Goal: Task Accomplishment & Management: Complete application form

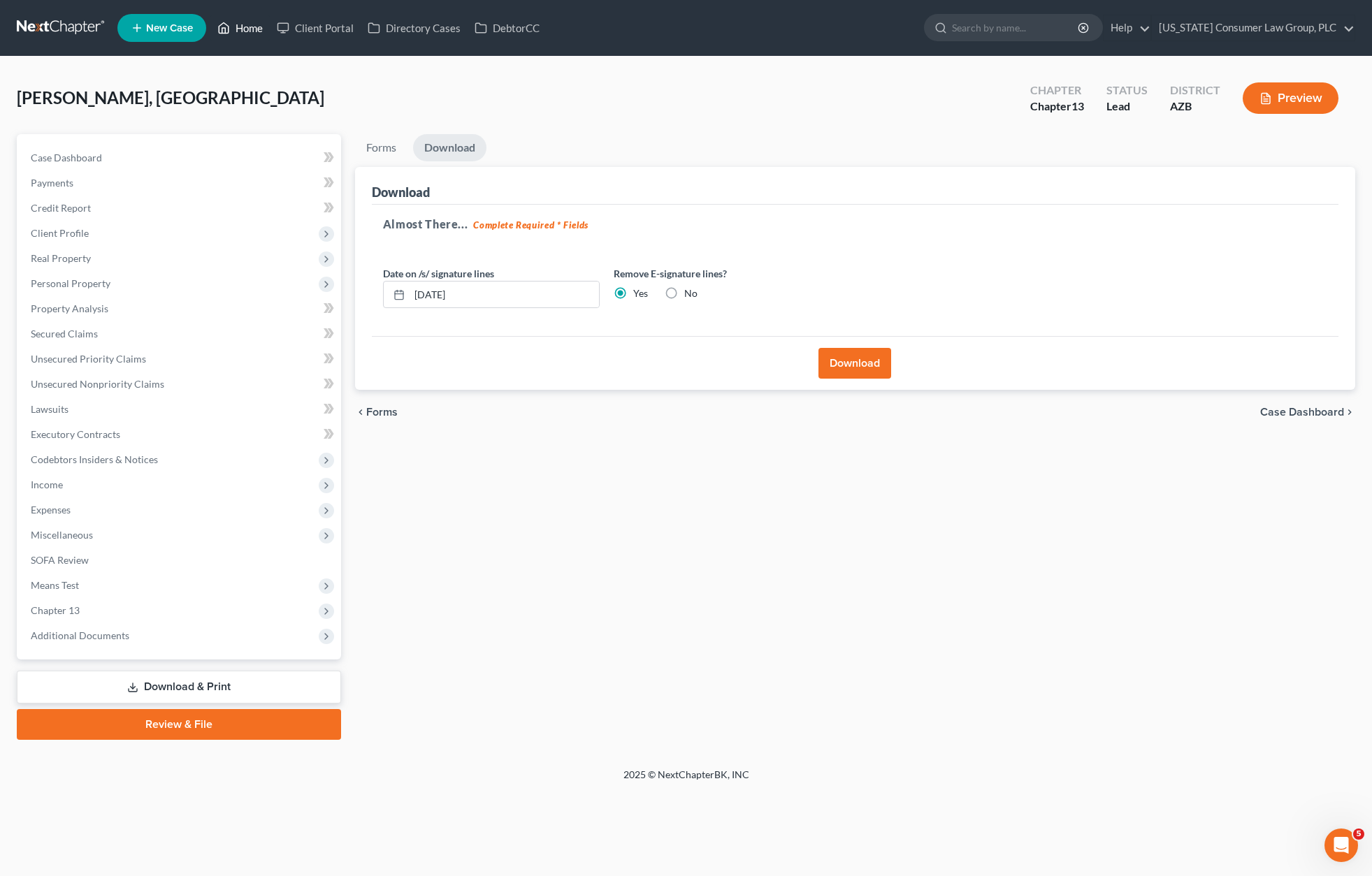
click at [251, 29] on link "Home" at bounding box center [240, 28] width 59 height 25
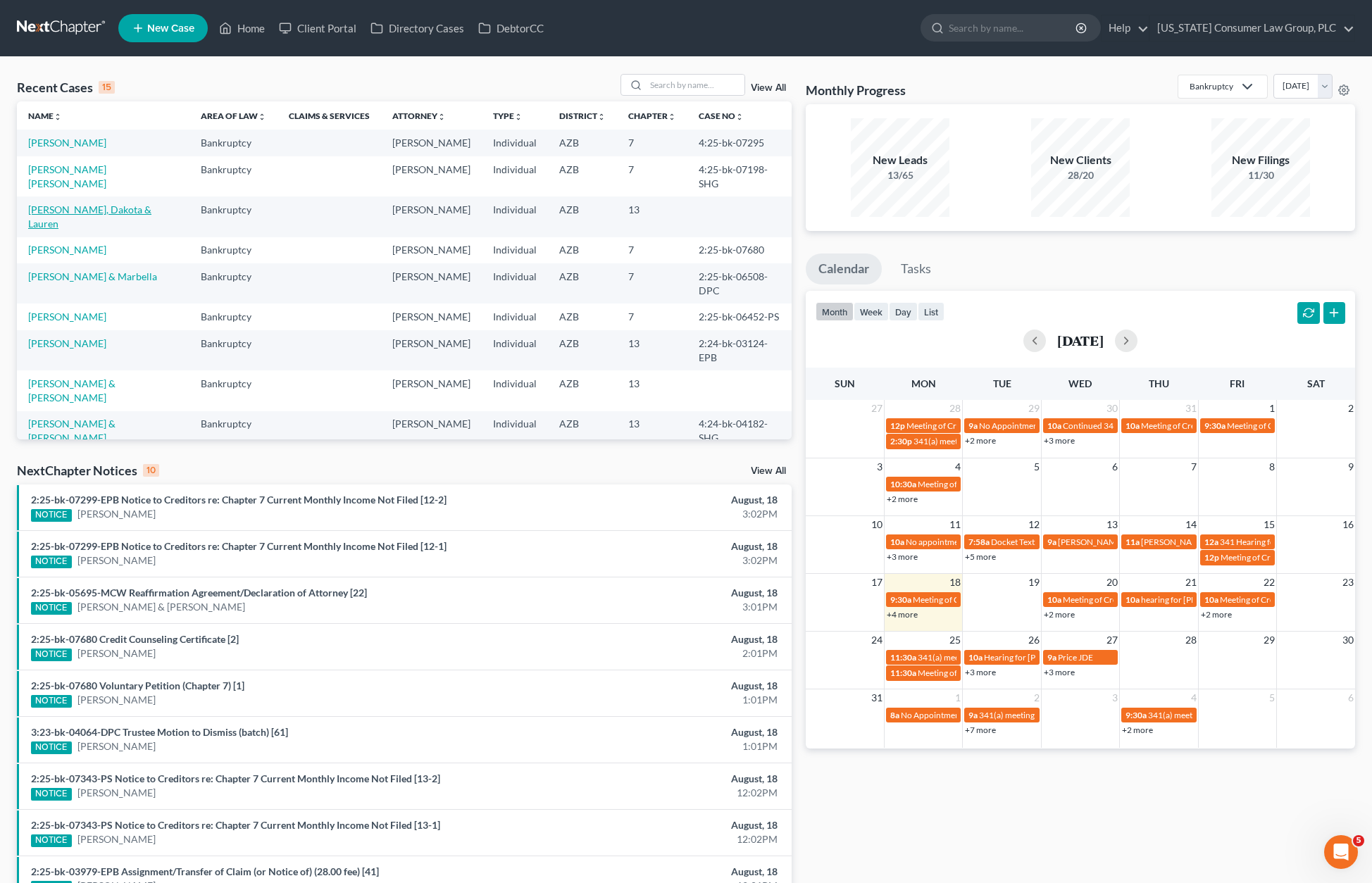
click at [78, 203] on link "[PERSON_NAME], Dakota & Lauren" at bounding box center [89, 216] width 124 height 26
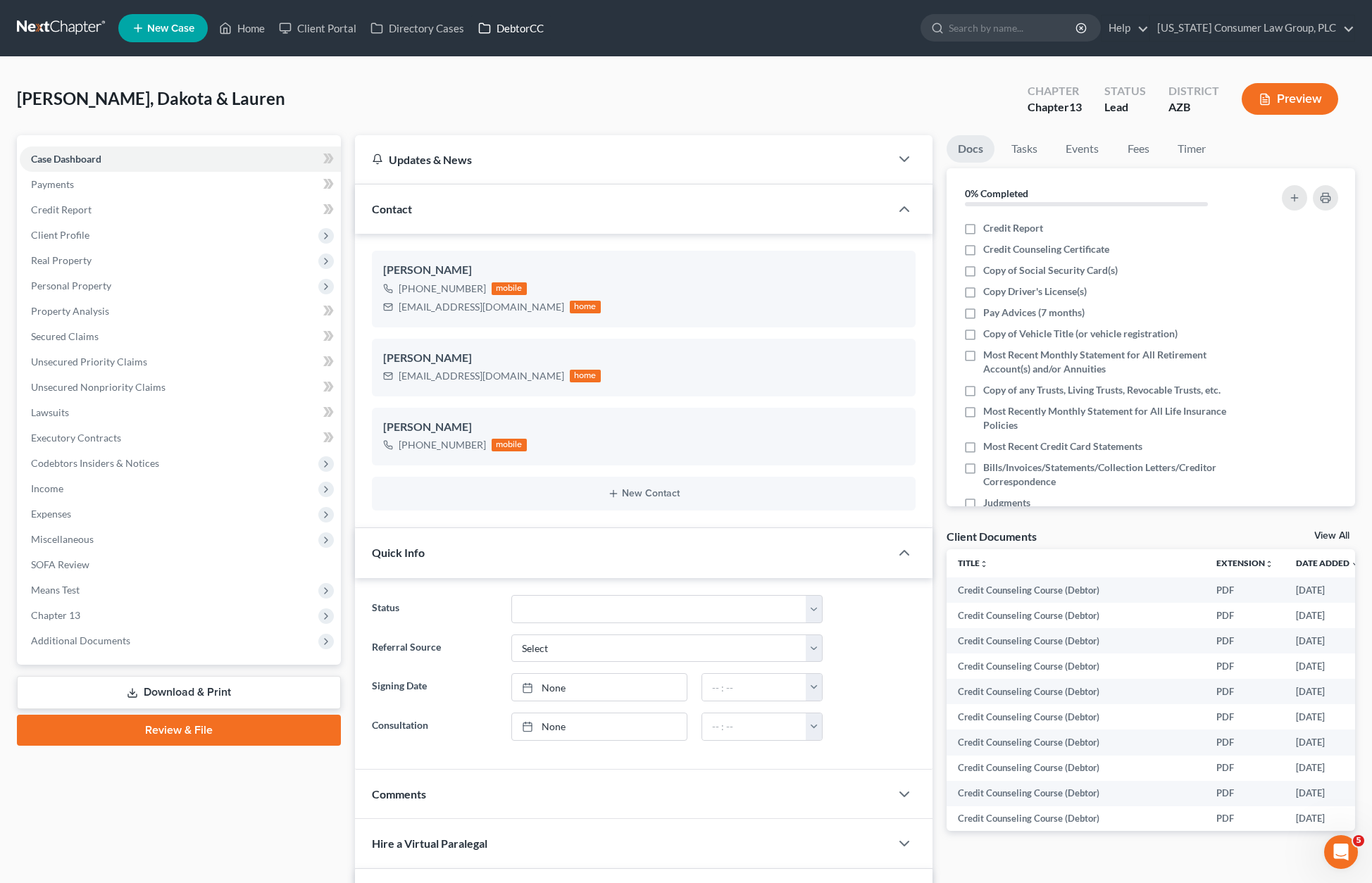
click at [499, 24] on link "DebtorCC" at bounding box center [511, 28] width 80 height 25
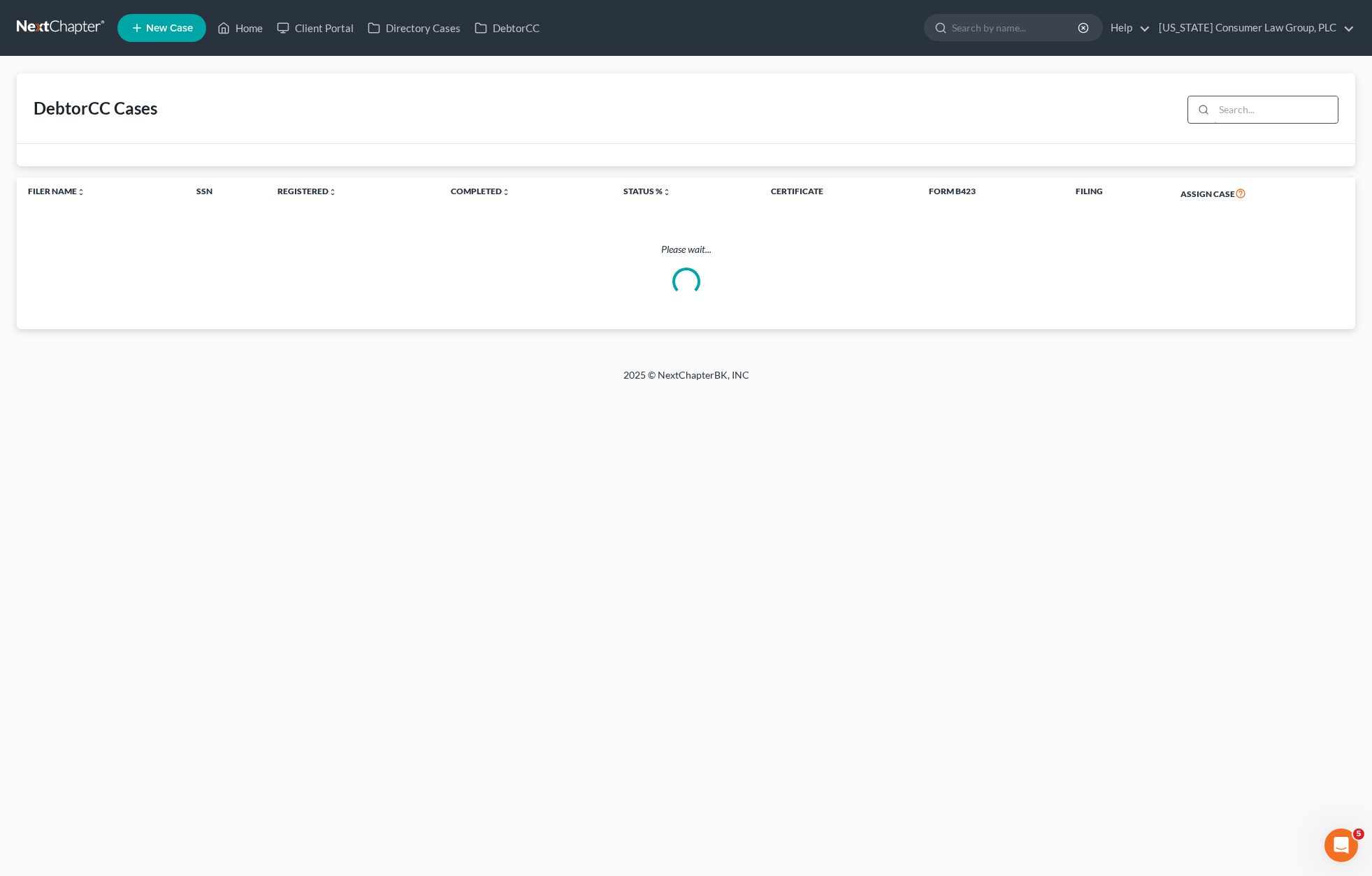
click at [1249, 110] on input "search" at bounding box center [1275, 110] width 123 height 27
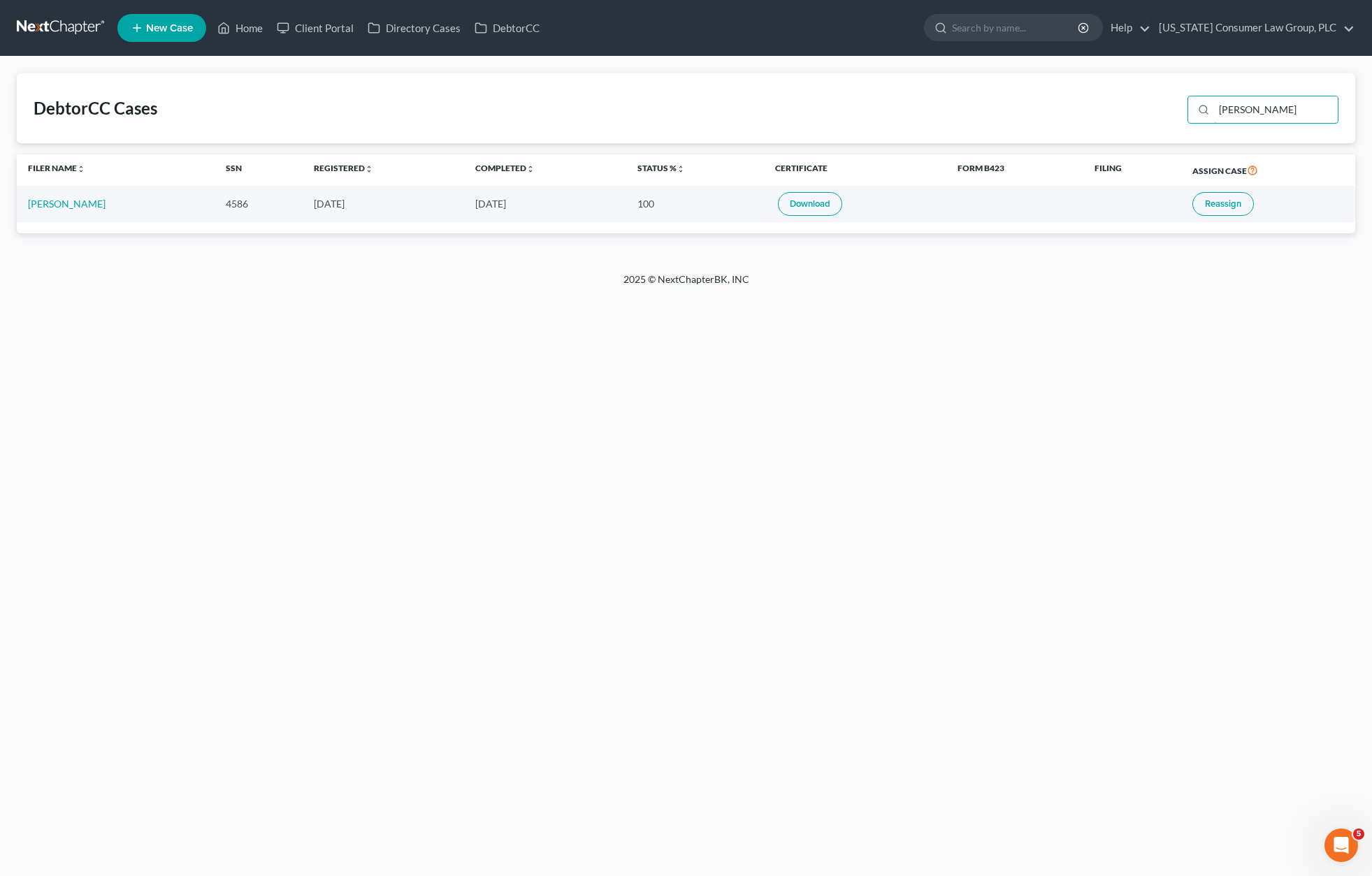
type input "[PERSON_NAME]"
click at [246, 33] on link "Home" at bounding box center [240, 28] width 59 height 25
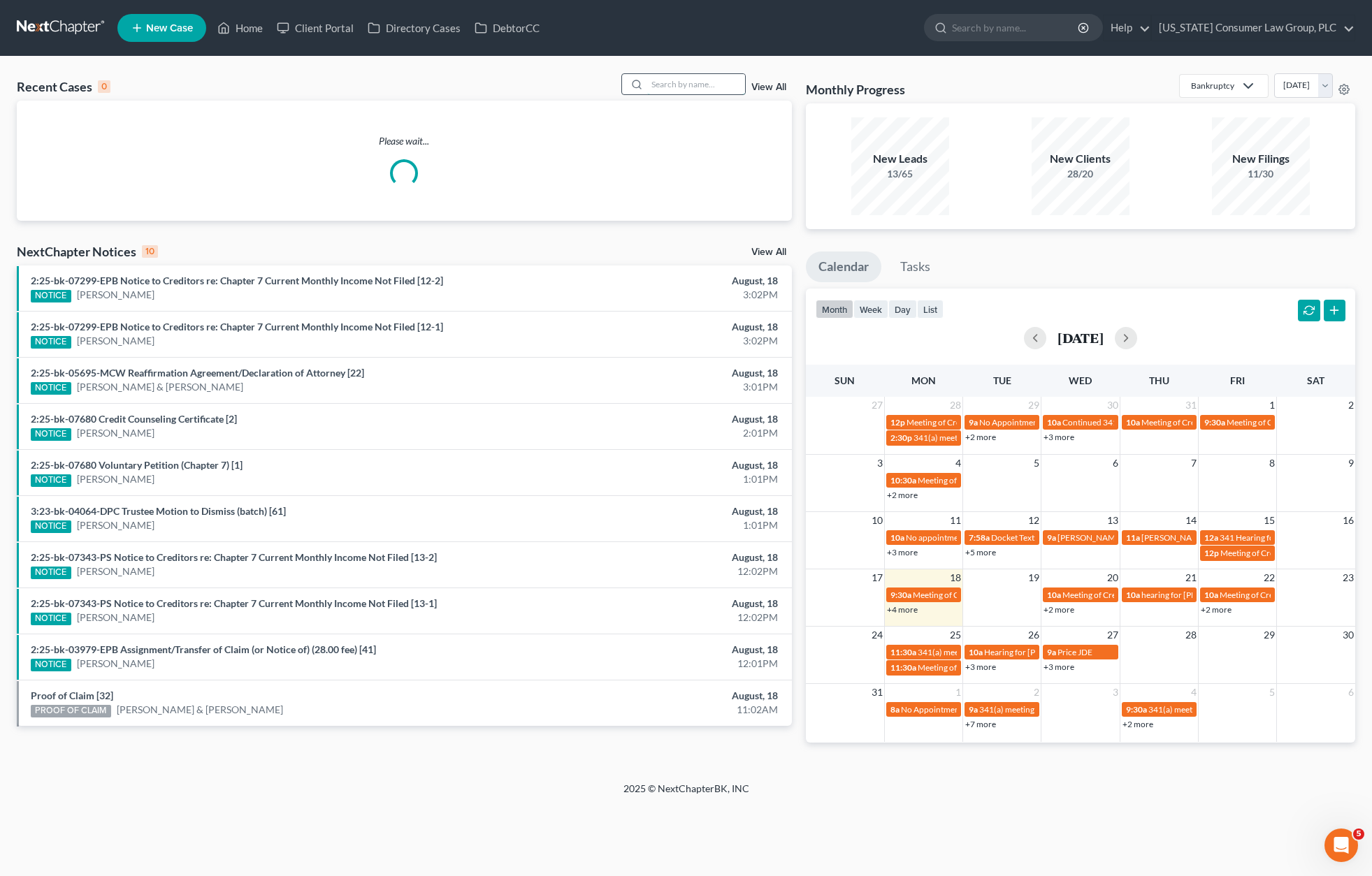
click at [676, 83] on input "search" at bounding box center [696, 83] width 98 height 20
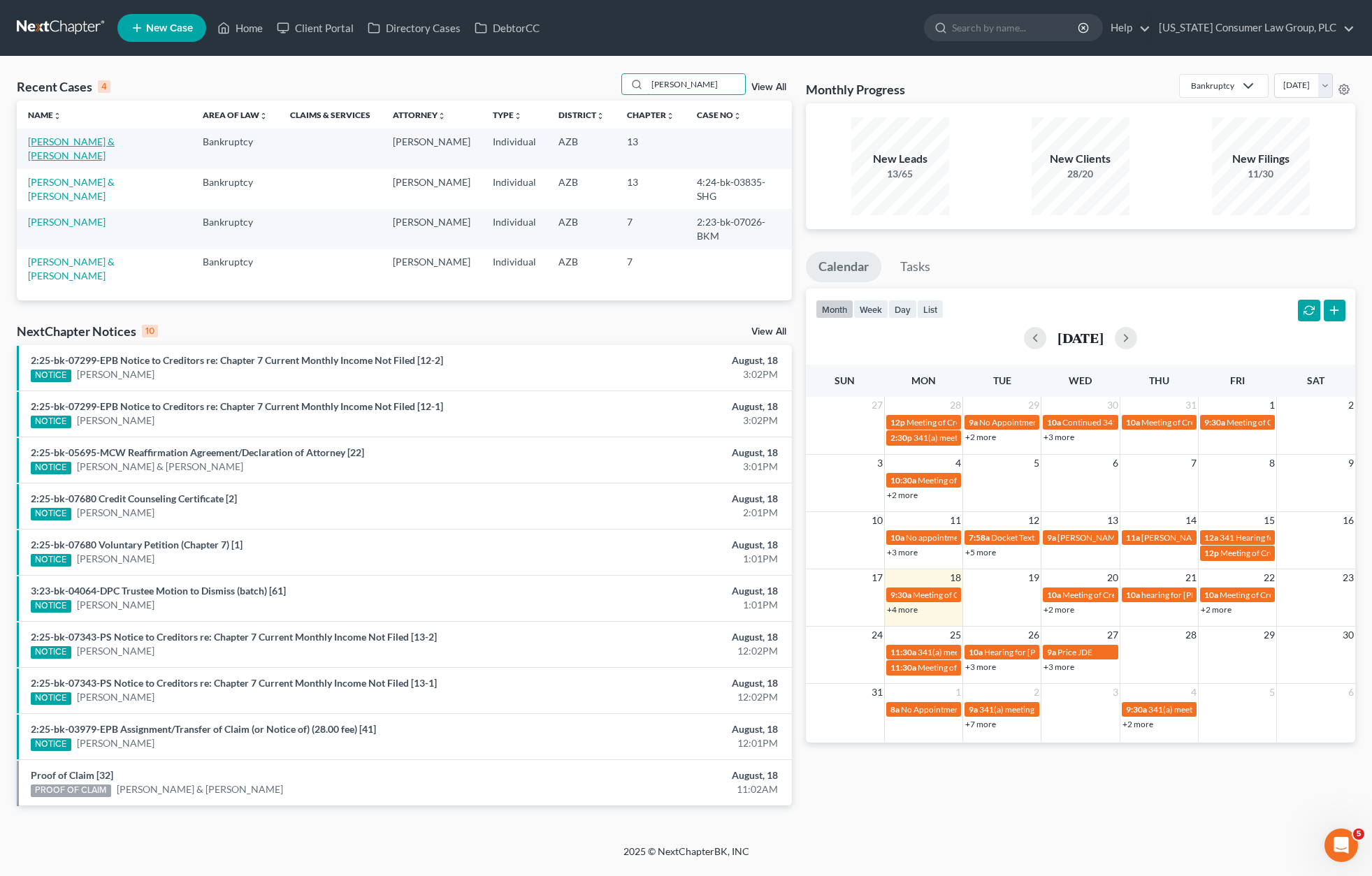
type input "[PERSON_NAME]"
click at [101, 144] on link "[PERSON_NAME] & [PERSON_NAME]" at bounding box center [71, 149] width 87 height 26
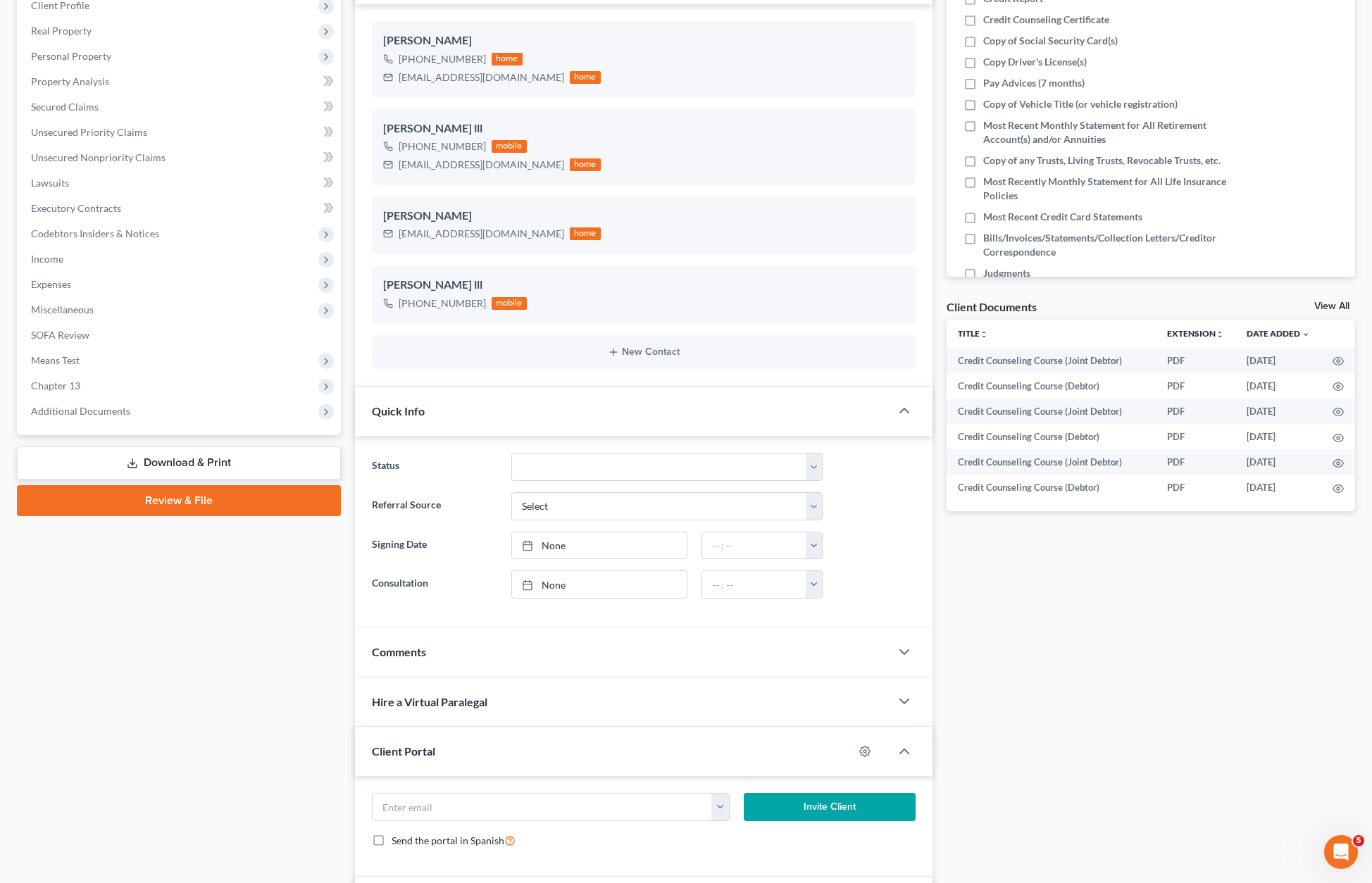
scroll to position [101, 0]
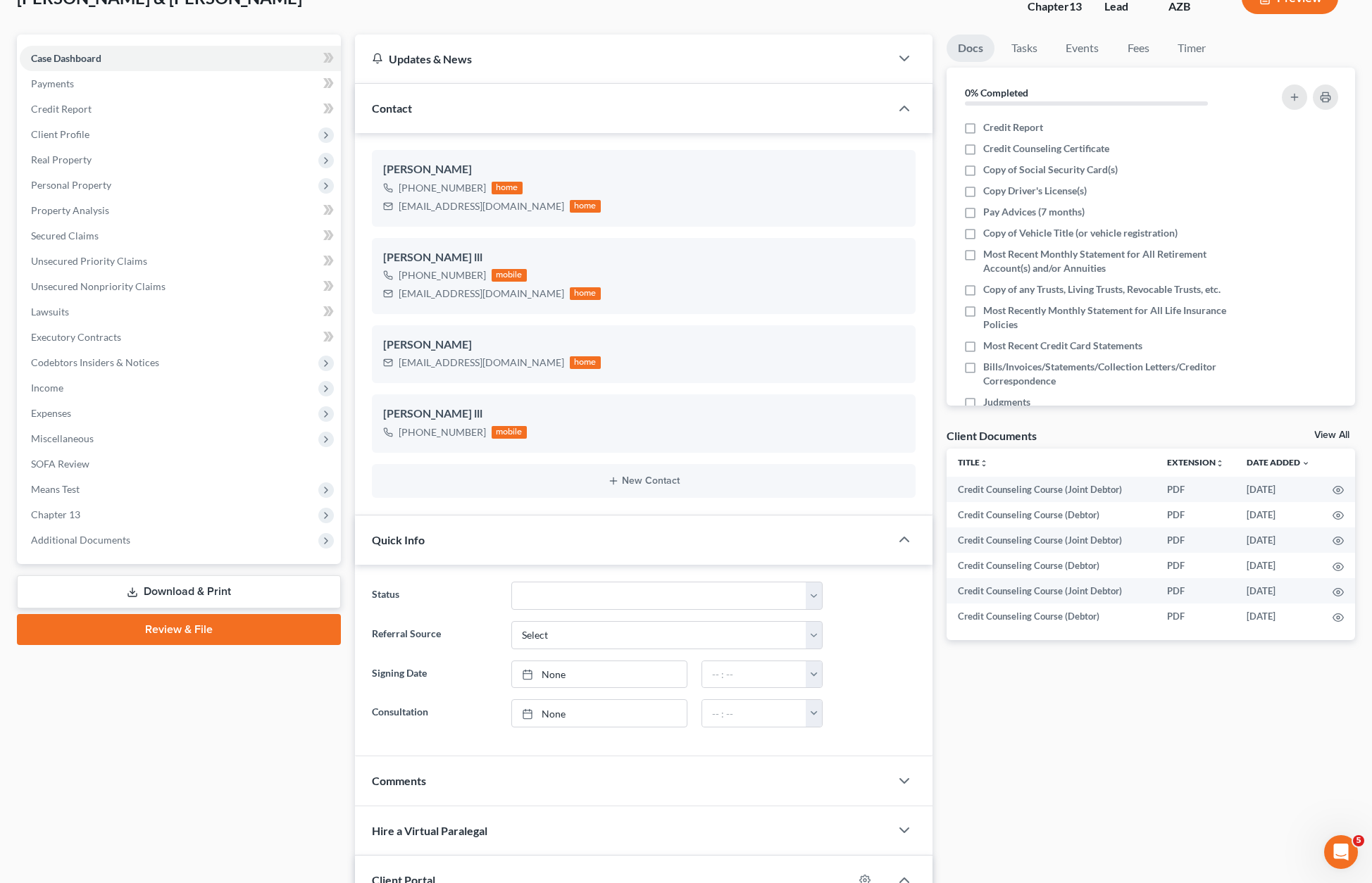
click at [216, 631] on link "Review & File" at bounding box center [179, 629] width 324 height 31
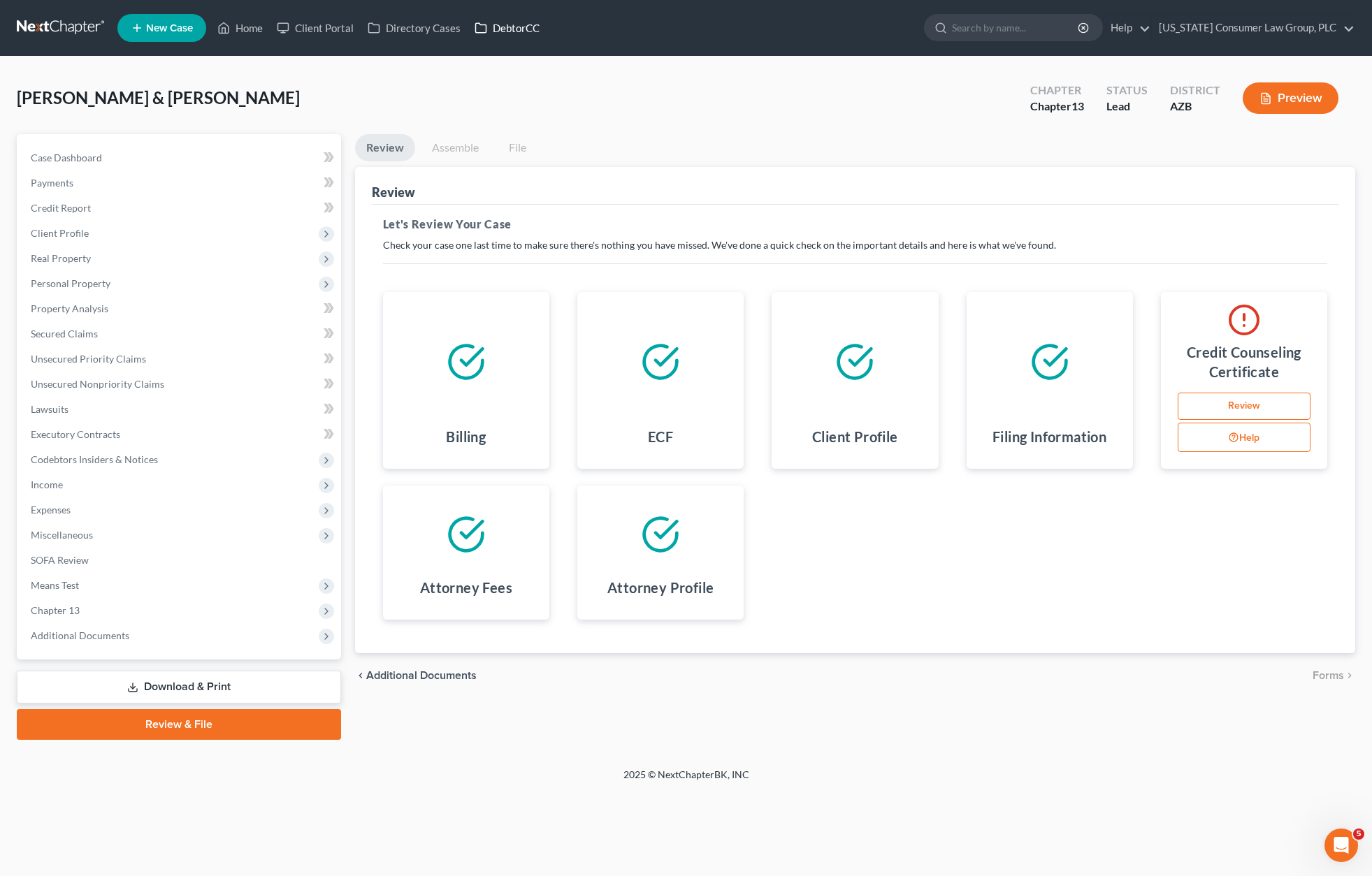
click at [518, 23] on link "DebtorCC" at bounding box center [507, 28] width 79 height 25
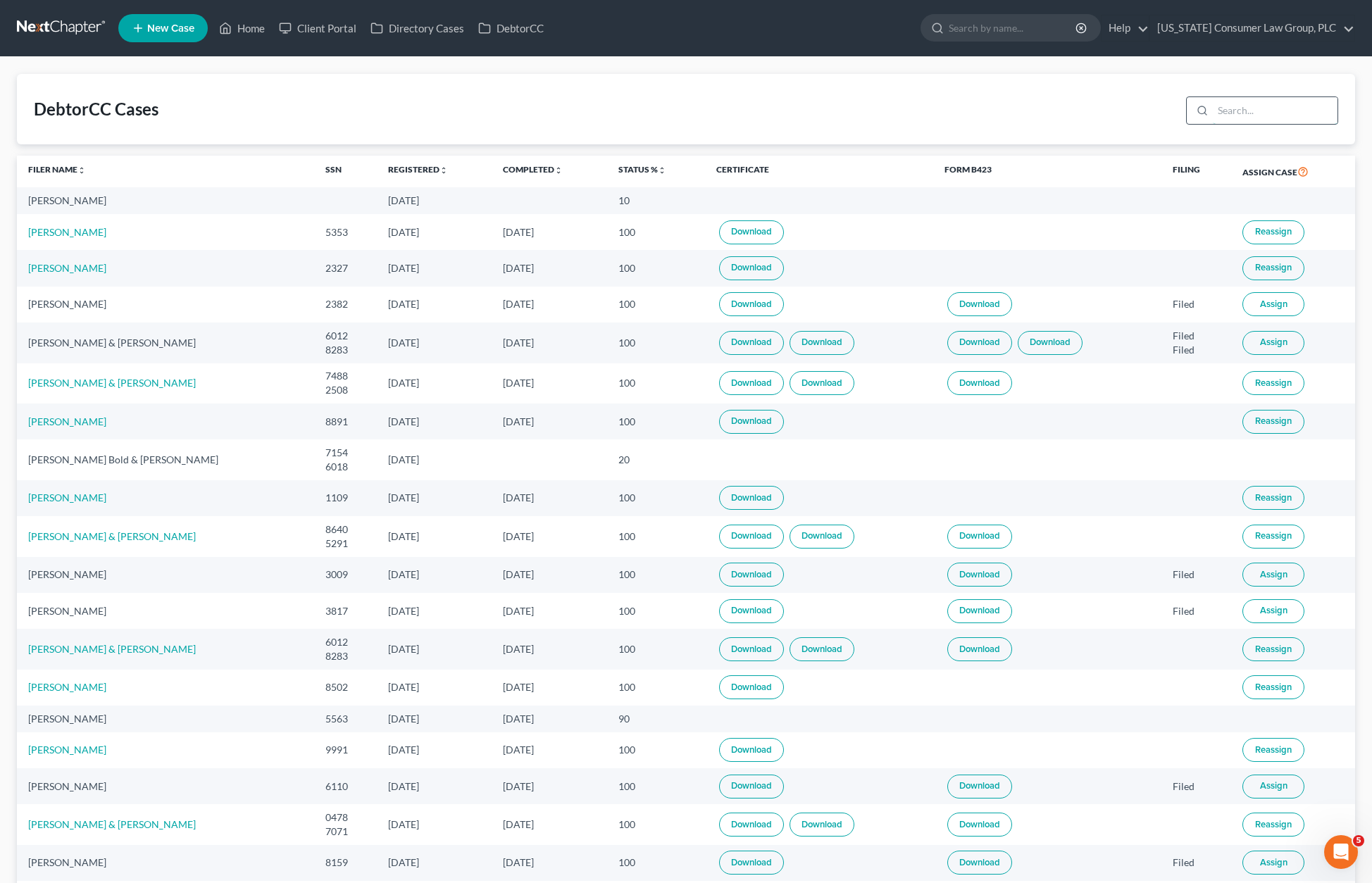
click at [1264, 115] on input "search" at bounding box center [1275, 110] width 124 height 27
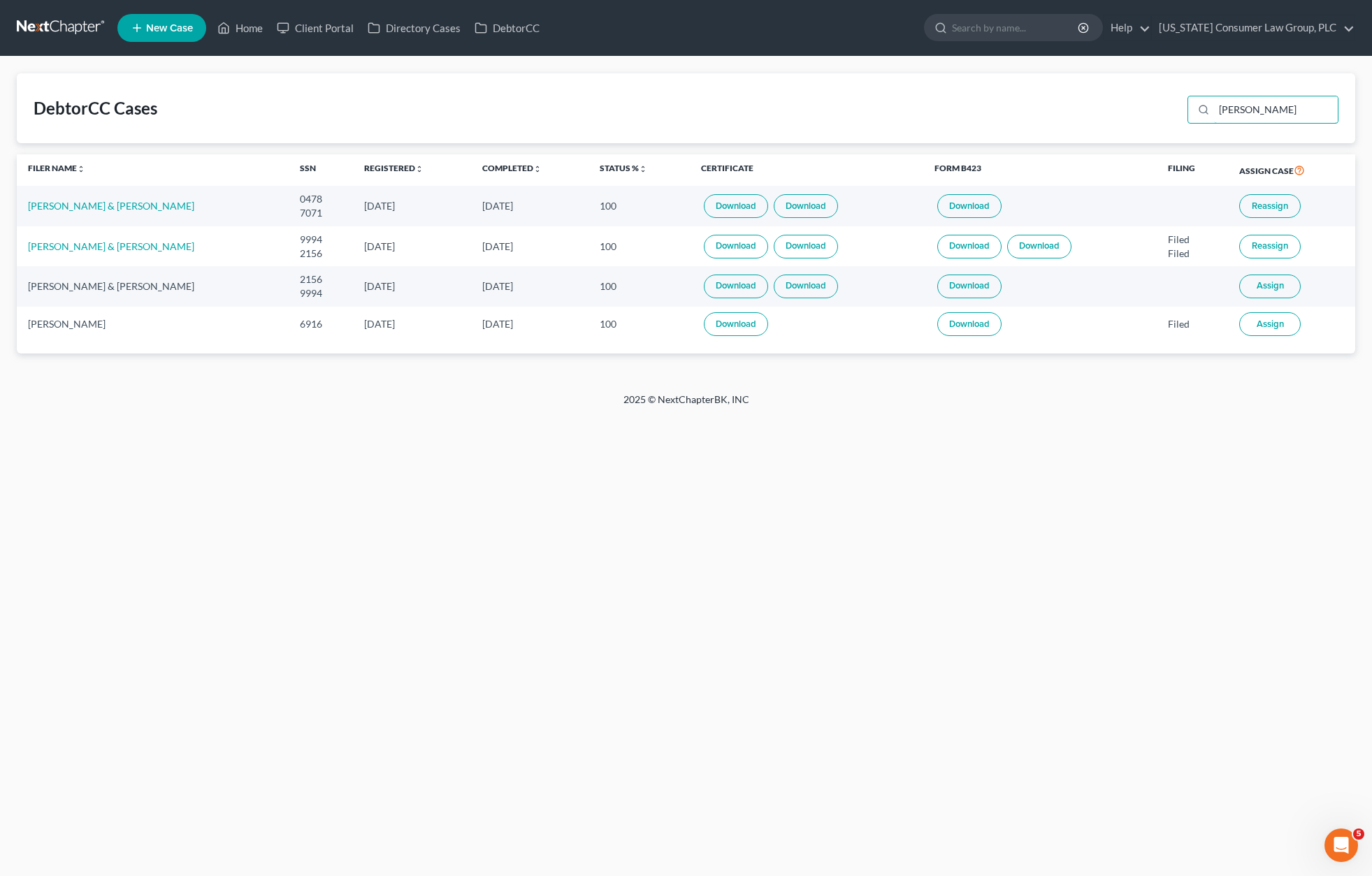
type input "[PERSON_NAME]"
click at [1275, 197] on button "Reassign" at bounding box center [1269, 205] width 62 height 23
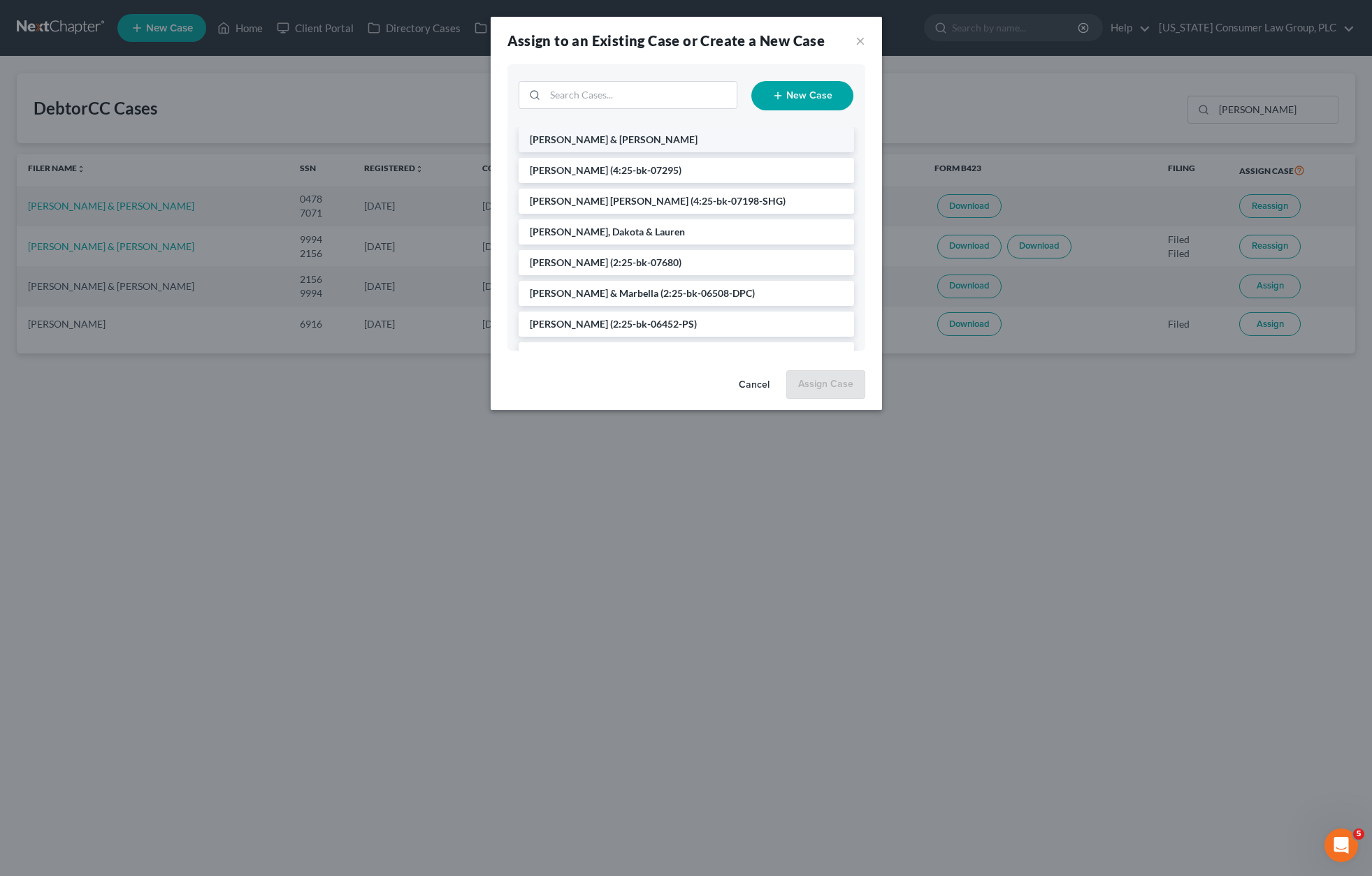
click at [600, 142] on span "[PERSON_NAME] & [PERSON_NAME]" at bounding box center [613, 140] width 168 height 12
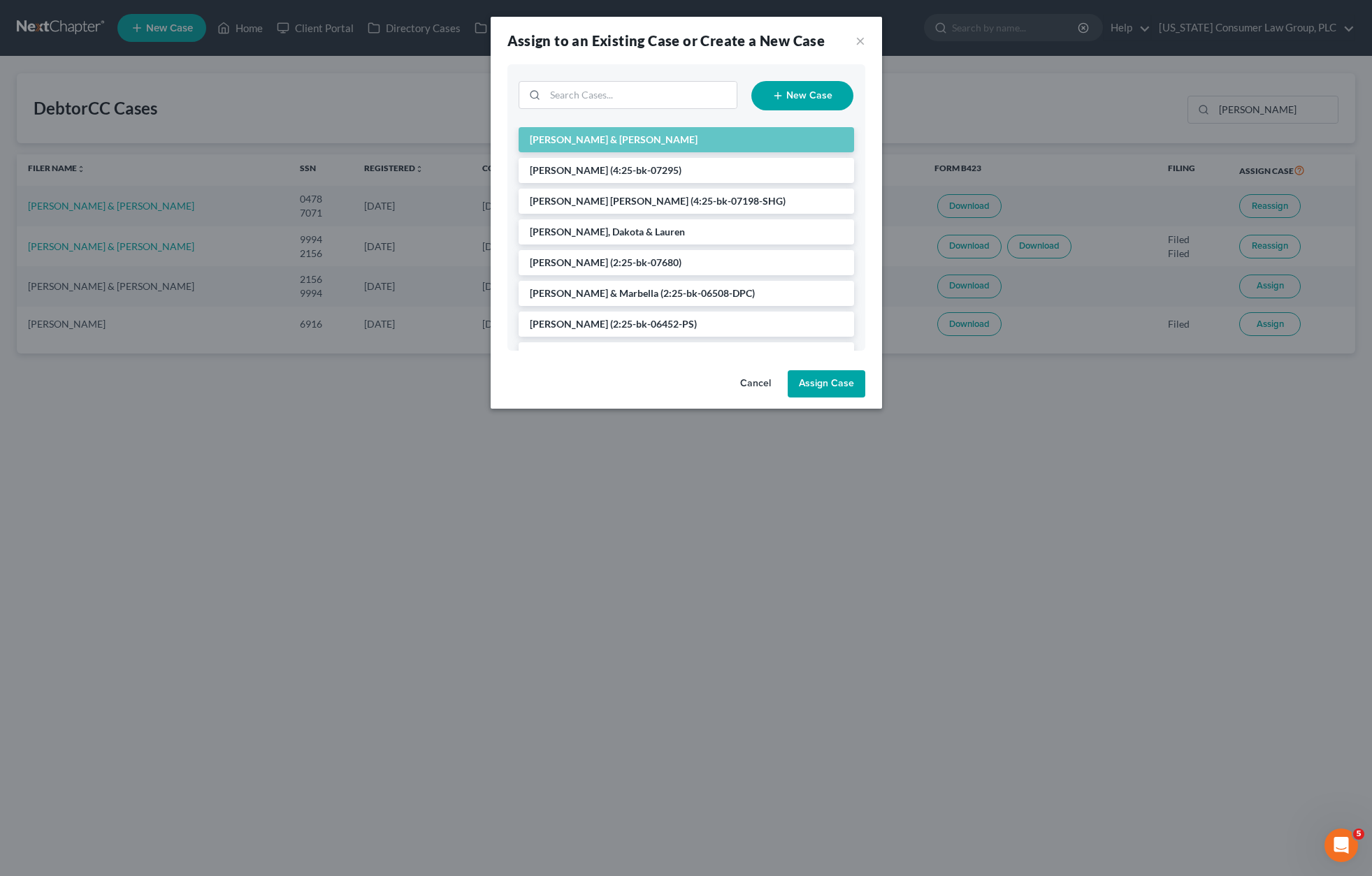
click at [819, 388] on button "Assign Case" at bounding box center [826, 384] width 77 height 28
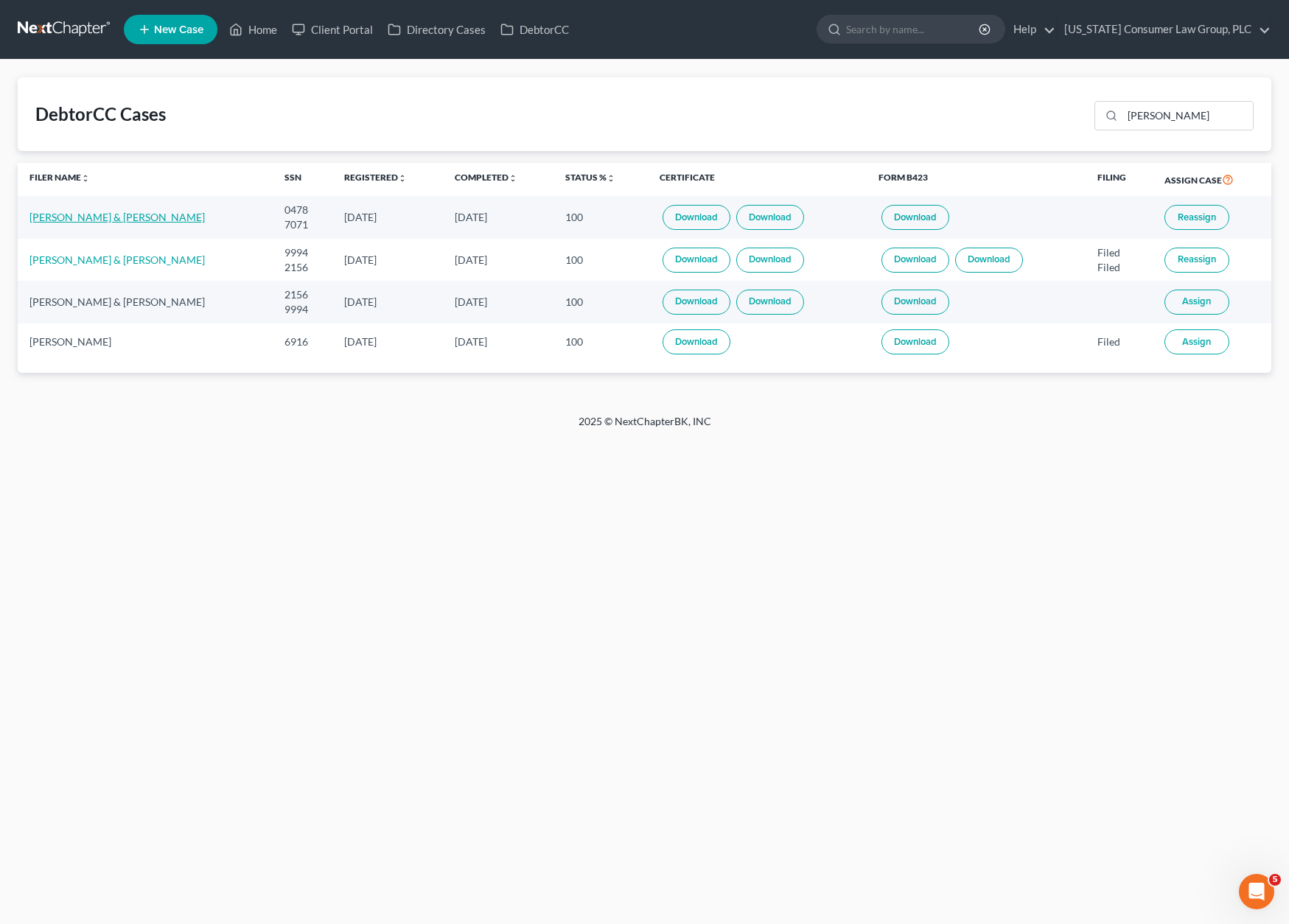
click at [108, 213] on link "[PERSON_NAME] & [PERSON_NAME]" at bounding box center [116, 217] width 175 height 13
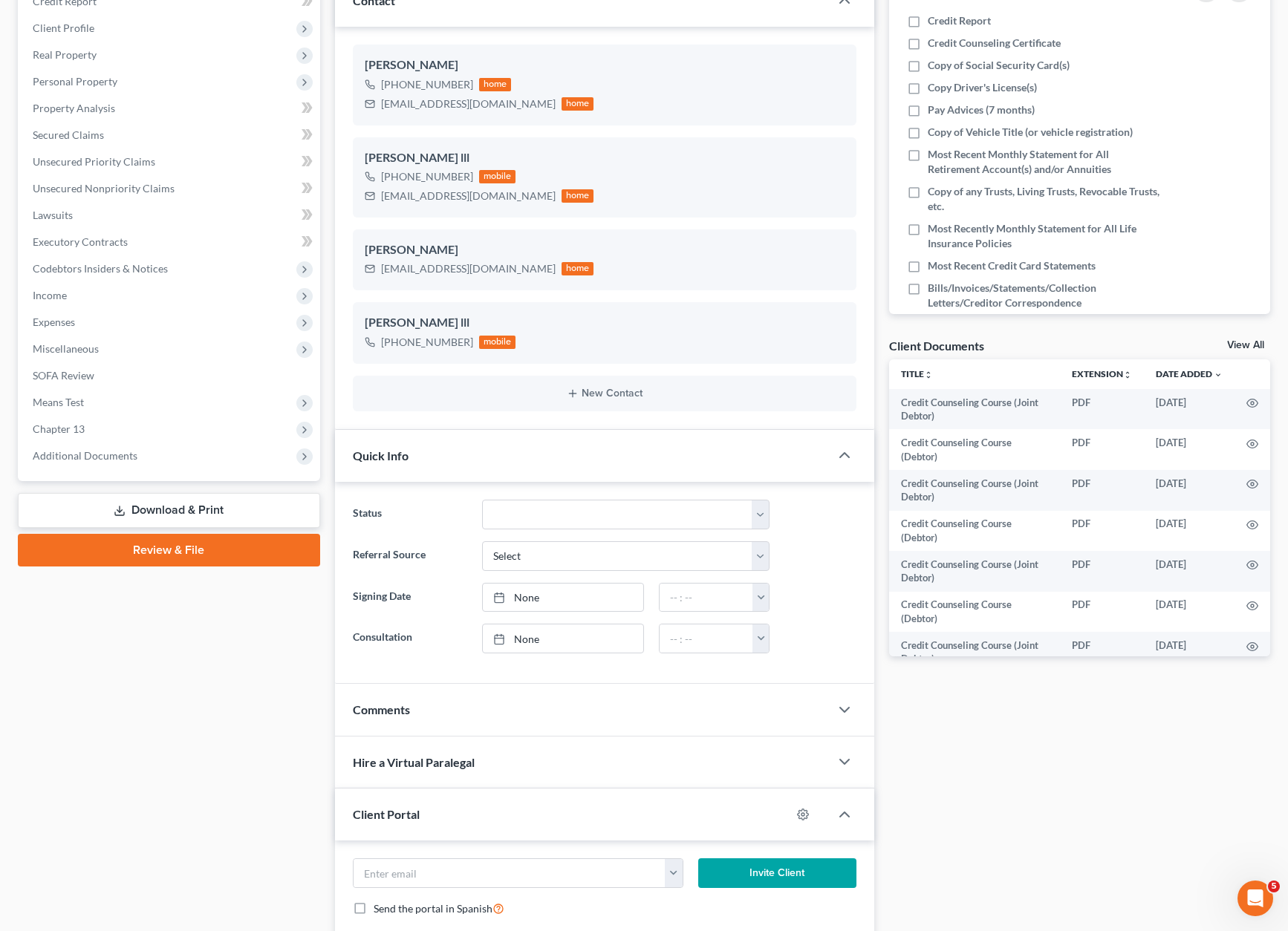
scroll to position [371, 0]
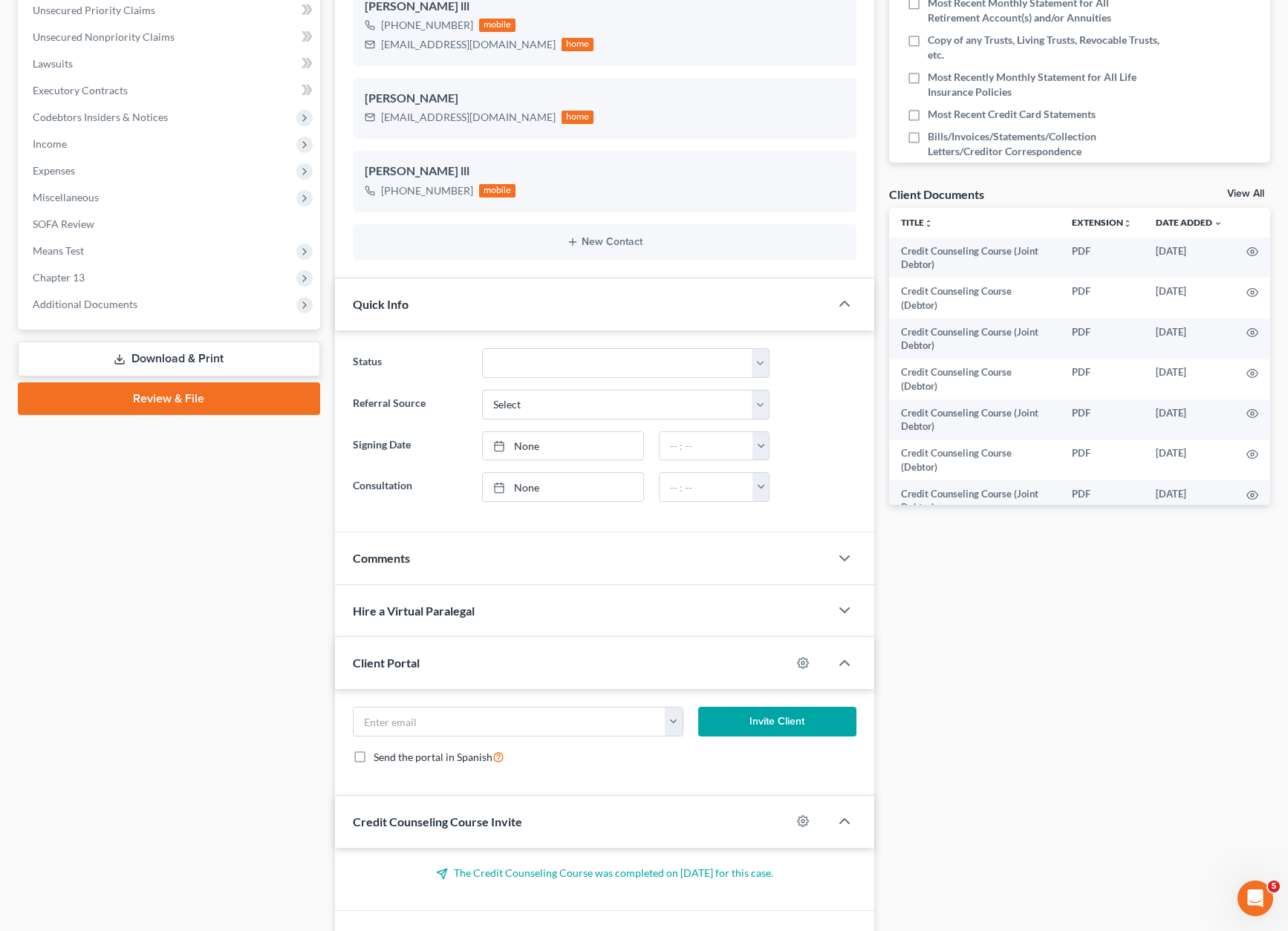
click at [204, 399] on link "Review & File" at bounding box center [168, 398] width 302 height 32
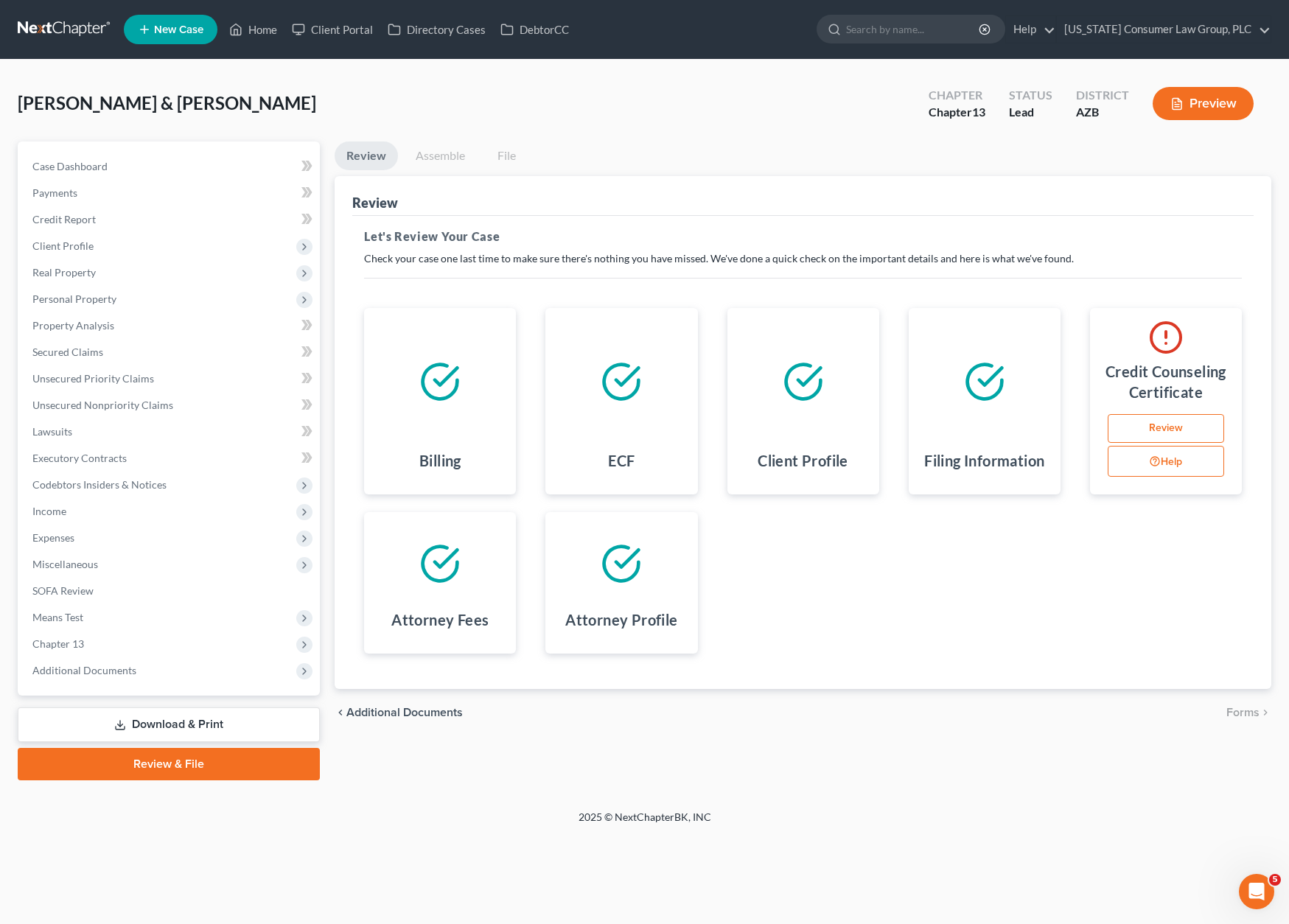
click at [1158, 424] on link "Review" at bounding box center [1165, 429] width 116 height 29
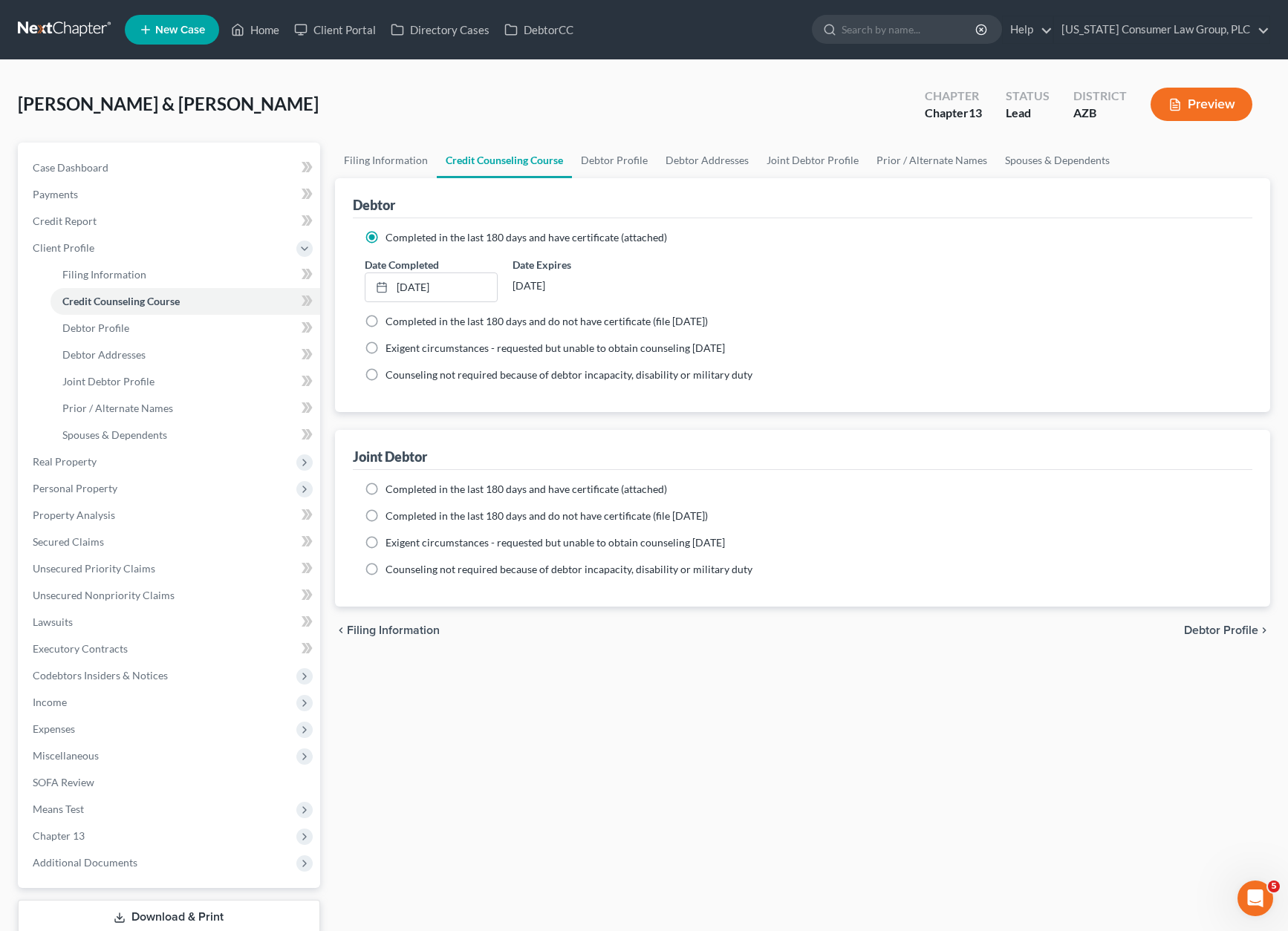
click at [385, 321] on label "Completed in the last 180 days and do not have certificate (file within 14 days)" at bounding box center [546, 321] width 322 height 15
click at [392, 321] on input "Completed in the last 180 days and do not have certificate (file within 14 days)" at bounding box center [396, 319] width 9 height 9
radio input "true"
radio input "false"
click at [385, 490] on label "Completed in the last 180 days and have certificate (attached)" at bounding box center [526, 490] width 282 height 15
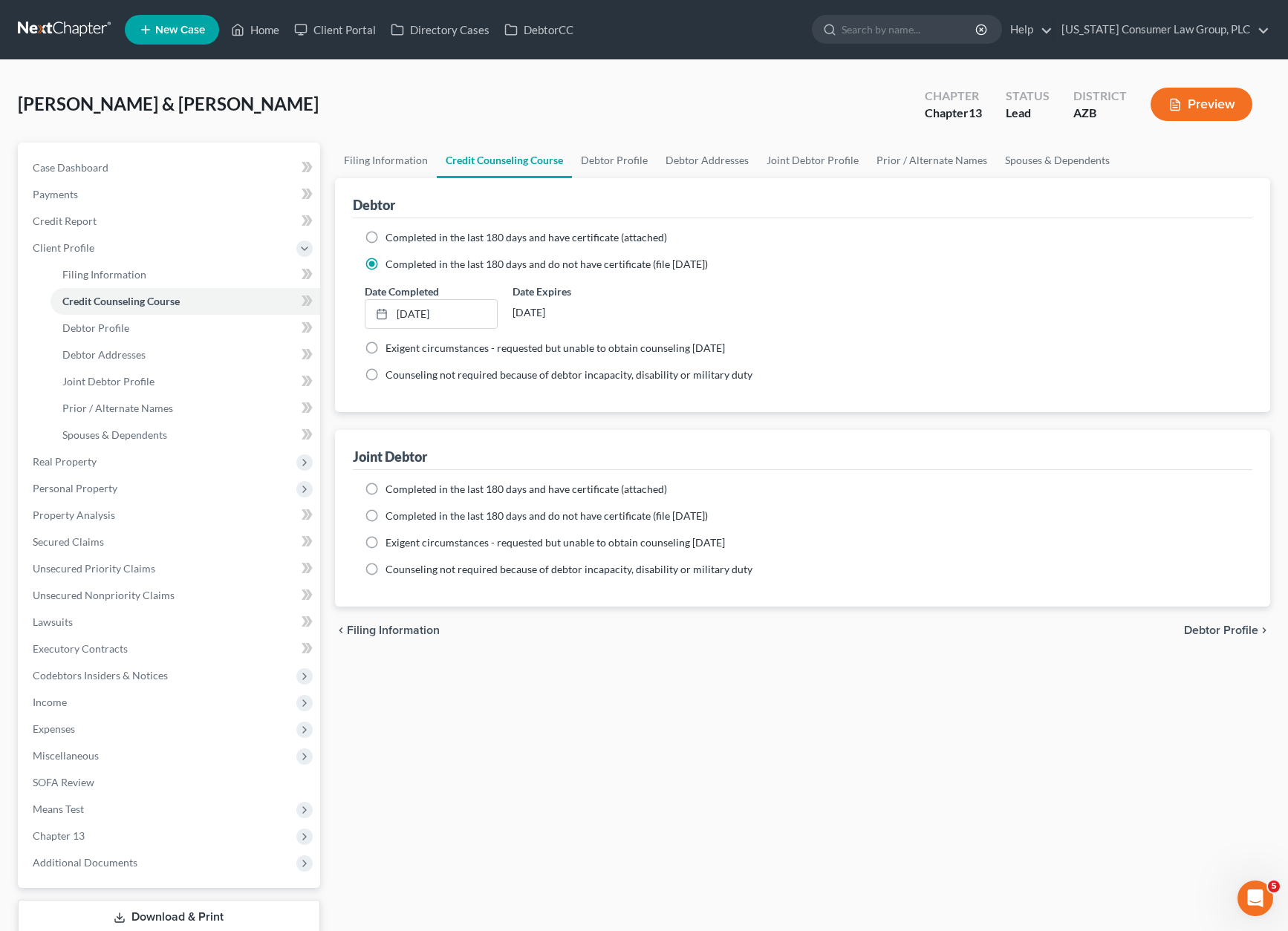
click at [392, 490] on input "Completed in the last 180 days and have certificate (attached)" at bounding box center [396, 487] width 9 height 9
radio input "true"
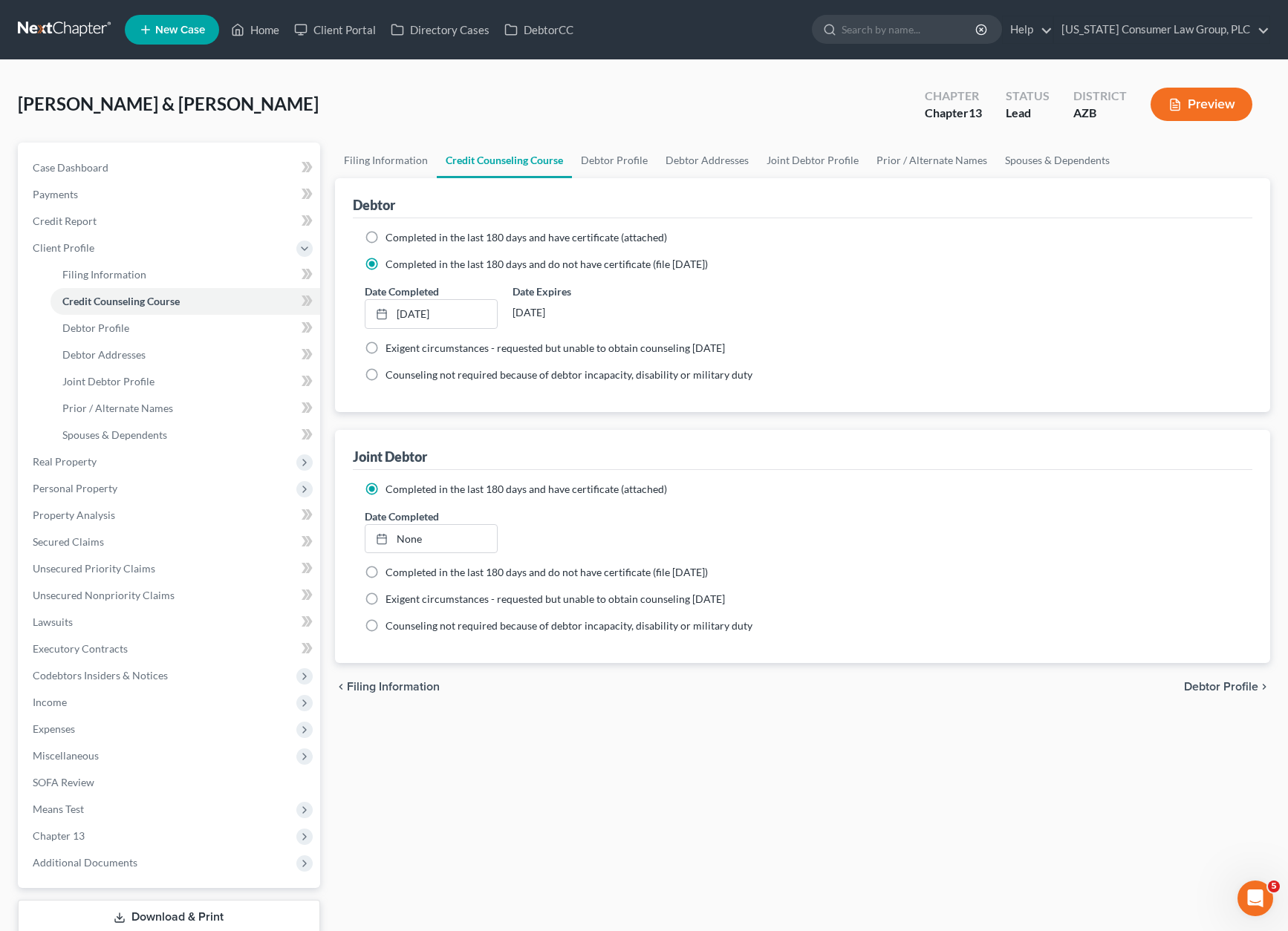
click at [385, 236] on label "Completed in the last 180 days and have certificate (attached)" at bounding box center [526, 237] width 282 height 15
click at [392, 236] on input "Completed in the last 180 days and have certificate (attached)" at bounding box center [396, 235] width 9 height 9
radio input "true"
radio input "false"
click at [395, 157] on link "Filing Information" at bounding box center [385, 160] width 102 height 36
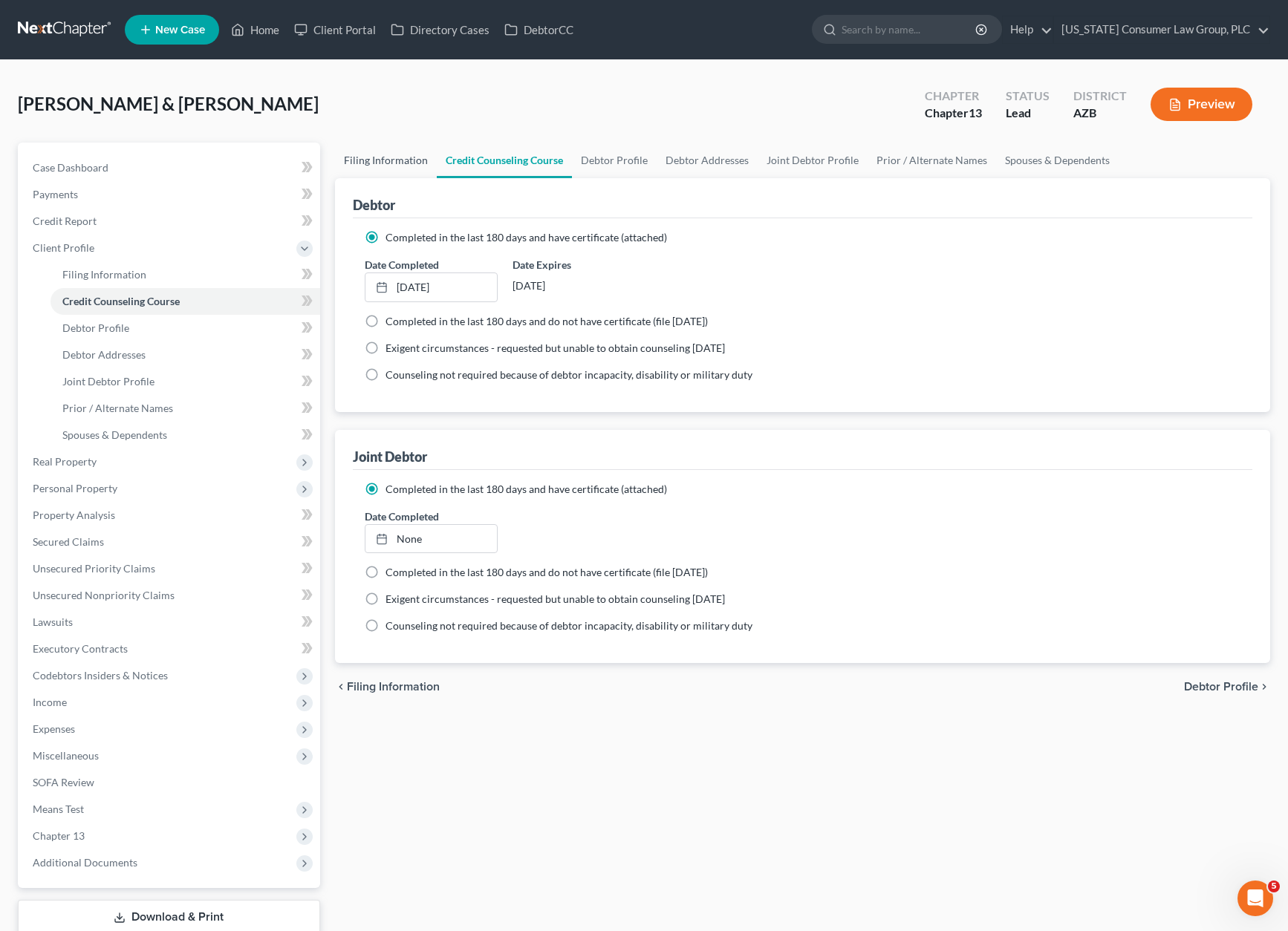
select select "1"
select select "3"
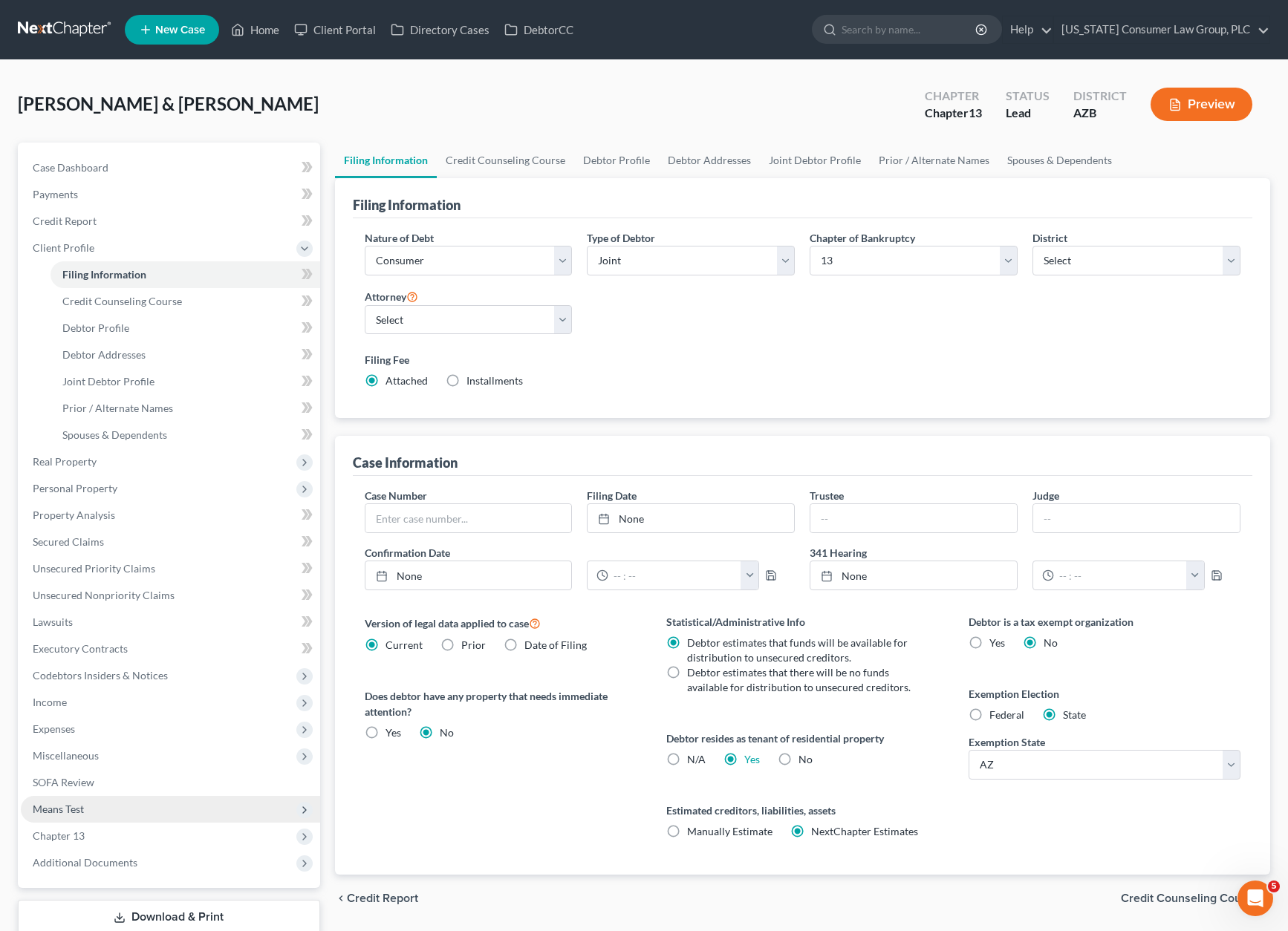
scroll to position [99, 0]
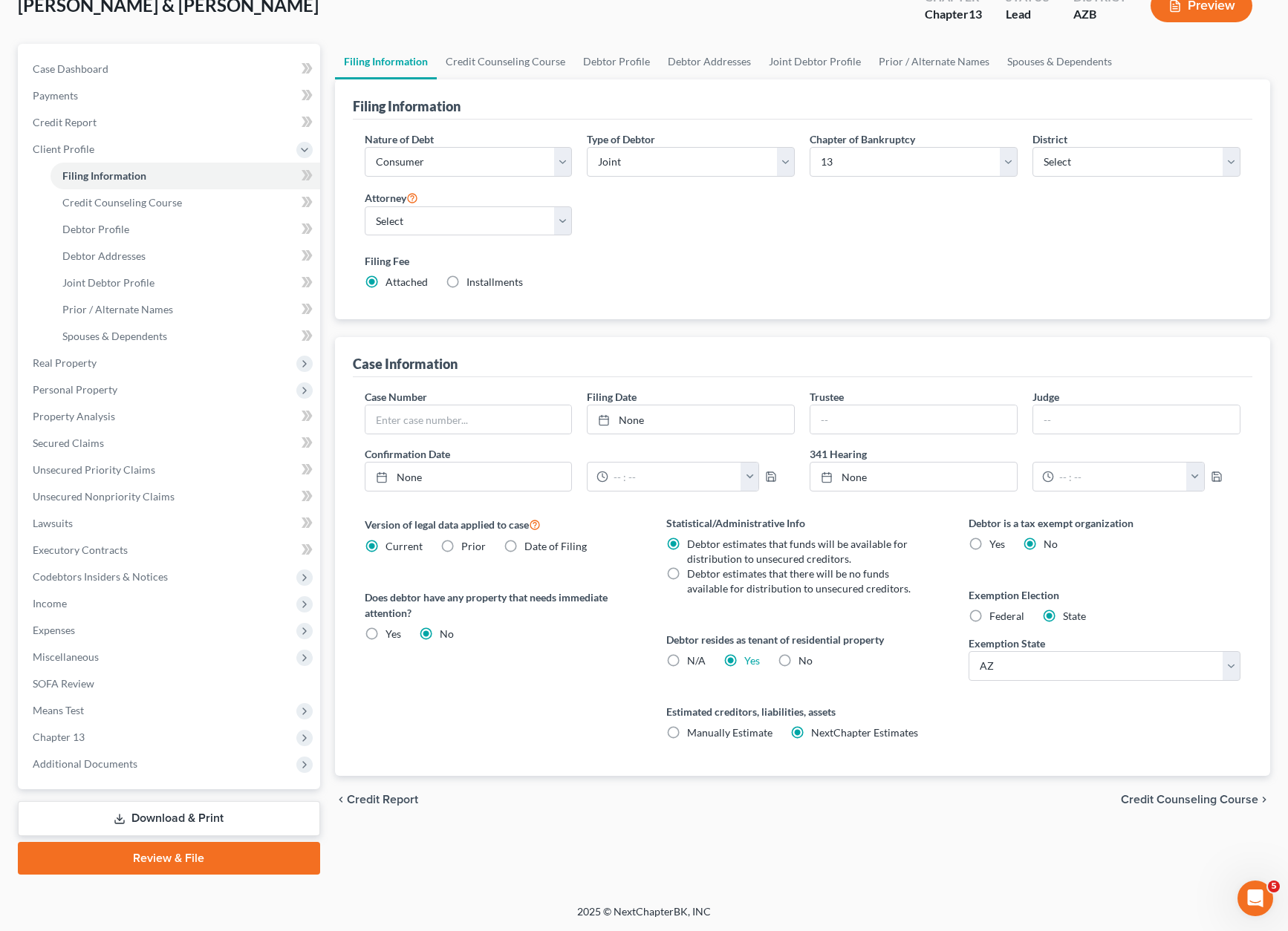
click at [167, 867] on link "Review & File" at bounding box center [168, 857] width 302 height 32
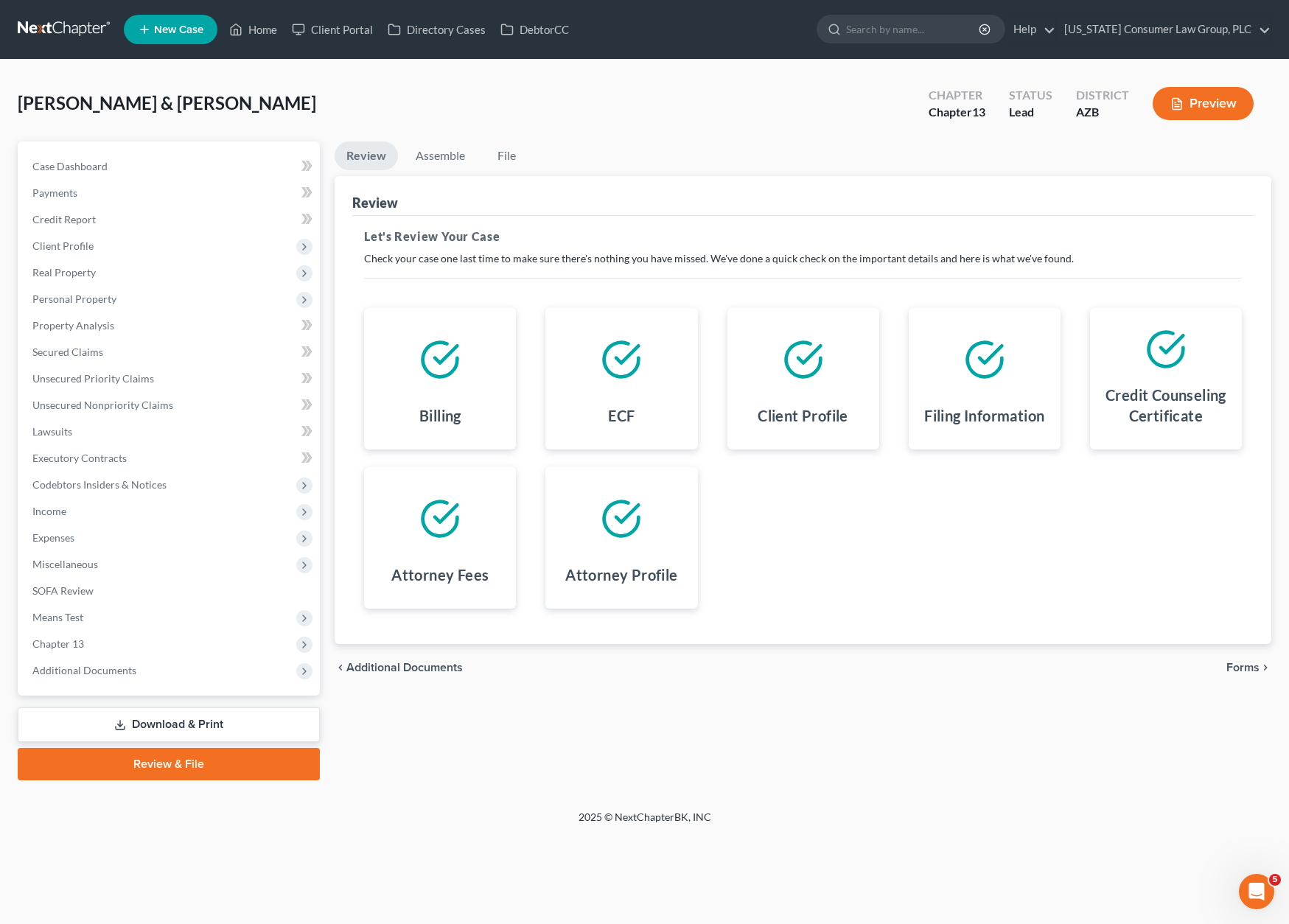
click at [1243, 666] on span "Forms" at bounding box center [1242, 667] width 33 height 12
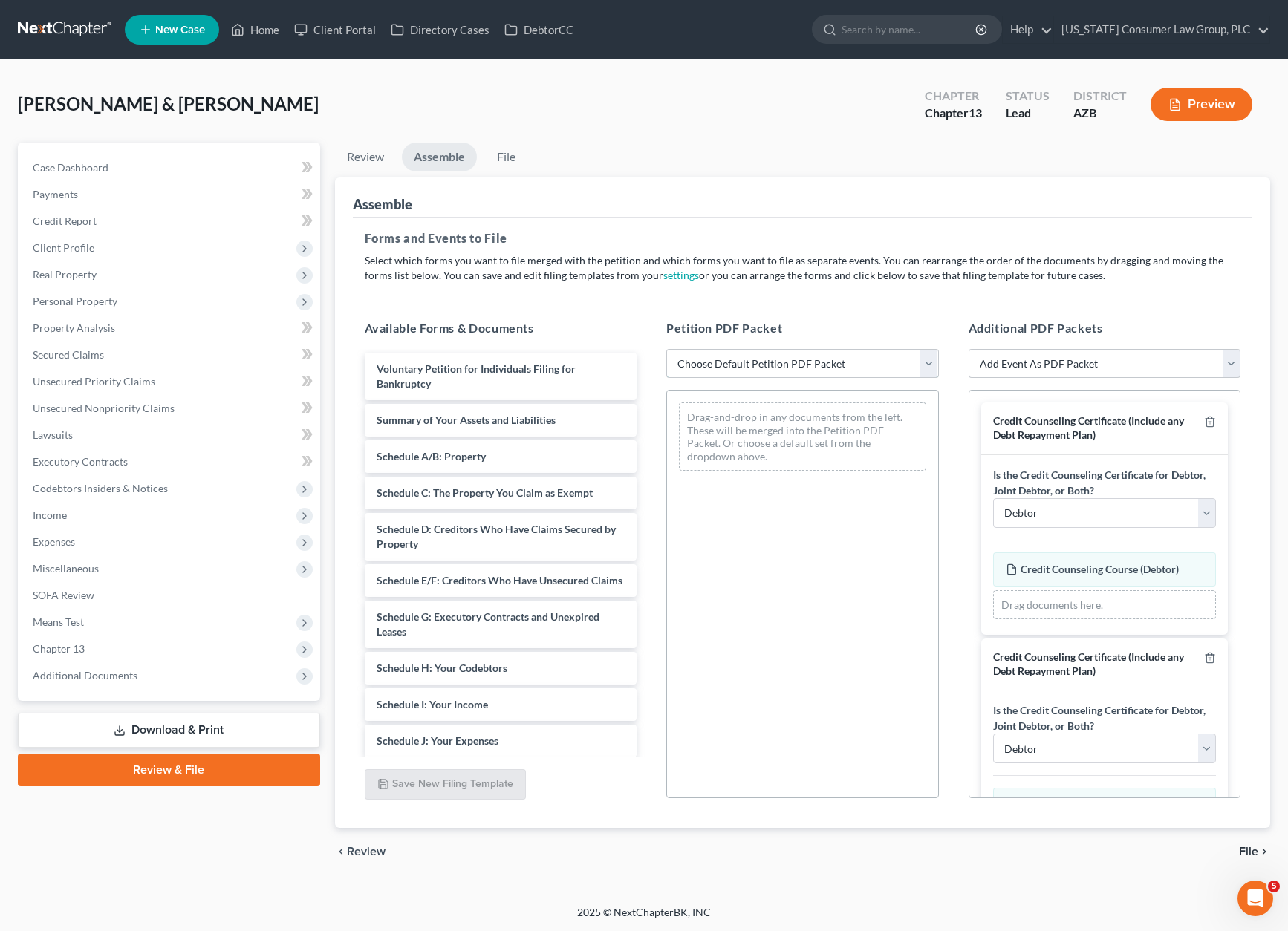
click at [930, 358] on select "Choose Default Petition PDF Packet Complete Bankruptcy Petition (all forms and …" at bounding box center [802, 364] width 273 height 30
select select "1"
click at [666, 349] on select "Choose Default Petition PDF Packet Complete Bankruptcy Petition (all forms and …" at bounding box center [802, 364] width 273 height 30
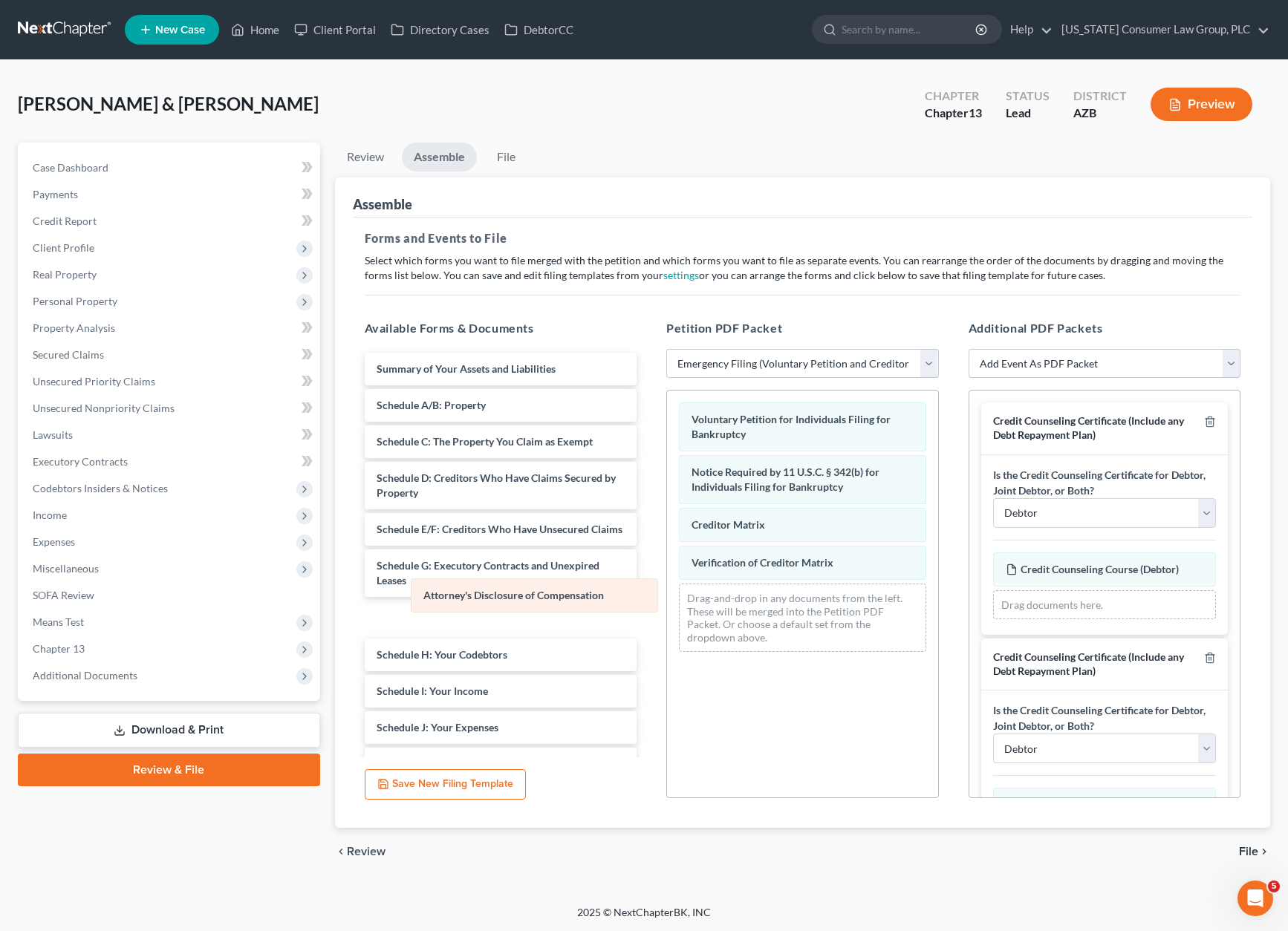
drag, startPoint x: 811, startPoint y: 600, endPoint x: 543, endPoint y: 596, distance: 268.0
click at [667, 596] on div "Attorney's Disclosure of Compensation Voluntary Petition for Individuals Filing…" at bounding box center [802, 527] width 271 height 273
click at [1196, 514] on select "Debtor Joint Debtor Debtor and Joint Debtor" at bounding box center [1105, 513] width 224 height 30
click at [993, 498] on select "Debtor Joint Debtor Debtor and Joint Debtor" at bounding box center [1105, 513] width 224 height 30
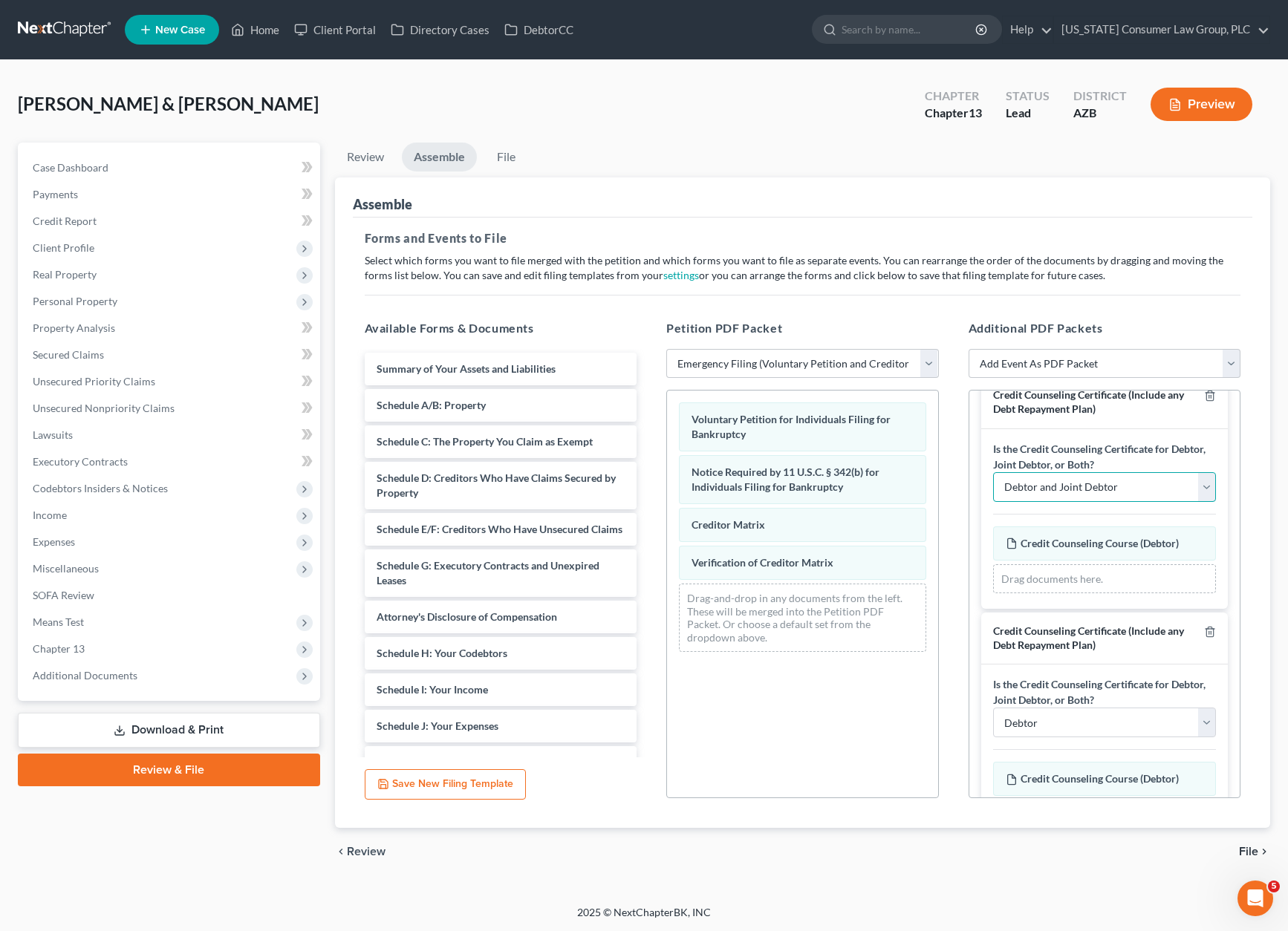
scroll to position [27, 0]
click at [1200, 486] on select "Debtor Joint Debtor Debtor and Joint Debtor" at bounding box center [1105, 486] width 224 height 30
select select "0"
click at [993, 471] on select "Debtor Joint Debtor Debtor and Joint Debtor" at bounding box center [1105, 486] width 224 height 30
click at [1187, 717] on select "Debtor Joint Debtor Debtor and Joint Debtor" at bounding box center [1105, 721] width 224 height 30
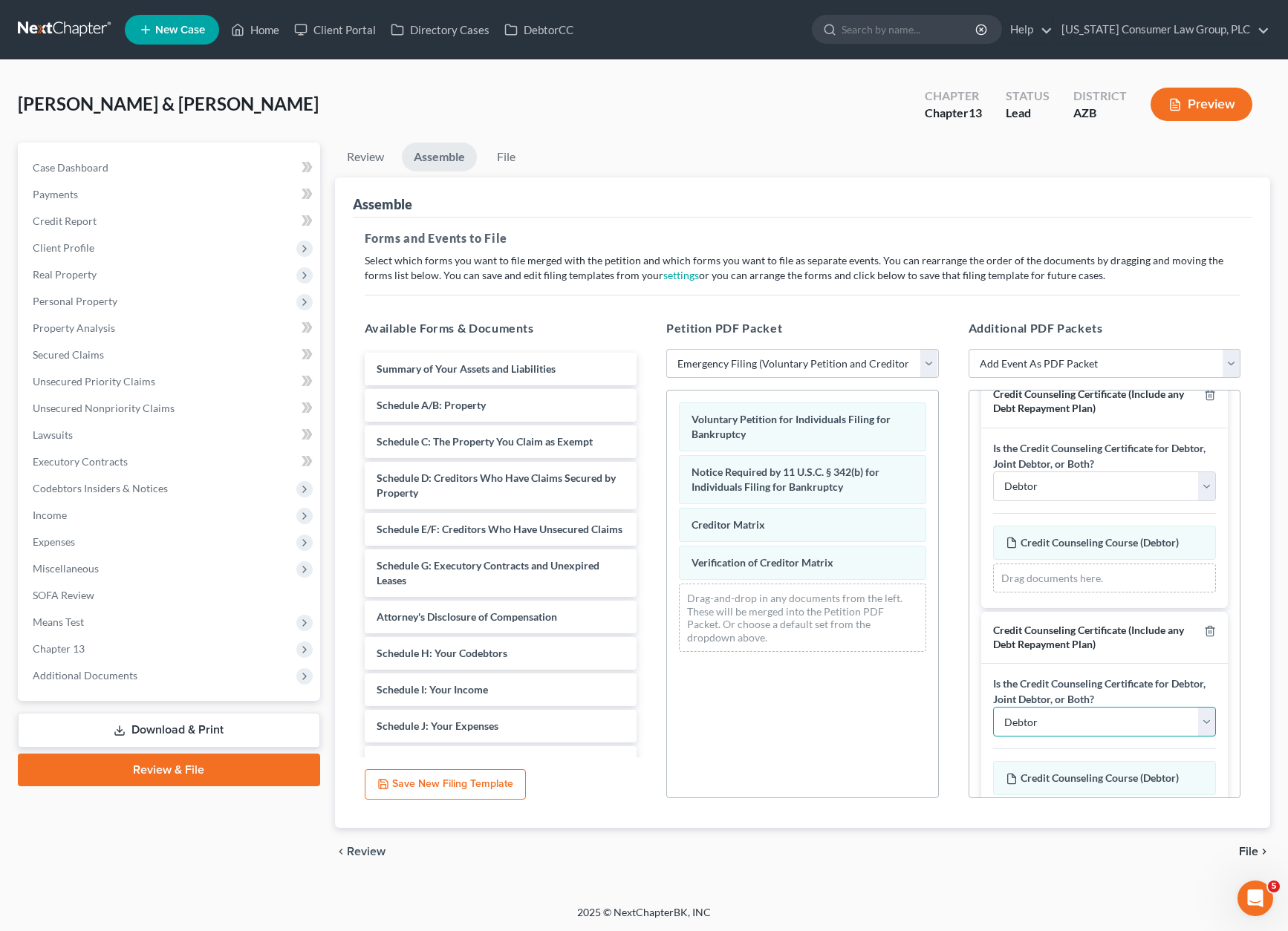
select select "1"
click at [993, 707] on select "Debtor Joint Debtor Debtor and Joint Debtor" at bounding box center [1105, 721] width 224 height 30
click at [1245, 851] on span "File" at bounding box center [1248, 851] width 19 height 12
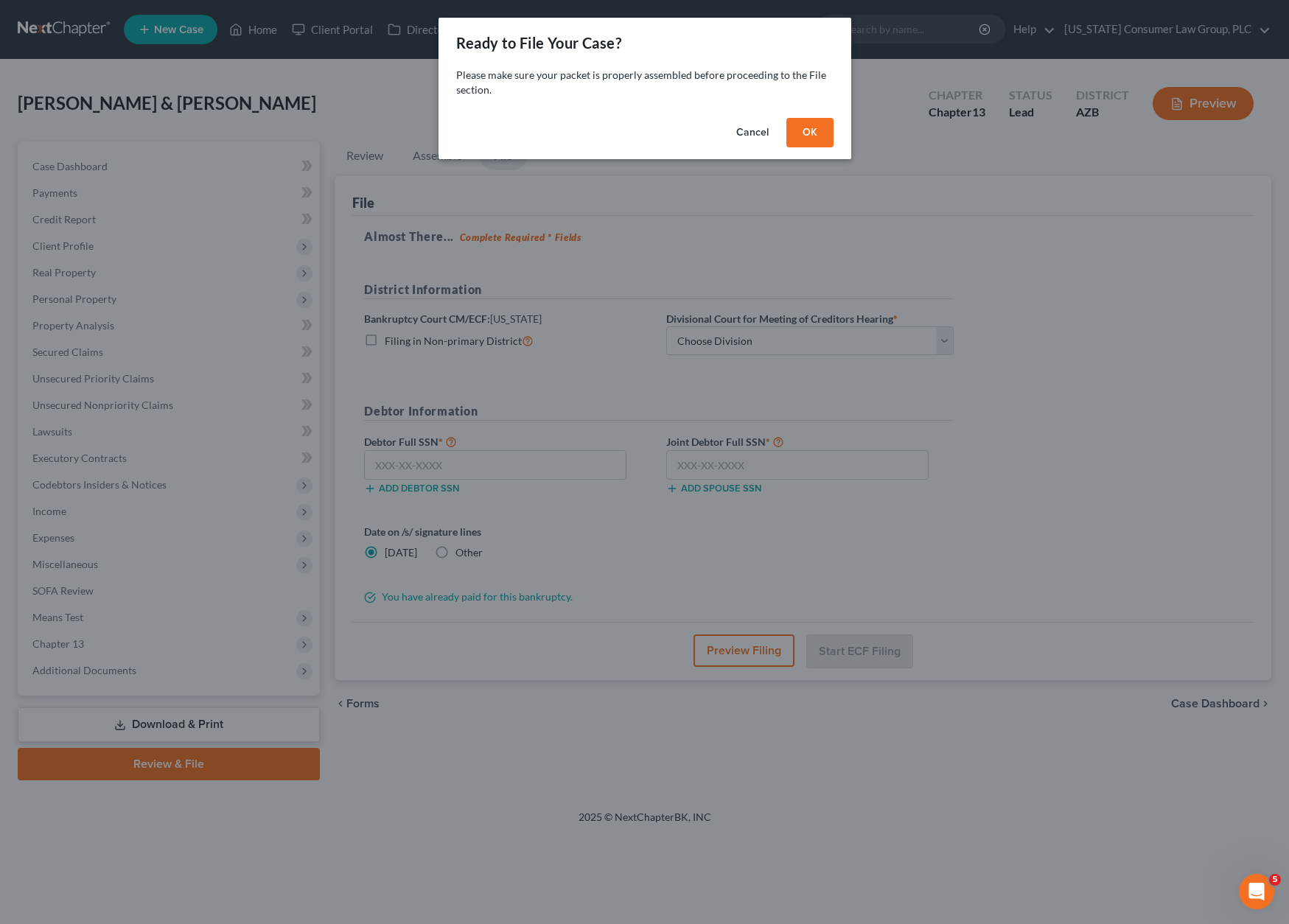
click at [808, 125] on button "OK" at bounding box center [810, 133] width 47 height 29
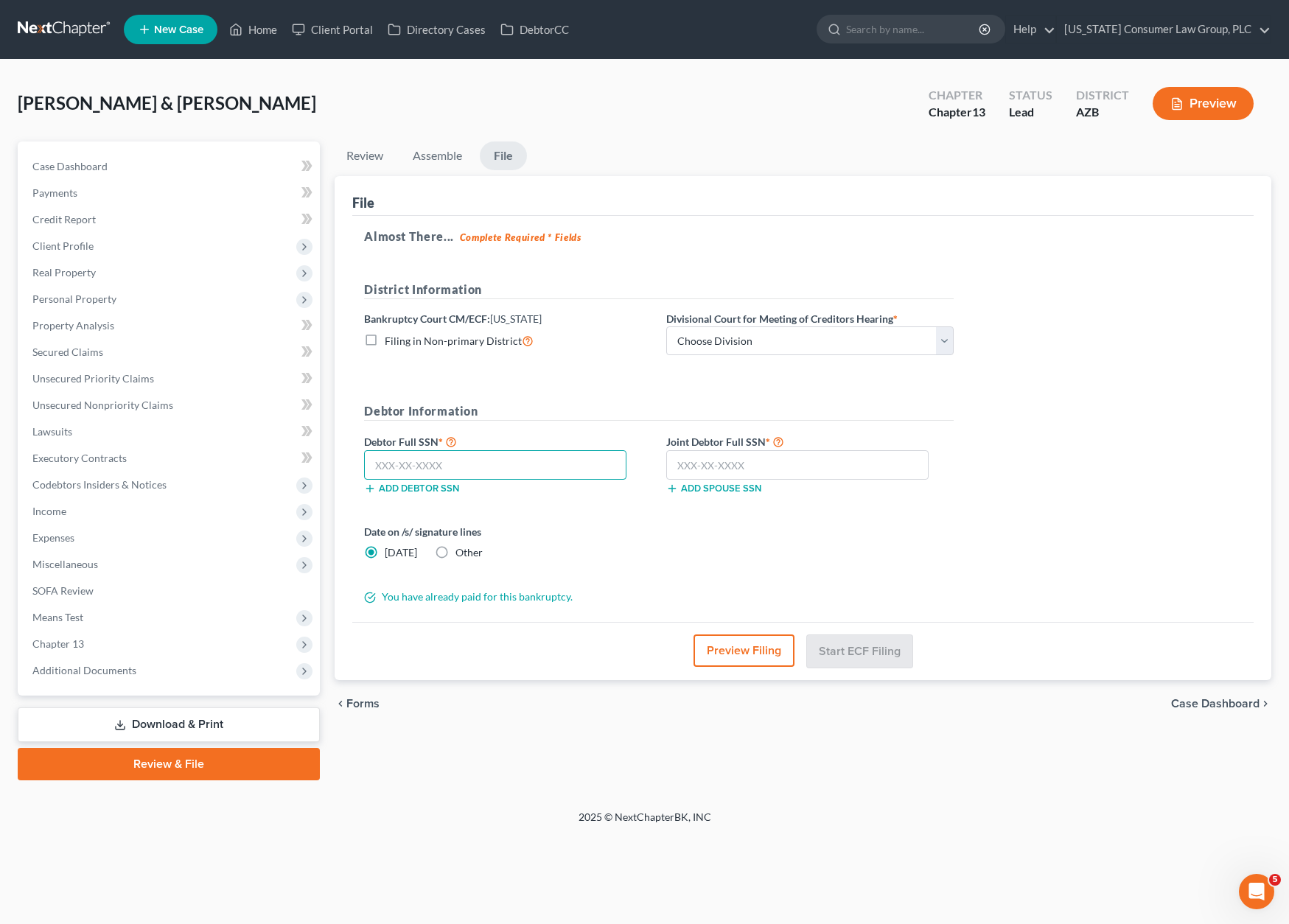
click at [503, 461] on input "text" at bounding box center [495, 465] width 262 height 29
type input "553-79-0478"
click at [672, 459] on input "text" at bounding box center [798, 465] width 262 height 29
type input "610-09-7071"
click at [942, 336] on select "Choose Division Phoenix Tucson Yuma Prescott" at bounding box center [810, 341] width 287 height 29
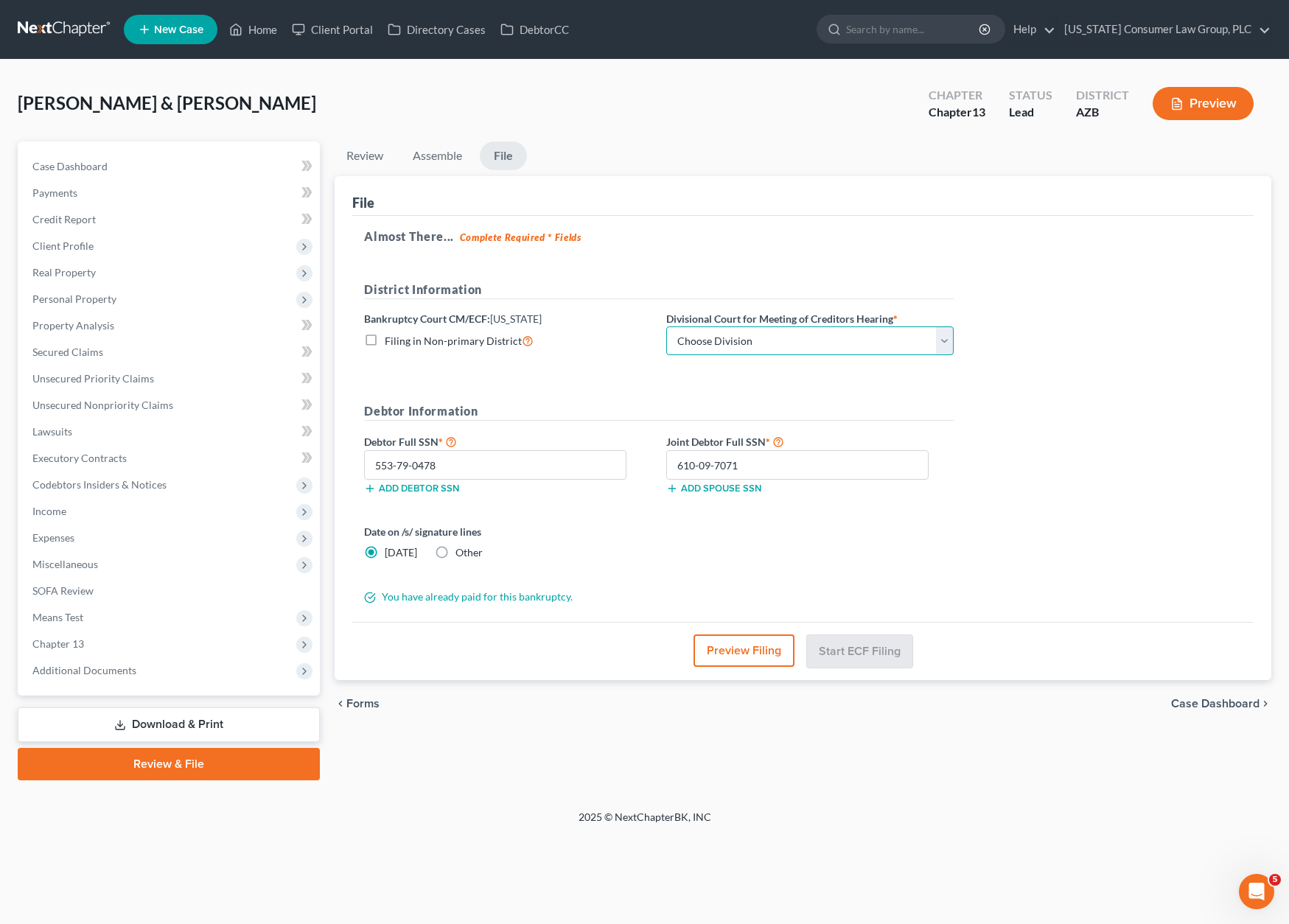
click at [946, 334] on select "Choose Division Phoenix Tucson Yuma Prescott" at bounding box center [810, 341] width 287 height 29
select select "1"
click at [667, 326] on select "Choose Division Phoenix Tucson Yuma Prescott" at bounding box center [810, 341] width 287 height 29
click at [850, 651] on button "Start ECF Filing" at bounding box center [859, 650] width 105 height 32
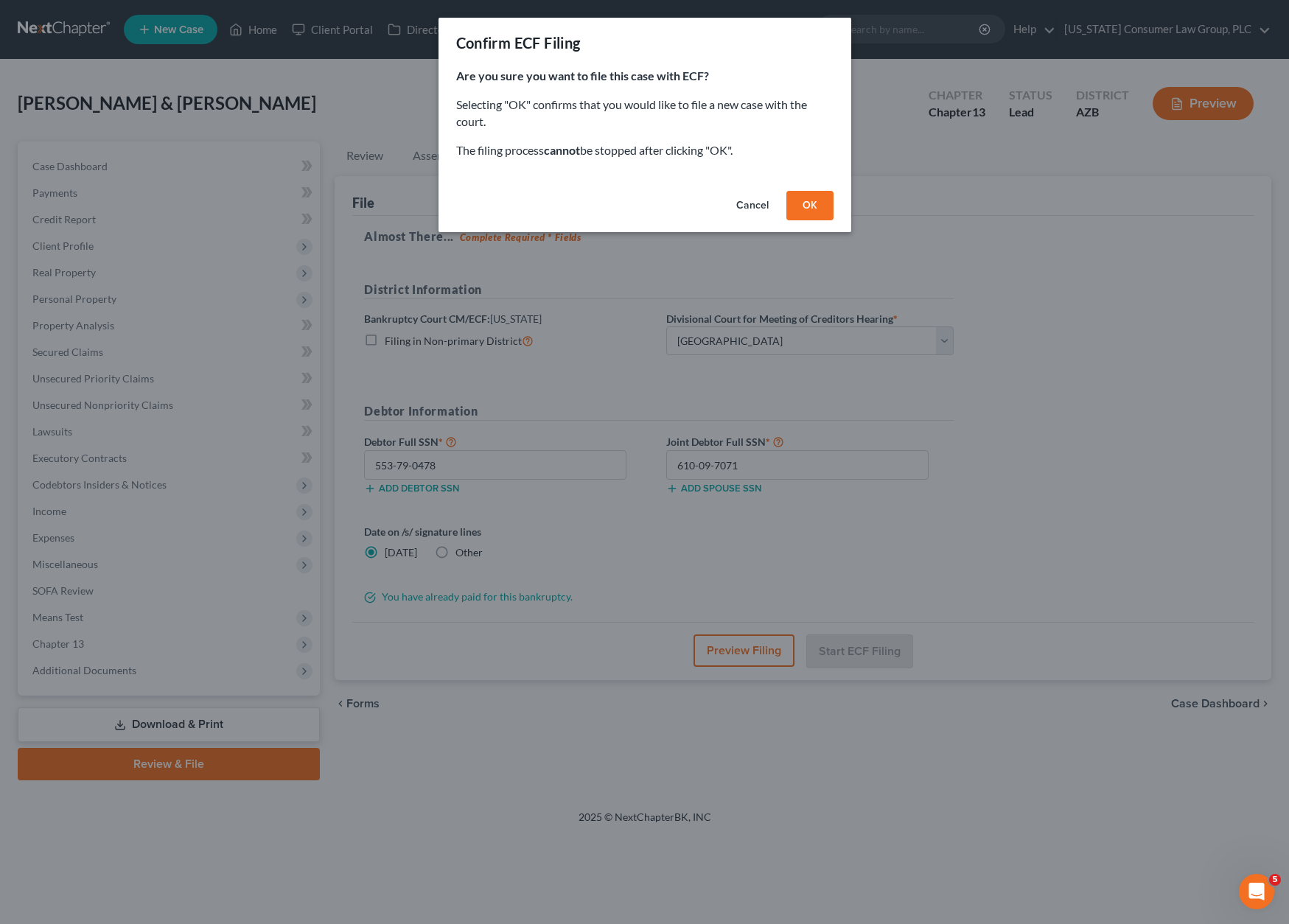
click at [801, 196] on button "OK" at bounding box center [810, 205] width 47 height 29
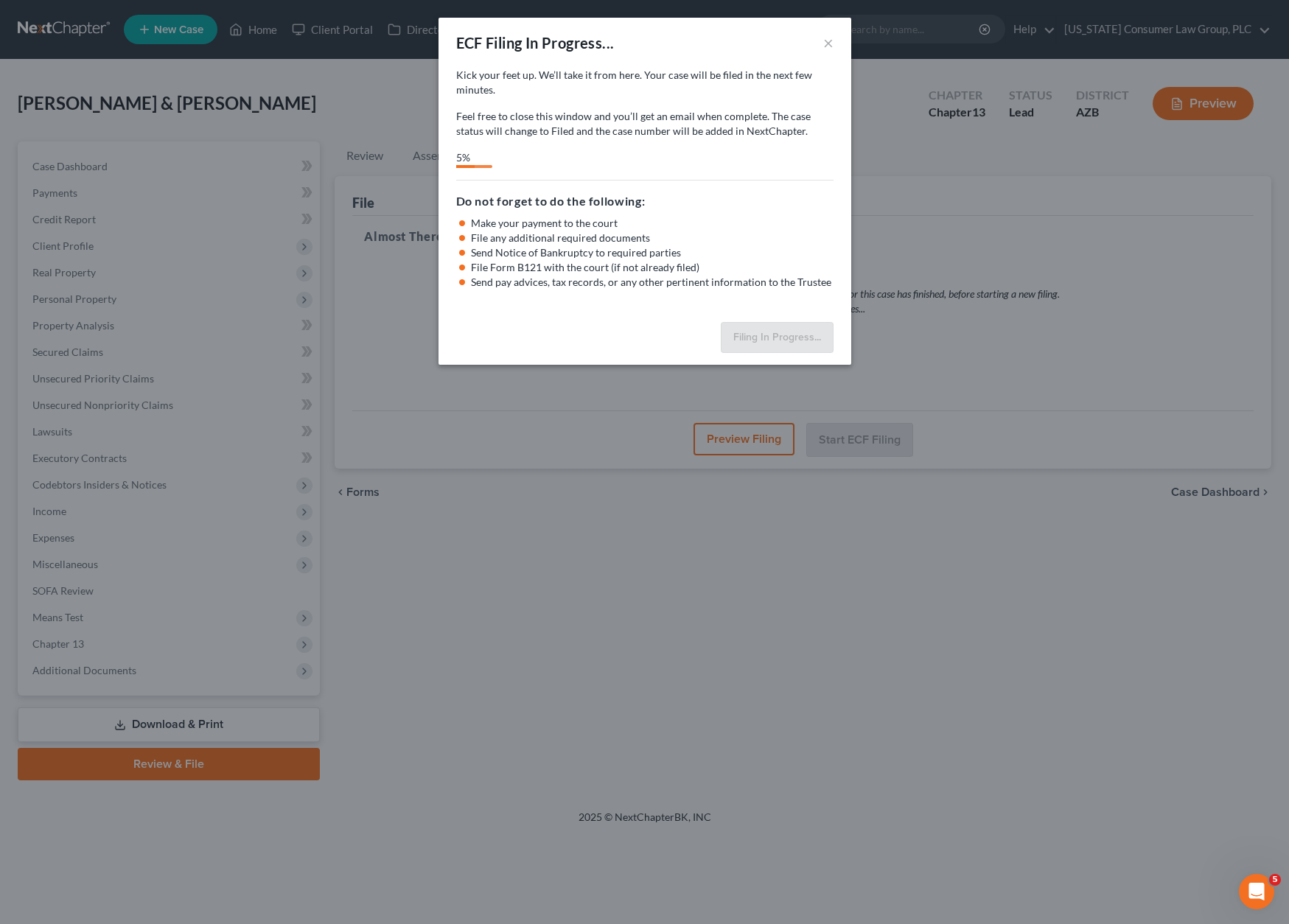
select select "1"
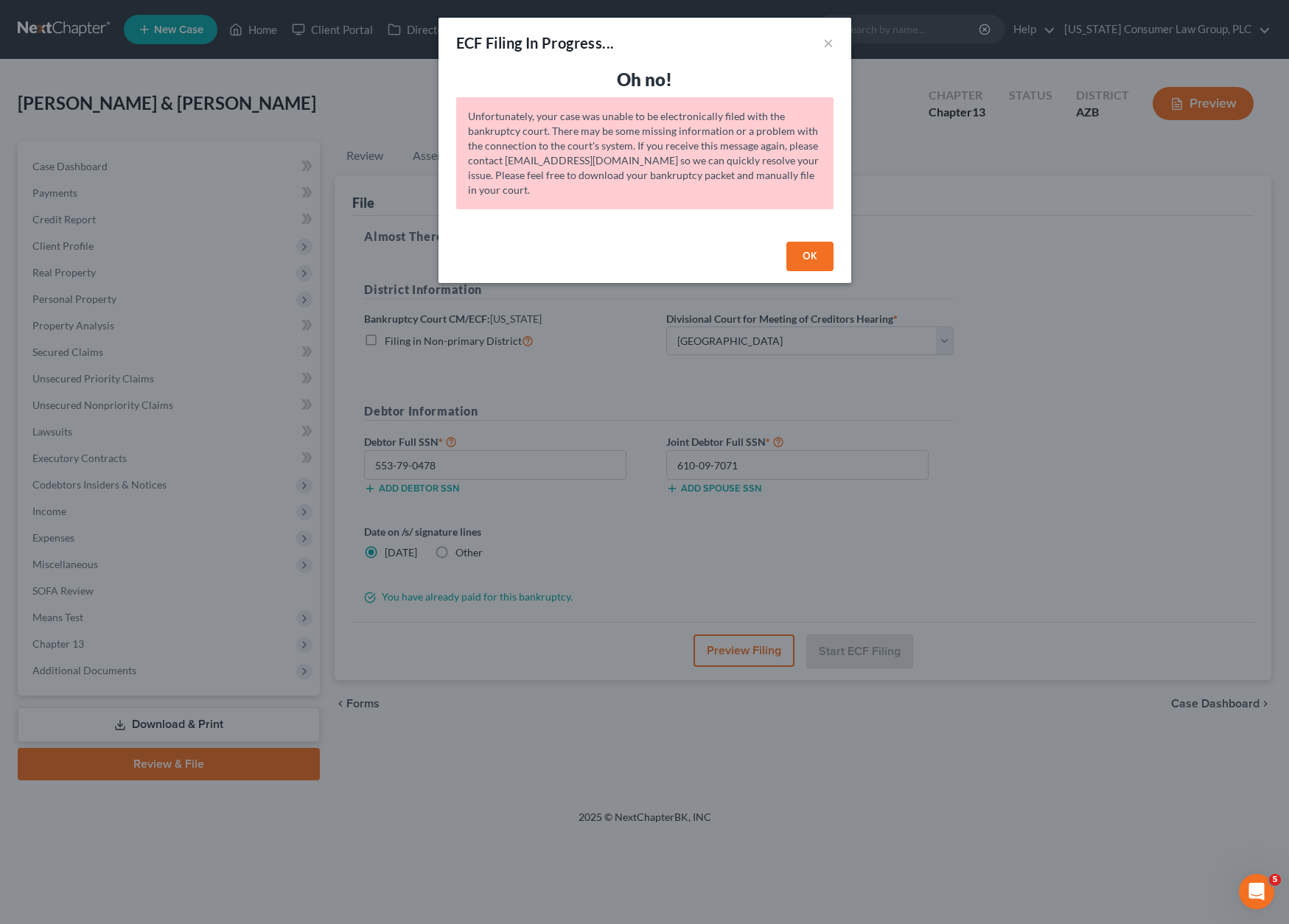
click at [810, 257] on button "OK" at bounding box center [810, 257] width 47 height 29
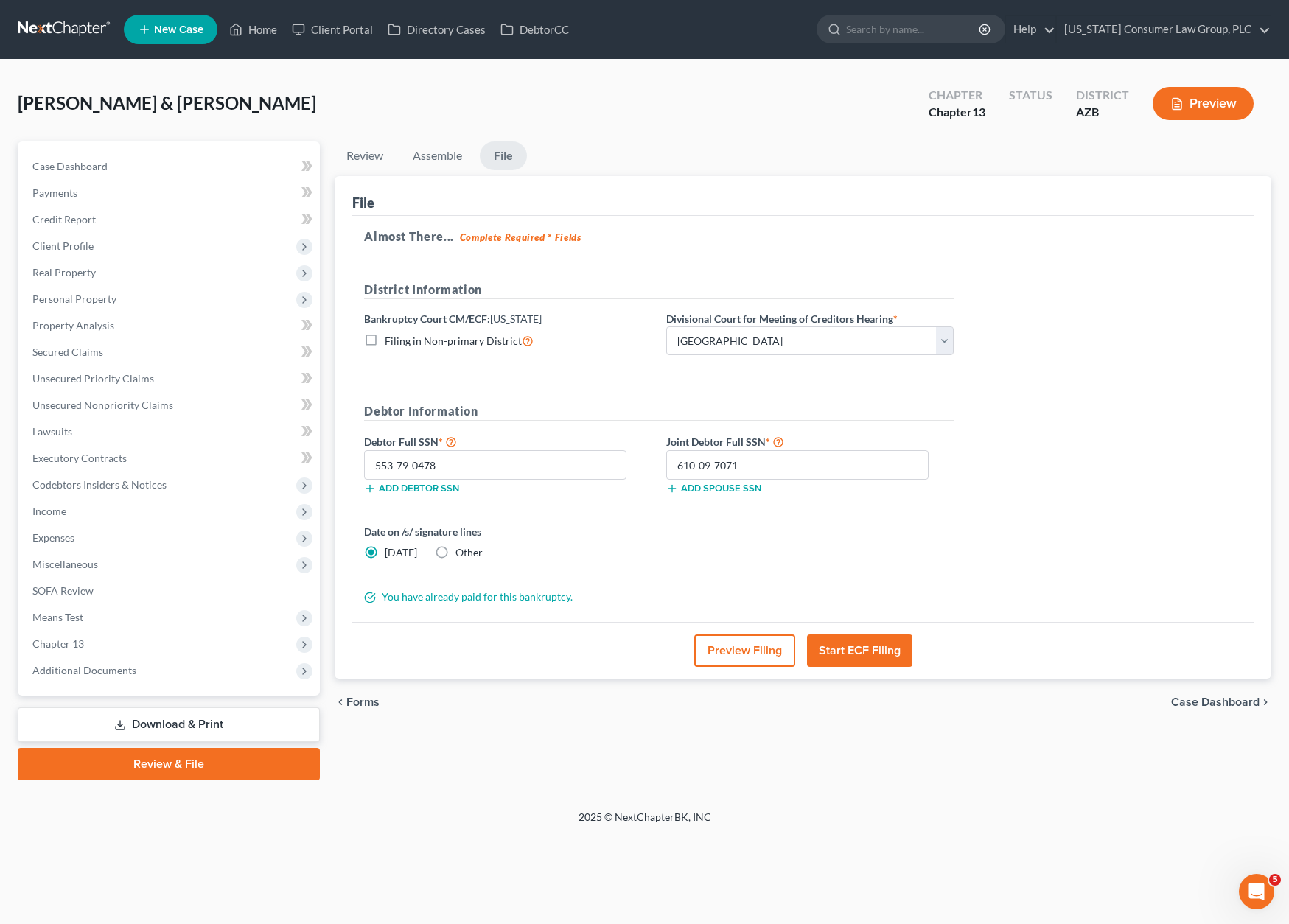
click at [873, 647] on button "Start ECF Filing" at bounding box center [859, 650] width 105 height 32
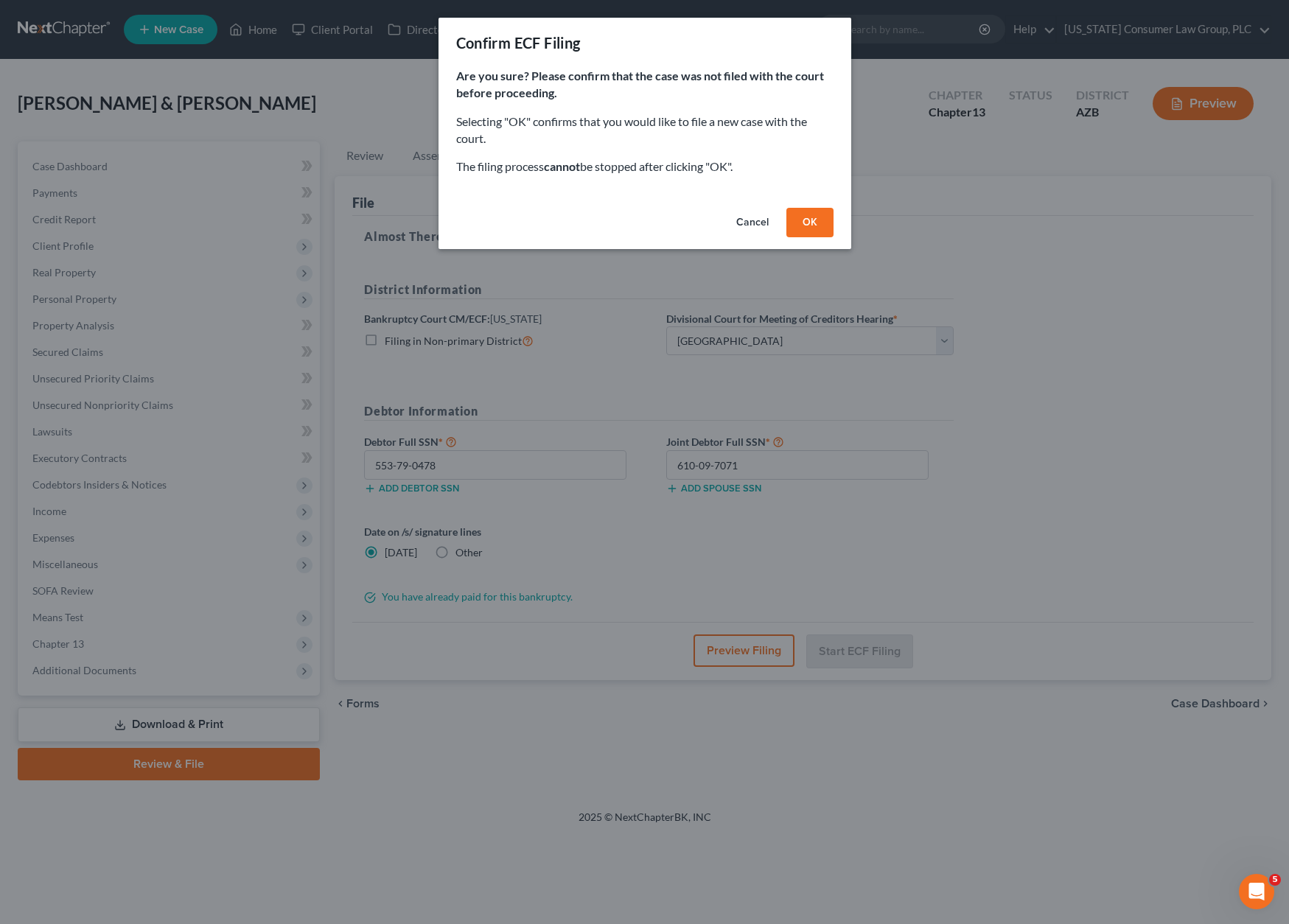
click at [804, 223] on button "OK" at bounding box center [810, 223] width 47 height 29
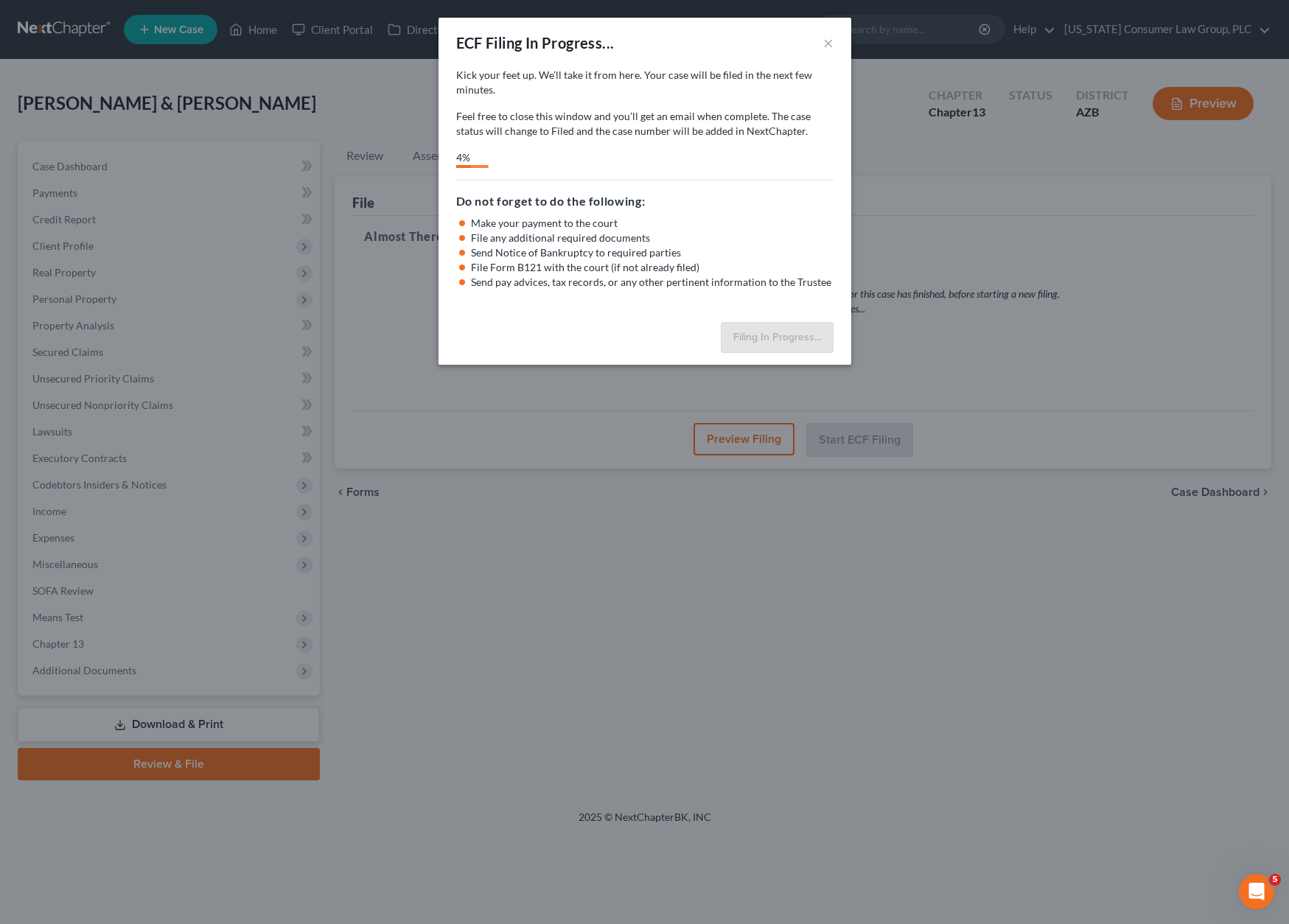
select select "1"
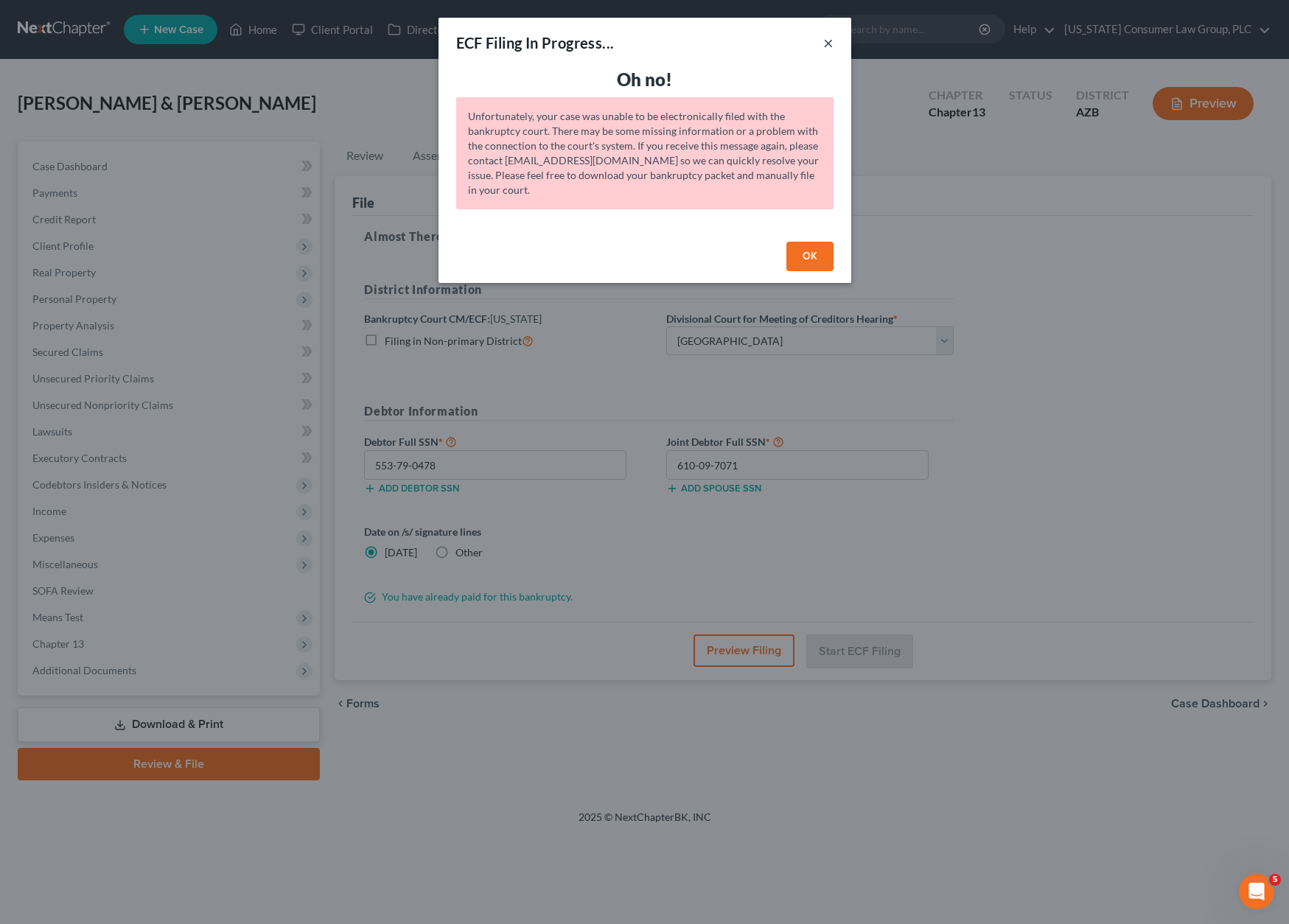
click at [830, 43] on button "×" at bounding box center [828, 42] width 10 height 17
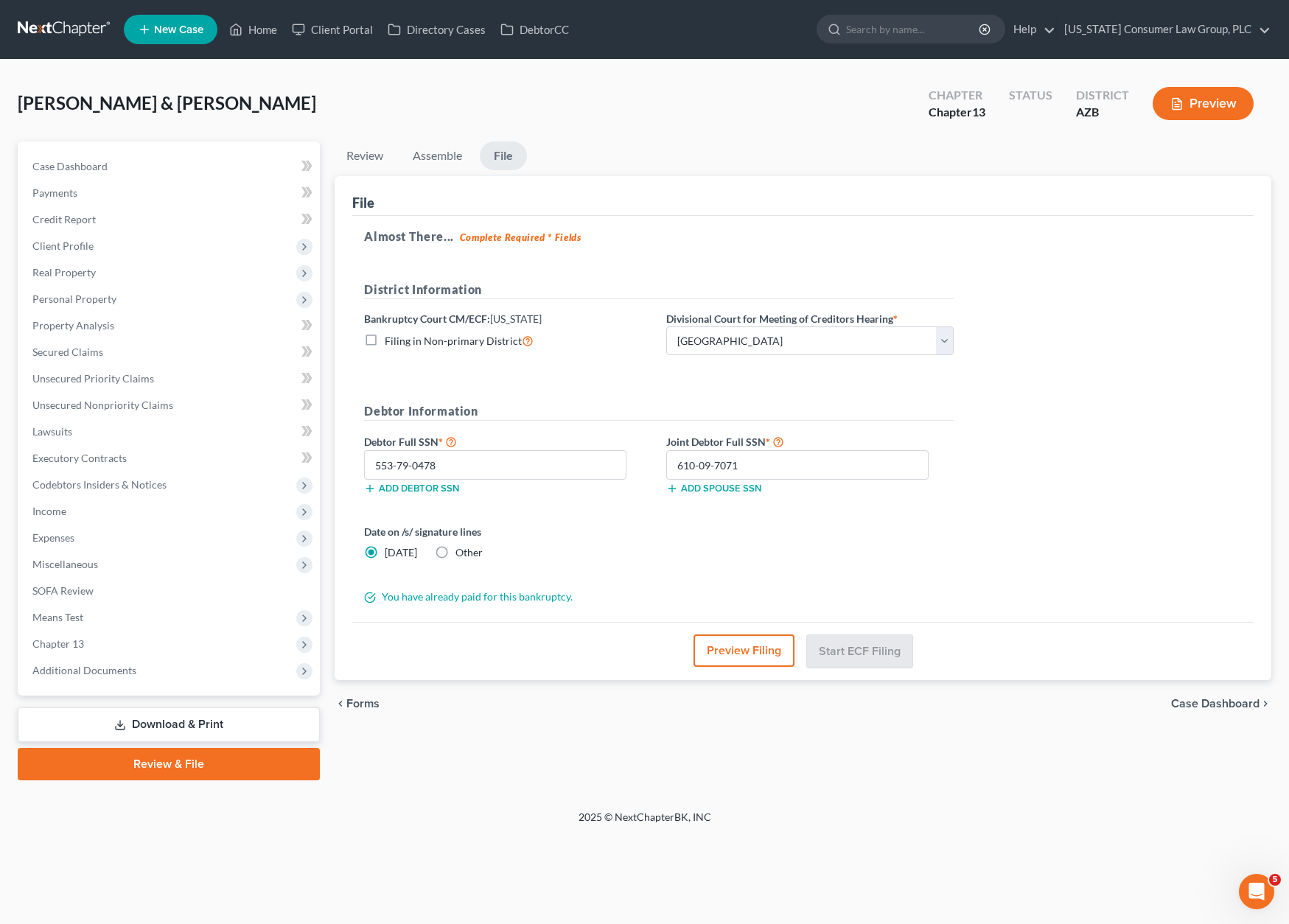
click at [185, 759] on link "Review & File" at bounding box center [169, 764] width 303 height 32
click at [212, 757] on link "Review & File" at bounding box center [169, 764] width 303 height 32
click at [196, 719] on link "Download & Print" at bounding box center [169, 725] width 303 height 35
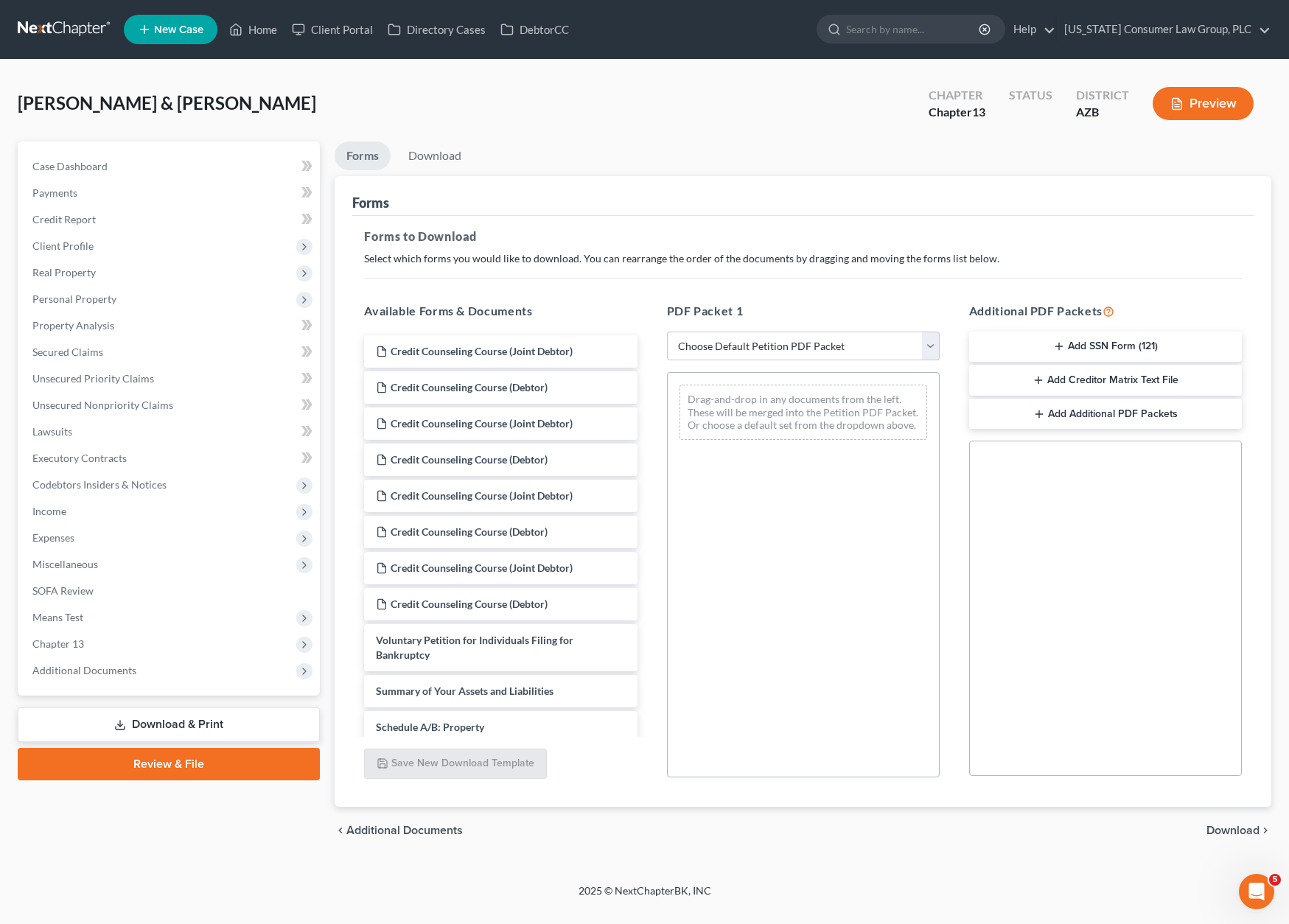
click at [1136, 379] on button "Add Creditor Matrix Text File" at bounding box center [1105, 380] width 272 height 31
click at [1226, 835] on span "Download" at bounding box center [1233, 830] width 53 height 12
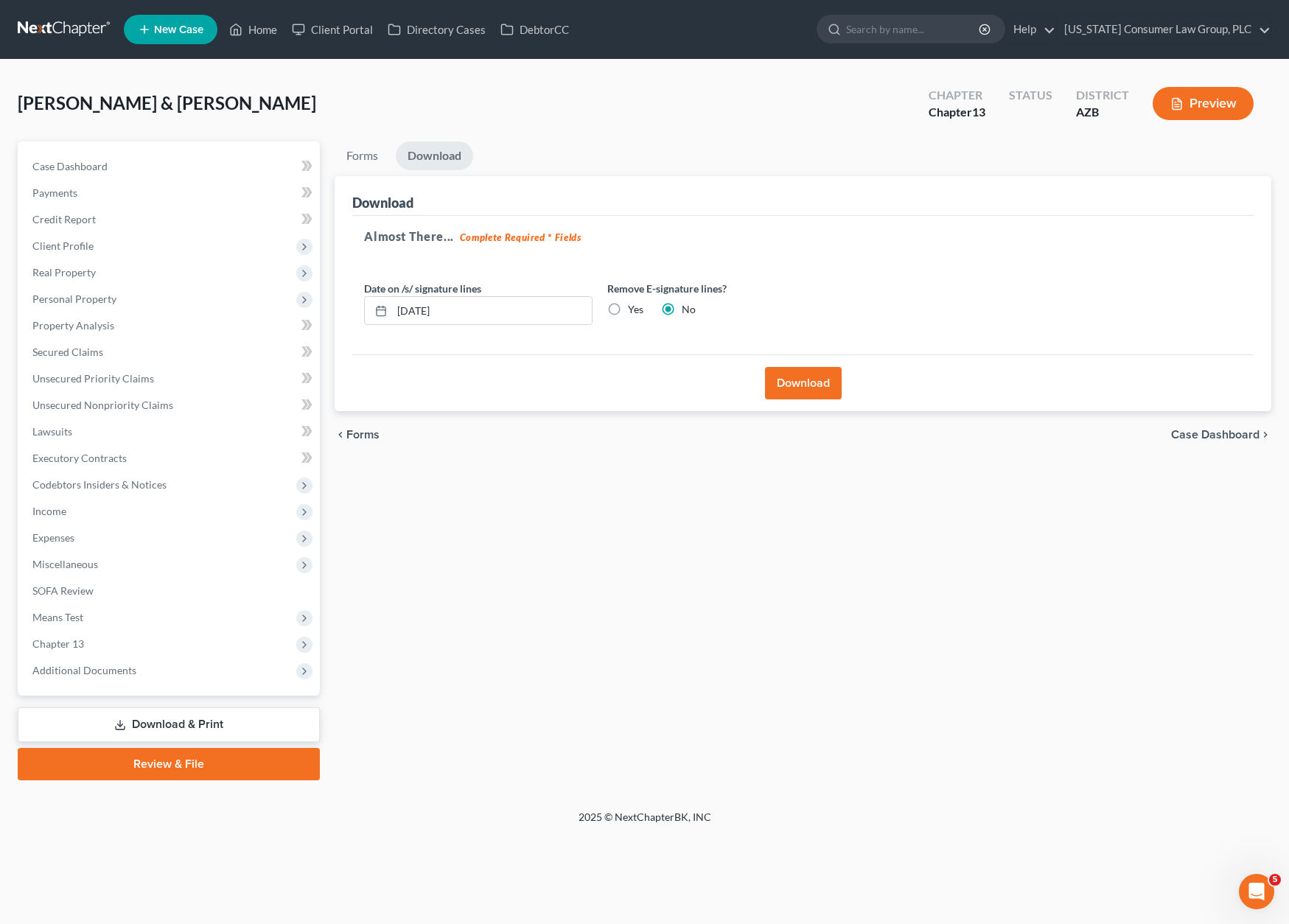
click at [804, 381] on button "Download" at bounding box center [803, 382] width 77 height 32
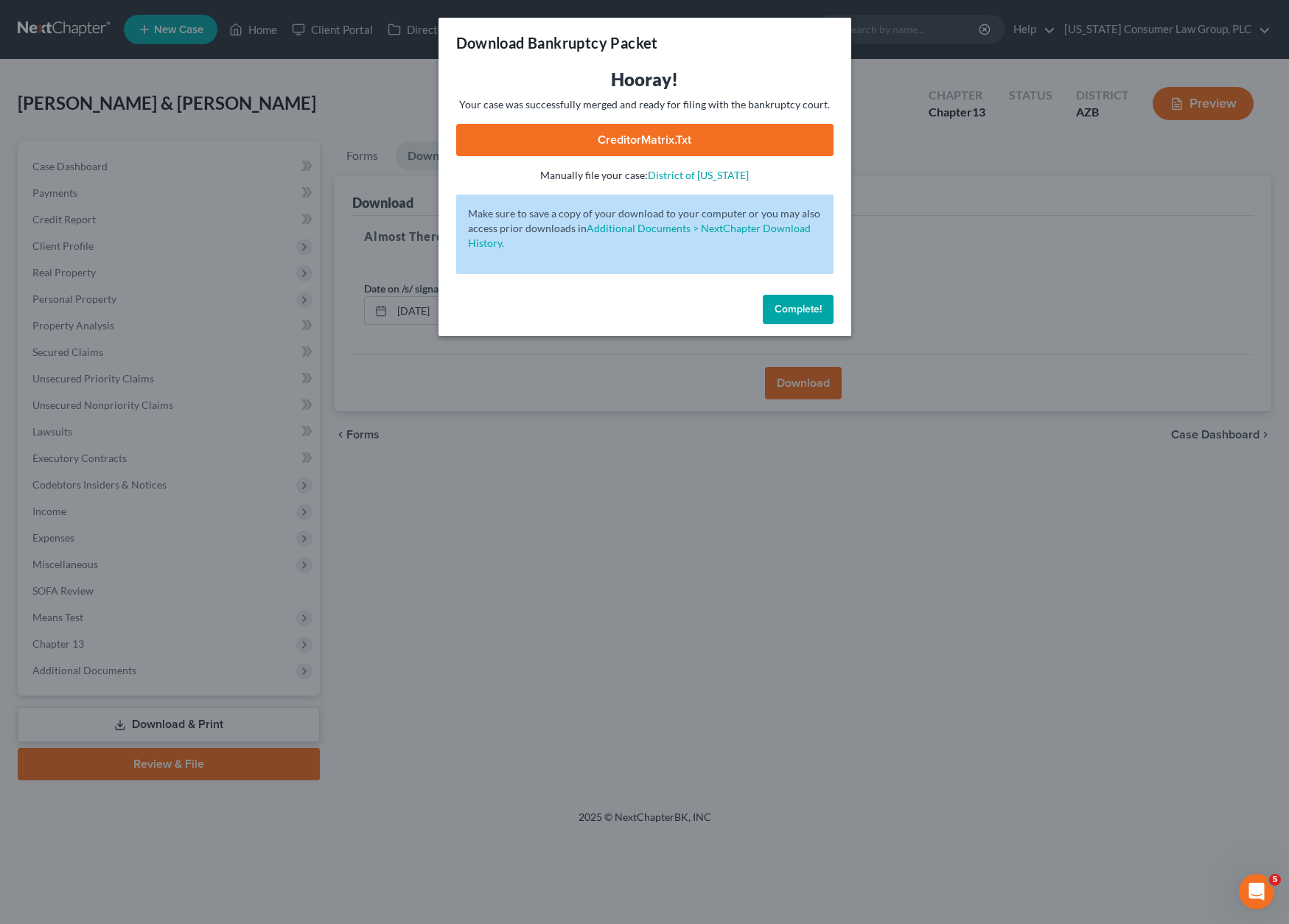
click at [726, 143] on link "CreditorMatrix.txt" at bounding box center [645, 139] width 378 height 32
click at [657, 138] on link "CreditorMatrix.txt" at bounding box center [645, 139] width 378 height 32
click at [553, 389] on div "Download Bankruptcy Packet Hooray! Your case was successfully merged and ready …" at bounding box center [644, 462] width 1289 height 924
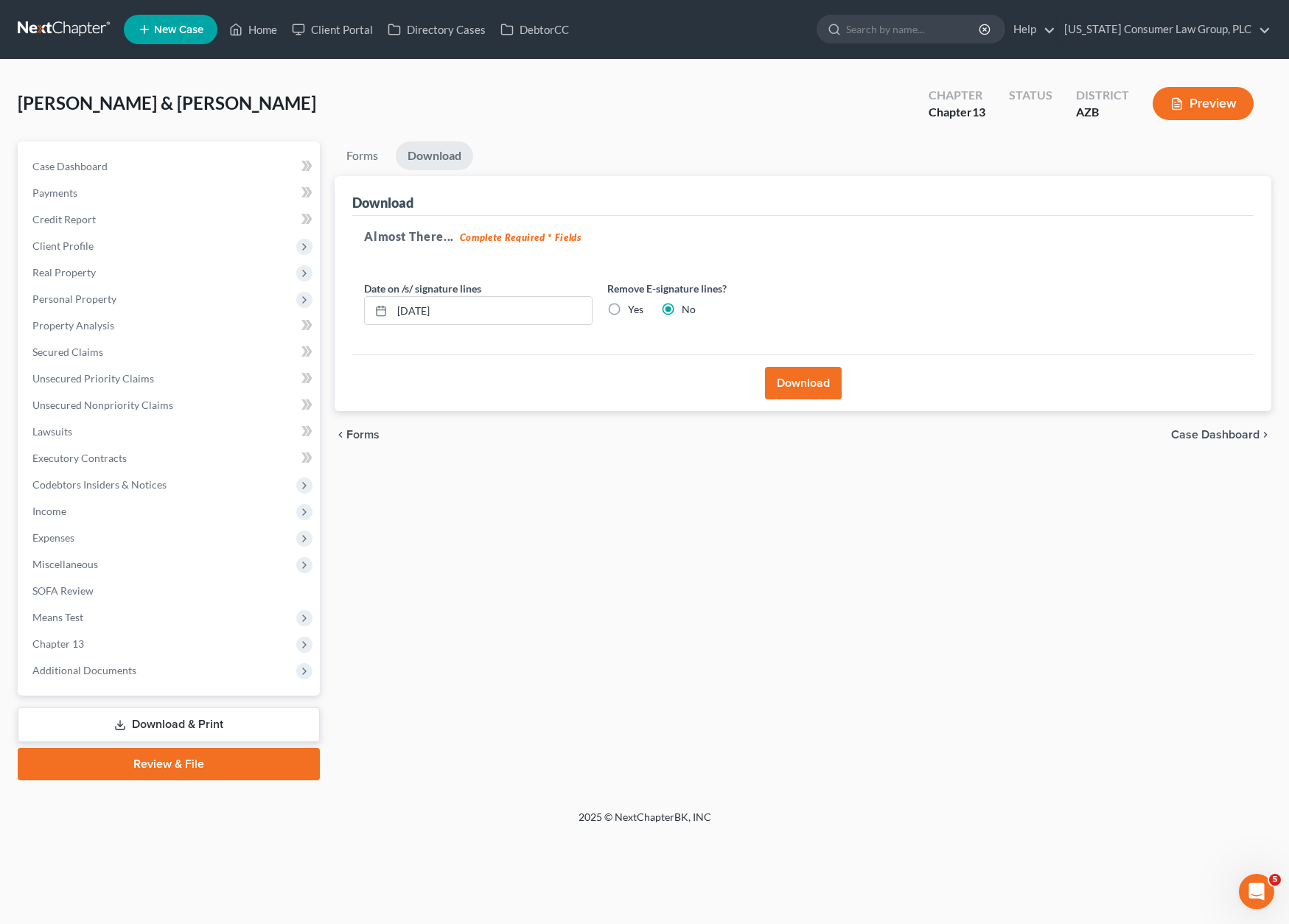
click at [166, 722] on link "Download & Print" at bounding box center [169, 725] width 303 height 35
click at [171, 722] on link "Download & Print" at bounding box center [169, 725] width 303 height 35
click at [27, 302] on span "Personal Property" at bounding box center [171, 299] width 299 height 27
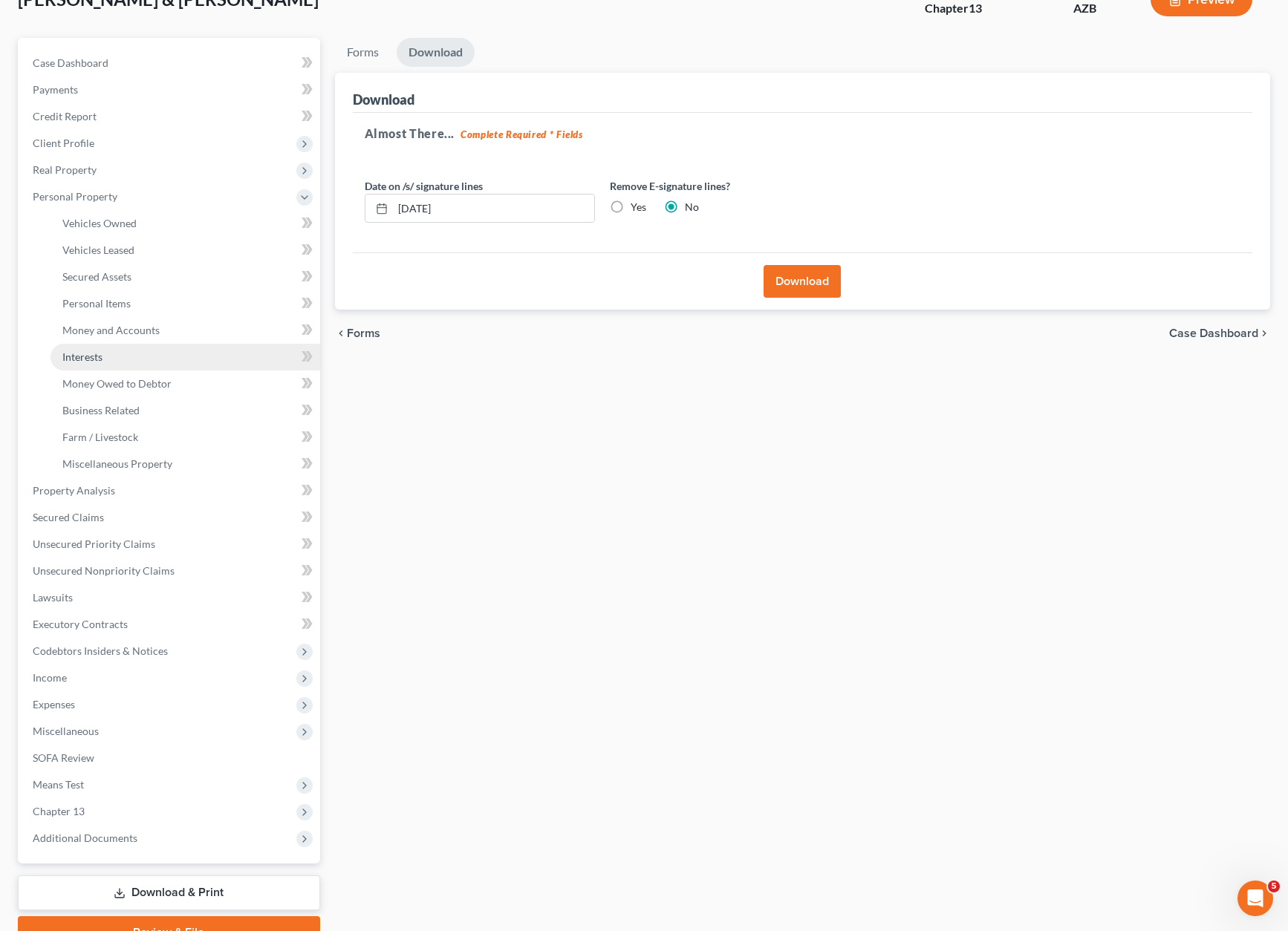
scroll to position [179, 0]
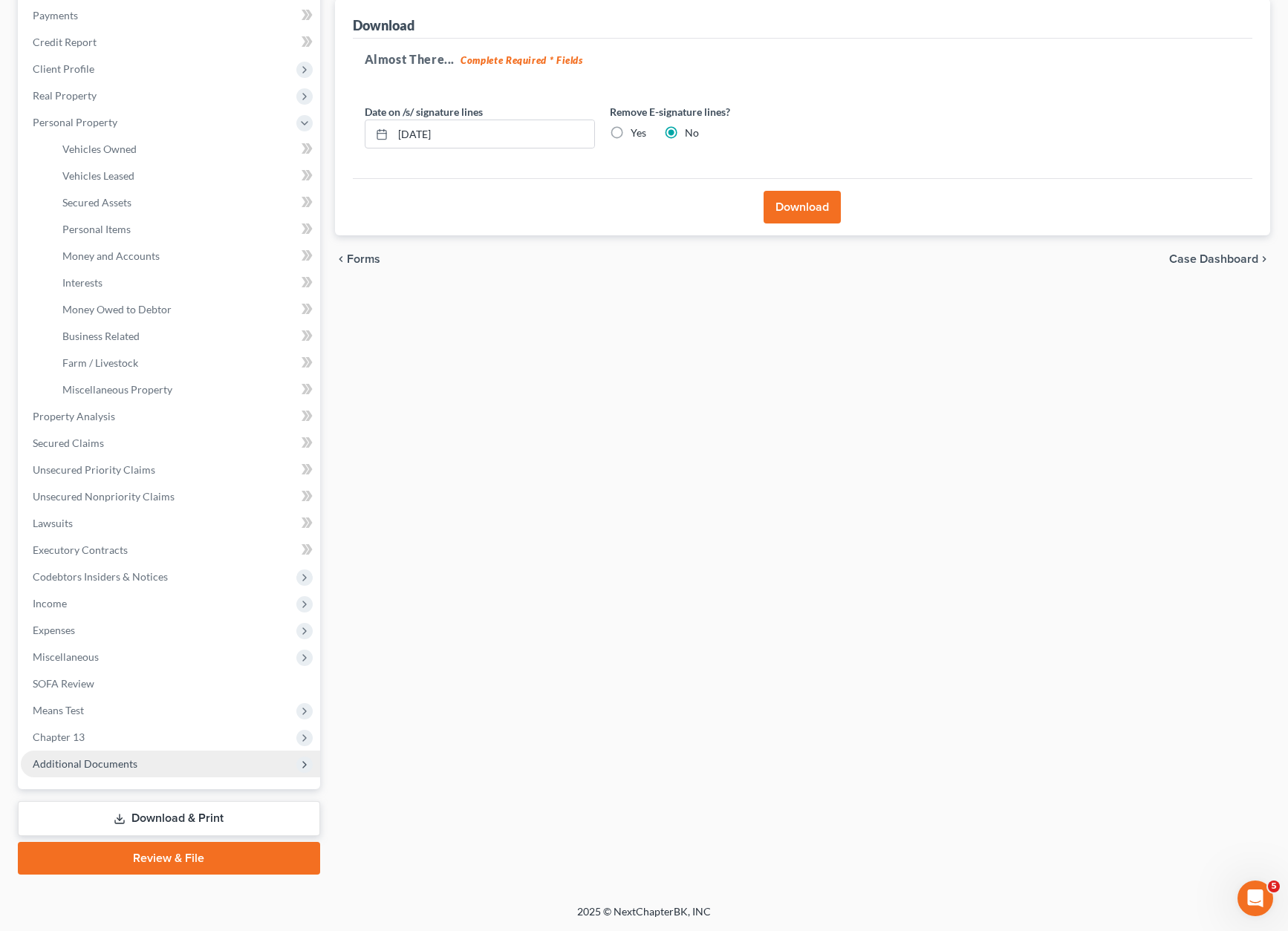
click at [110, 762] on span "Additional Documents" at bounding box center [84, 764] width 104 height 13
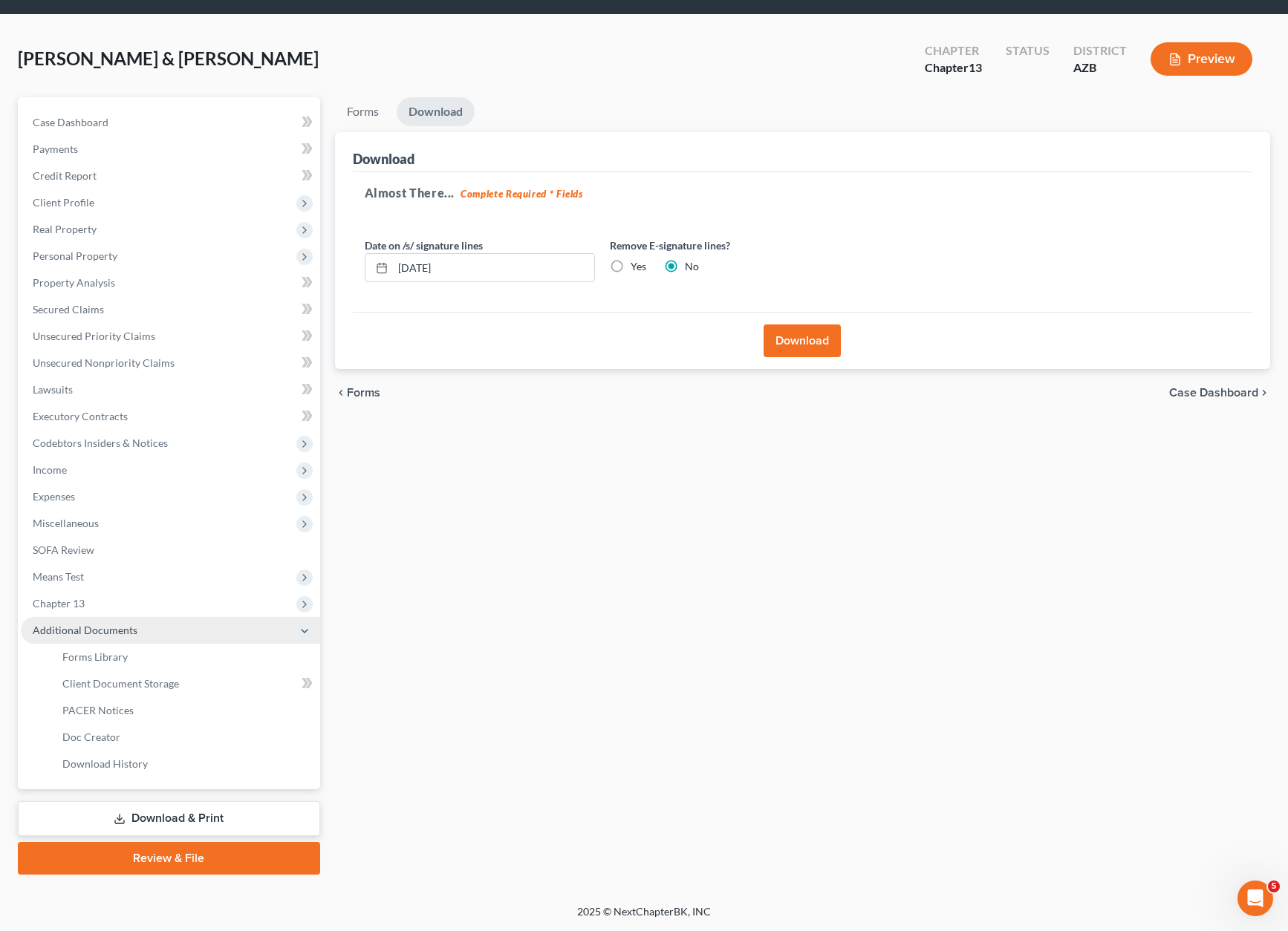
scroll to position [45, 0]
click at [357, 104] on link "Forms" at bounding box center [362, 111] width 55 height 29
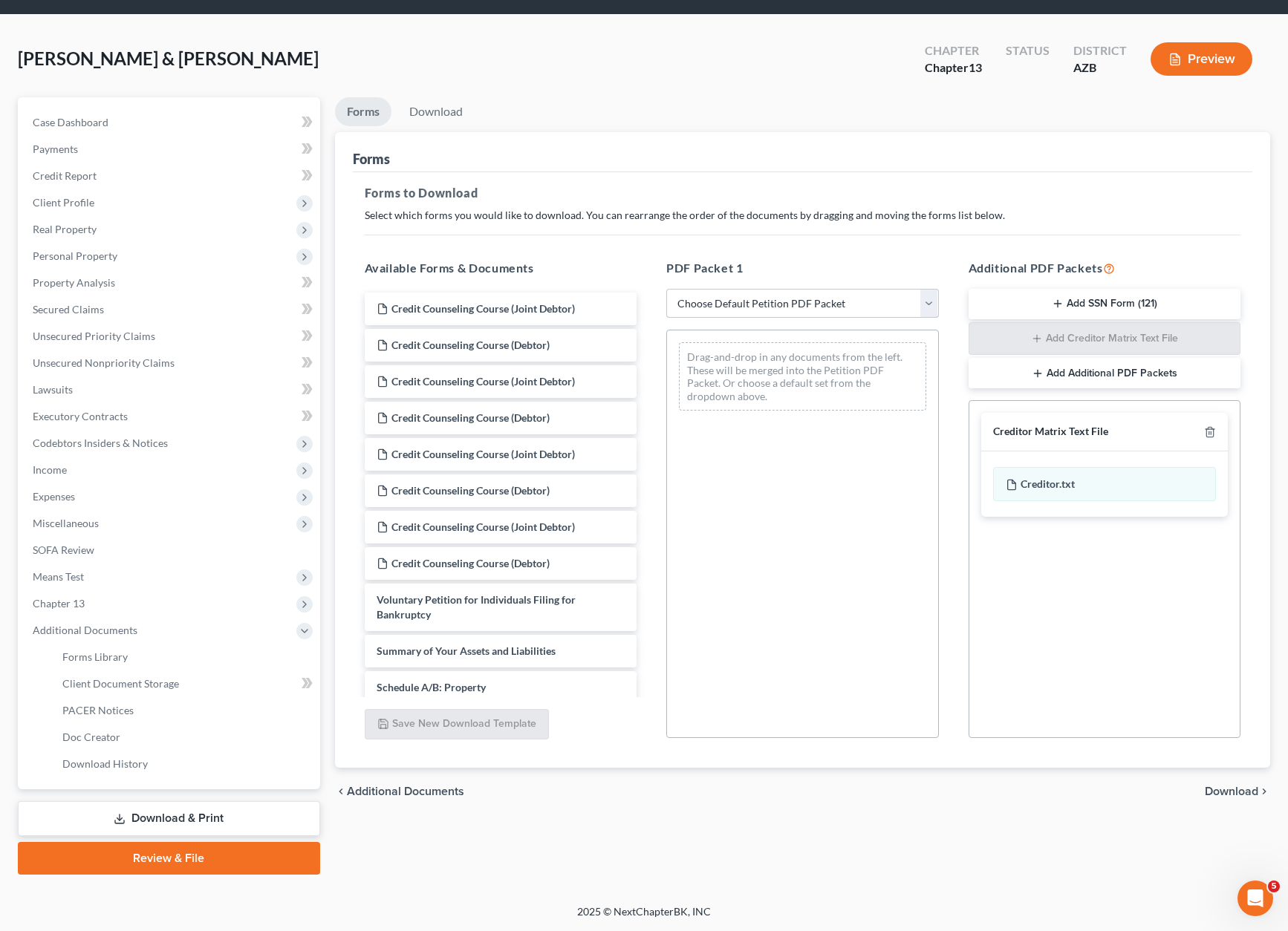
click at [933, 300] on select "Choose Default Petition PDF Packet Complete Bankruptcy Petition (all forms and …" at bounding box center [802, 304] width 273 height 30
click at [188, 817] on link "Download & Print" at bounding box center [168, 818] width 302 height 35
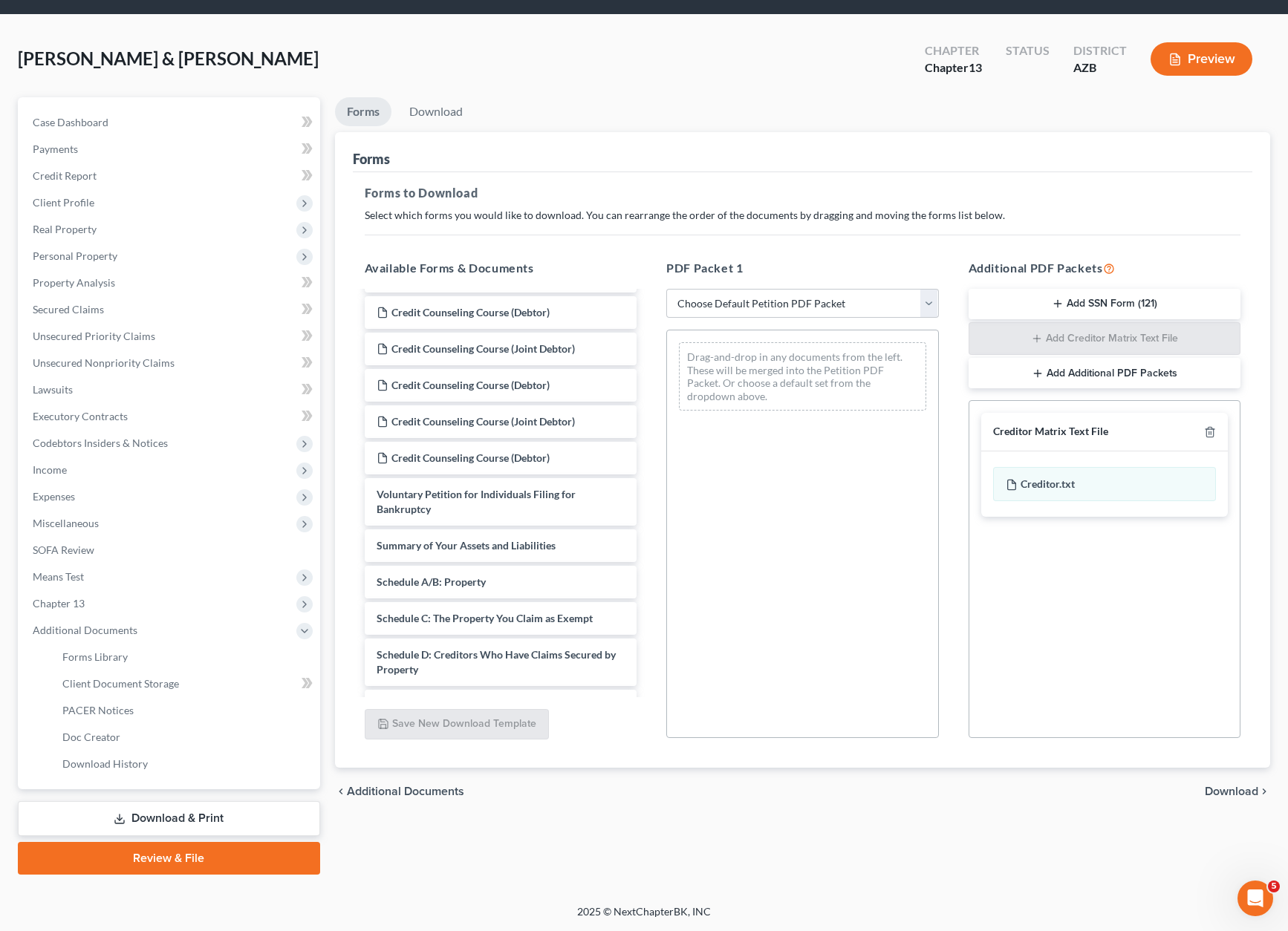
scroll to position [110, 0]
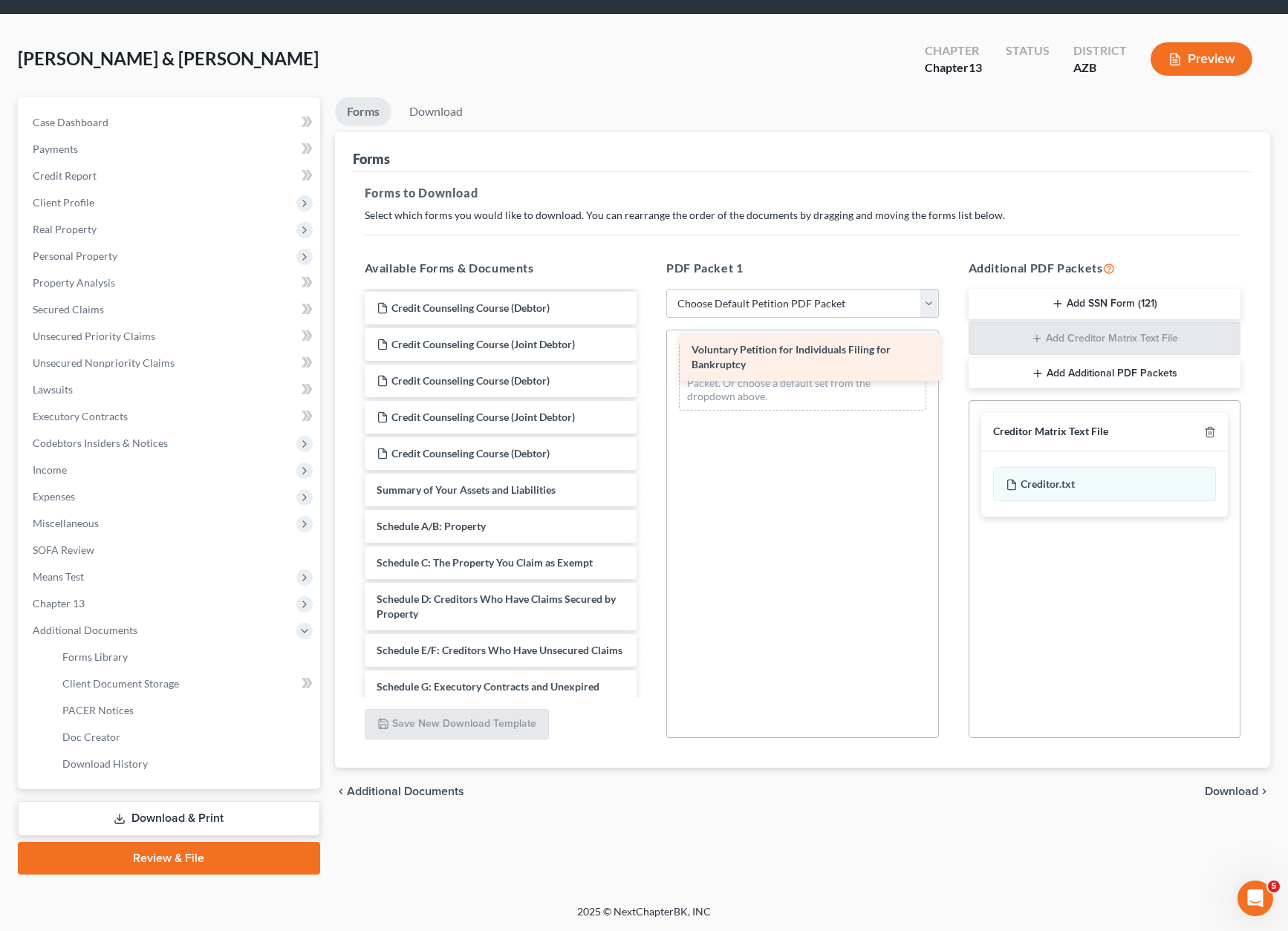
drag, startPoint x: 478, startPoint y: 500, endPoint x: 793, endPoint y: 359, distance: 345.1
click at [649, 359] on div "Voluntary Petition for Individuals Filing for Bankruptcy Credit Counseling Cour…" at bounding box center [501, 672] width 297 height 980
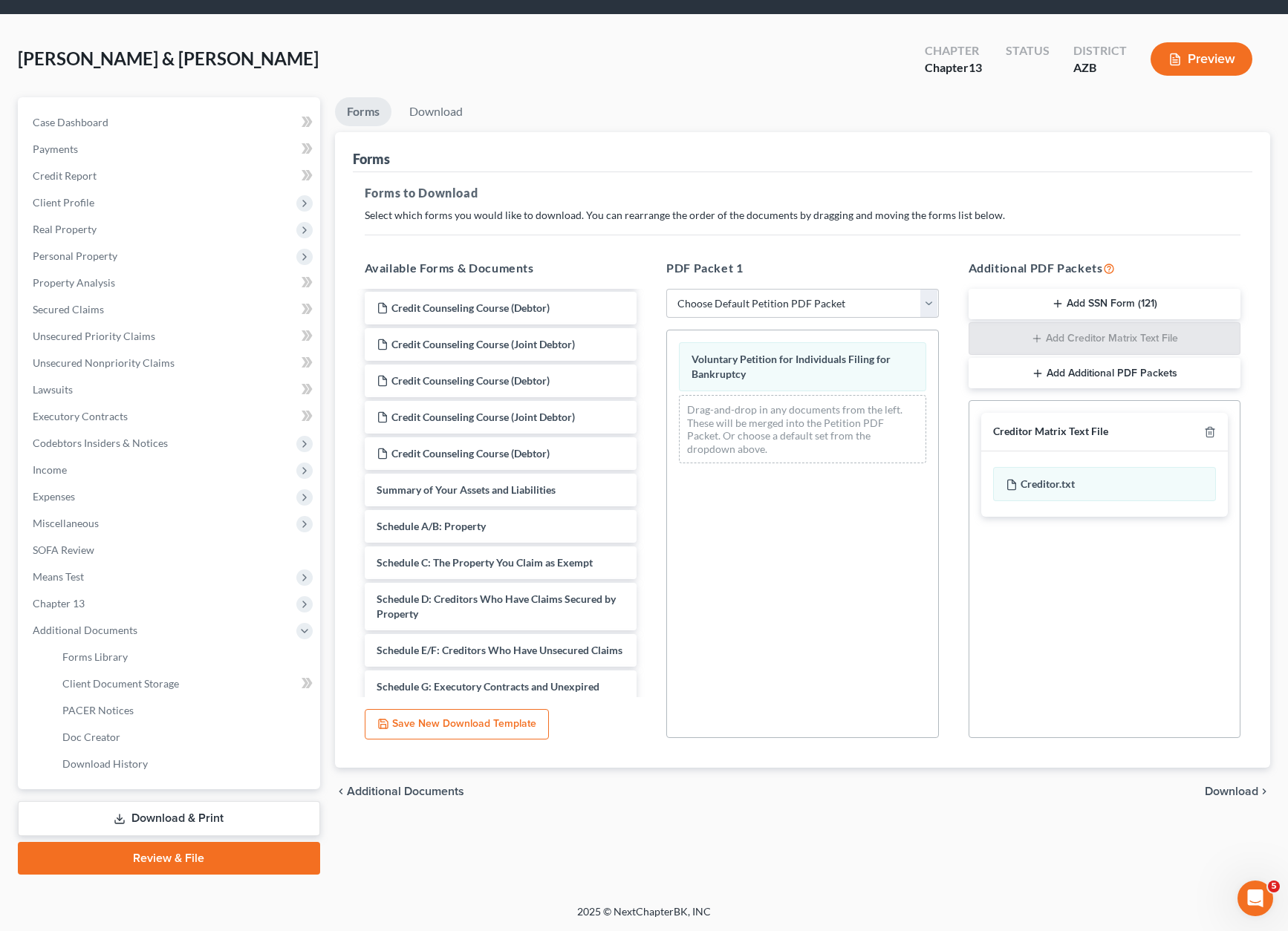
click at [1225, 789] on span "Download" at bounding box center [1232, 791] width 54 height 12
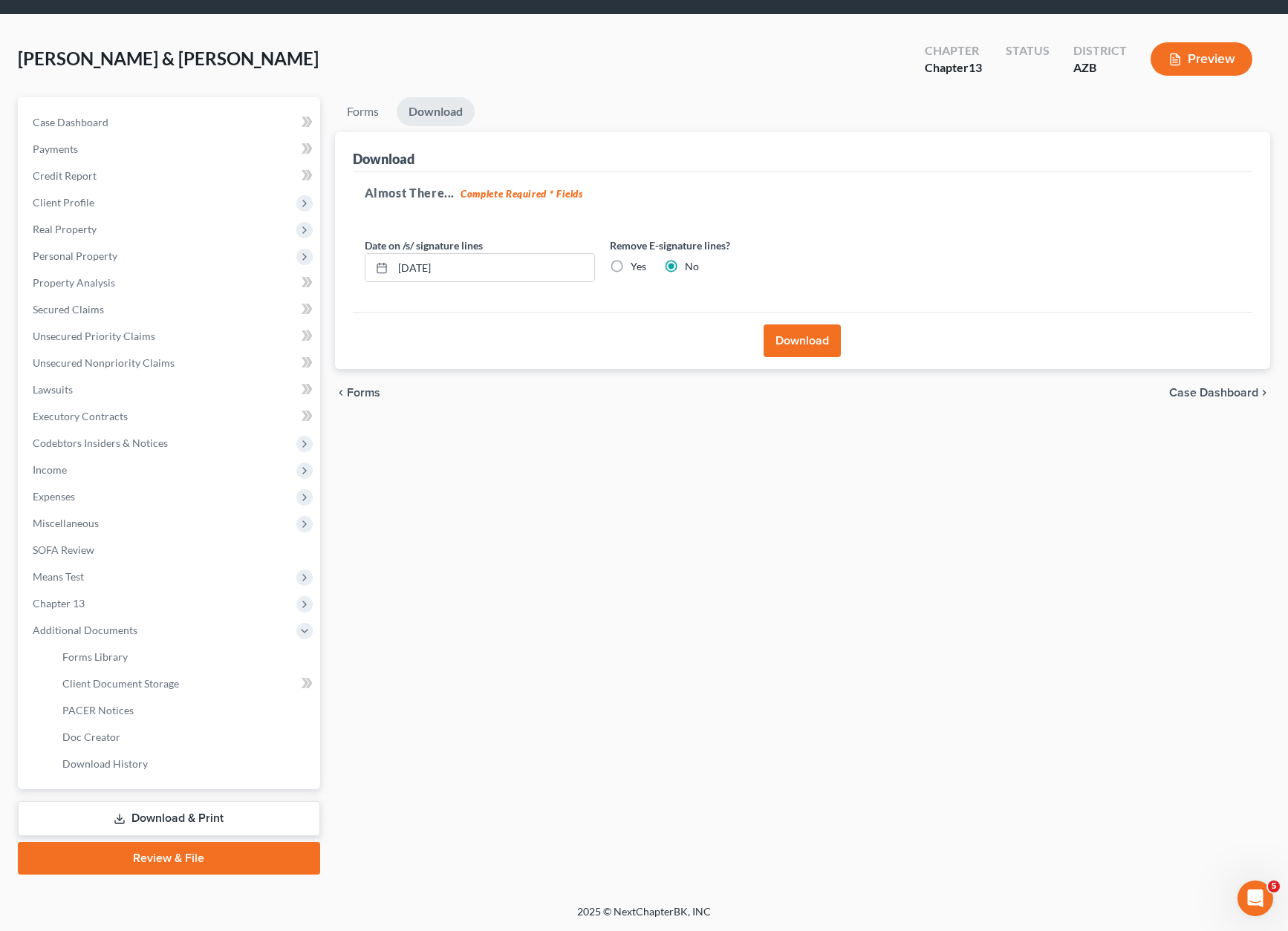
click at [781, 332] on button "Download" at bounding box center [802, 340] width 78 height 32
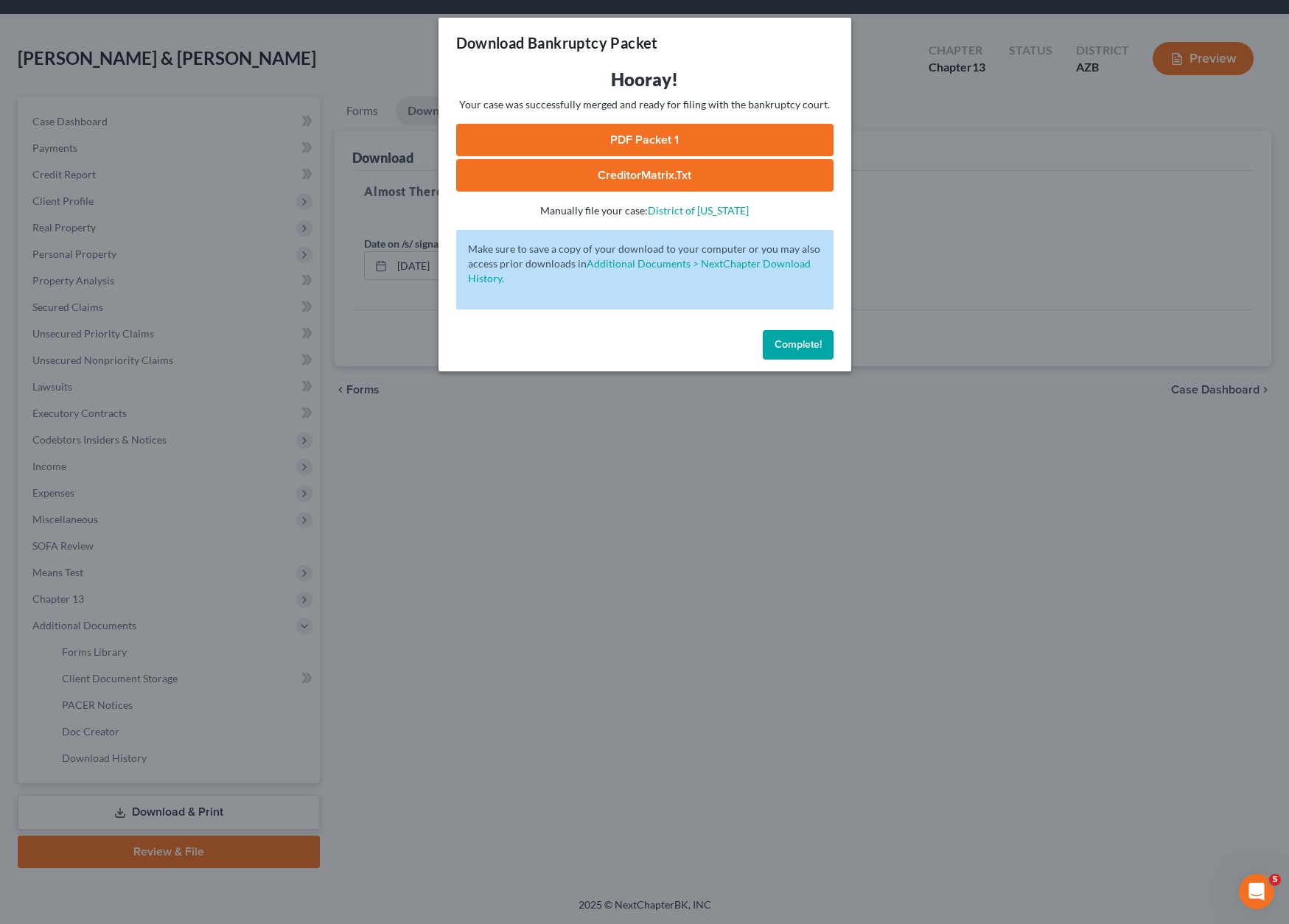
click at [659, 136] on link "PDF Packet 1" at bounding box center [645, 139] width 378 height 32
click at [356, 567] on div "Download Bankruptcy Packet Hooray! Your case was successfully merged and ready …" at bounding box center [644, 462] width 1289 height 924
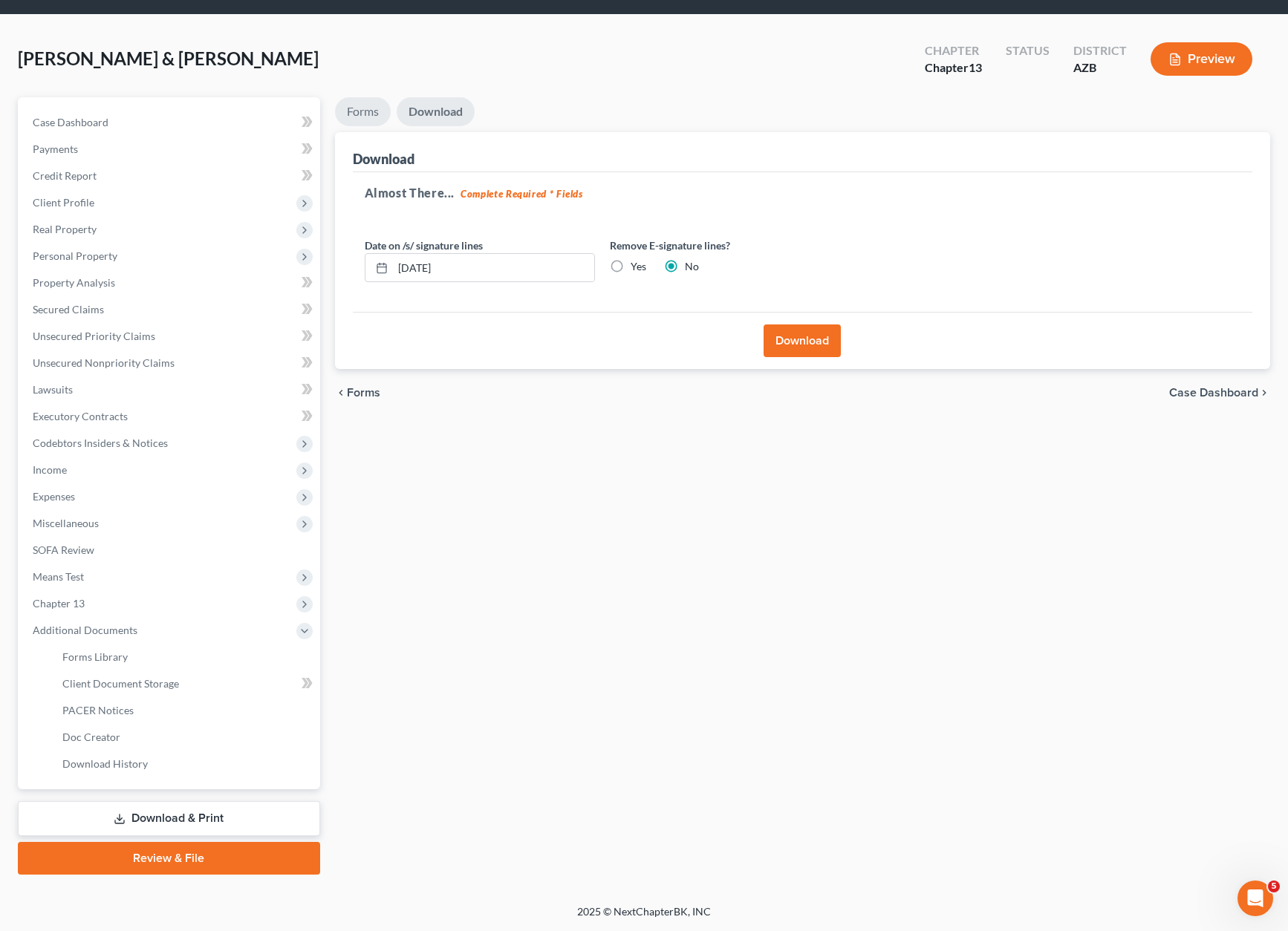
click at [346, 113] on link "Forms" at bounding box center [362, 111] width 55 height 29
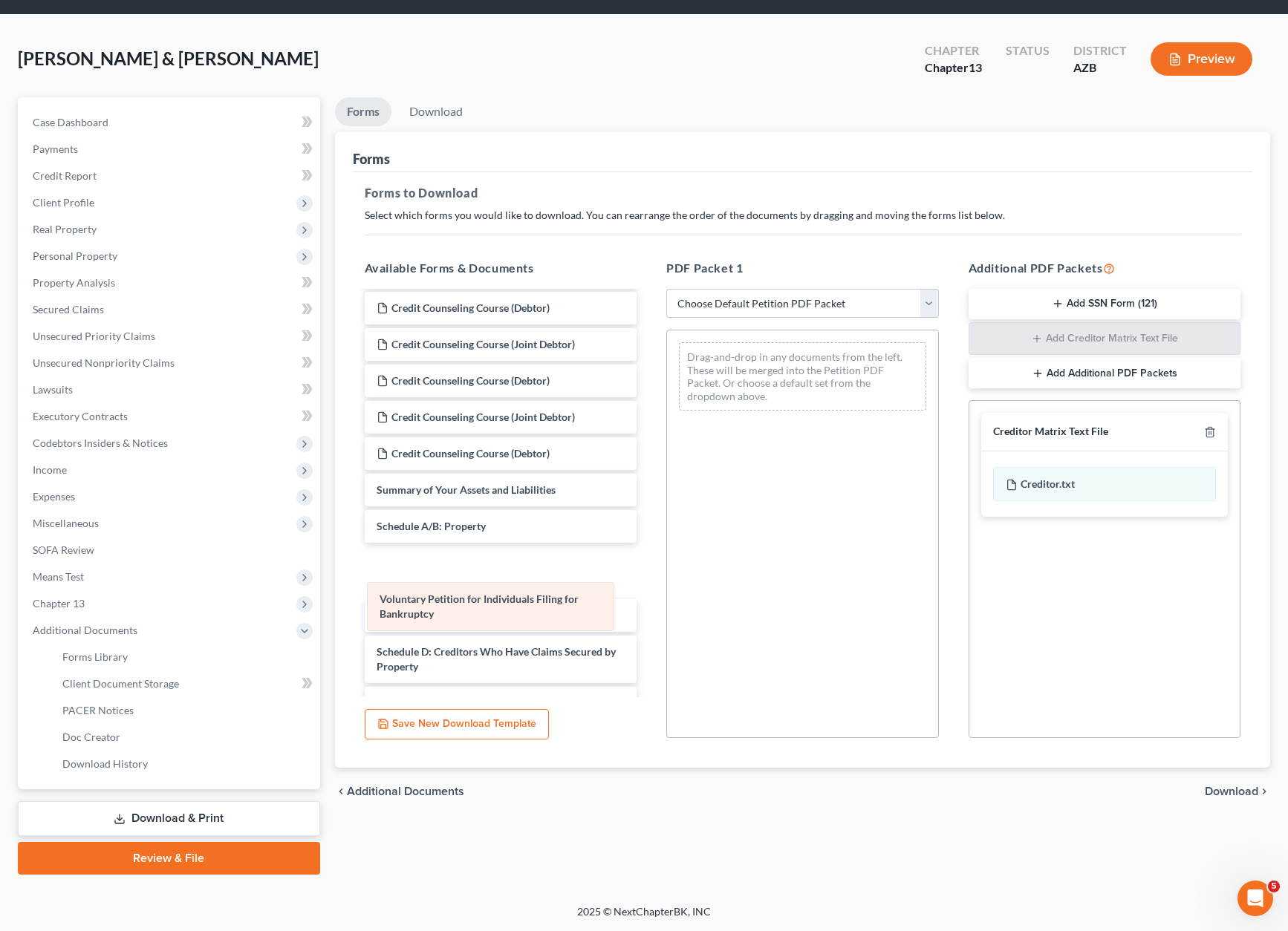
drag, startPoint x: 834, startPoint y: 369, endPoint x: 520, endPoint y: 618, distance: 400.7
click at [667, 422] on div "Voluntary Petition for Individuals Filing for Bankruptcy Voluntary Petition for…" at bounding box center [802, 377] width 271 height 92
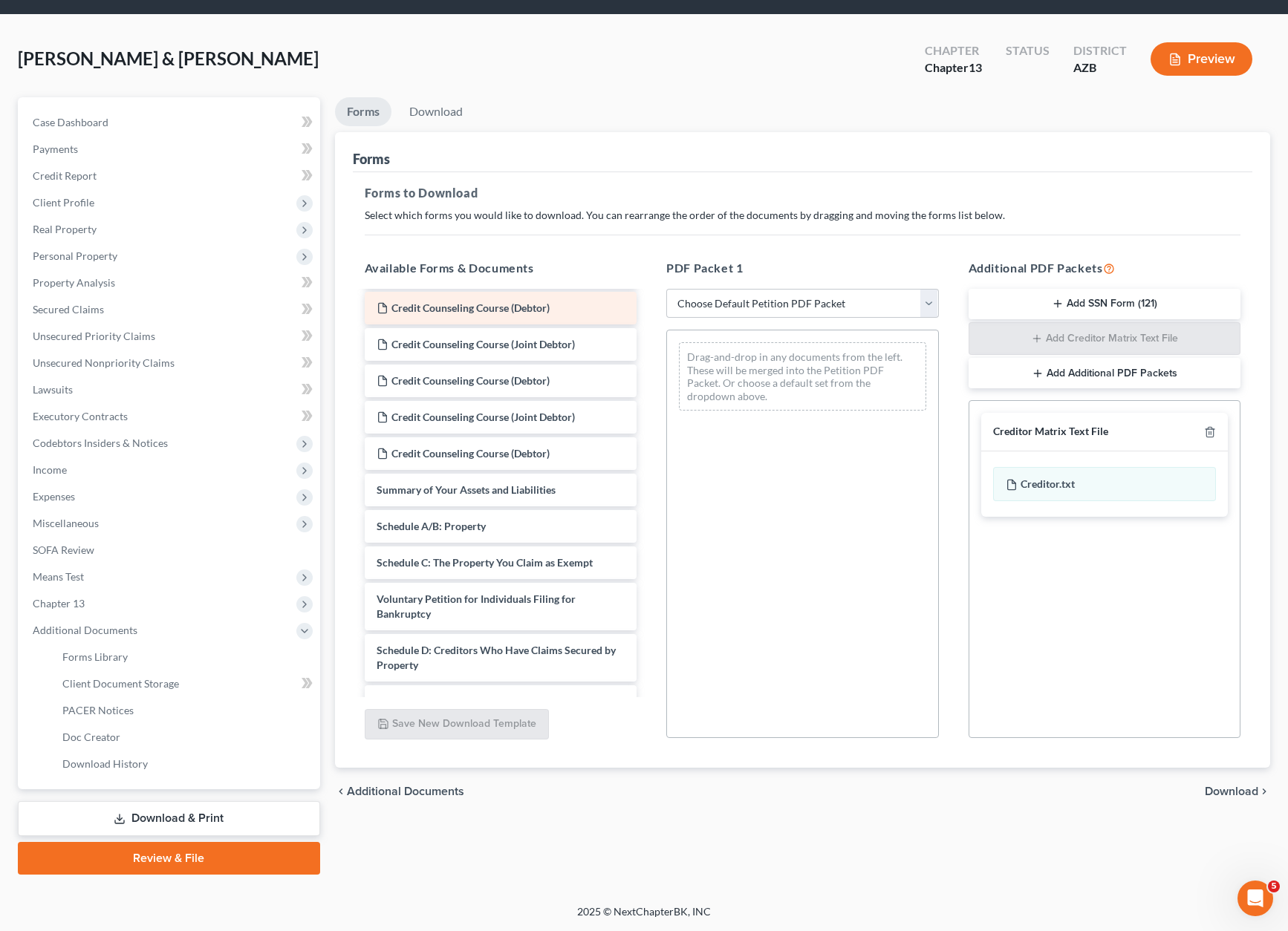
click at [566, 305] on div "Credit Counseling Course (Debtor)" at bounding box center [501, 308] width 273 height 32
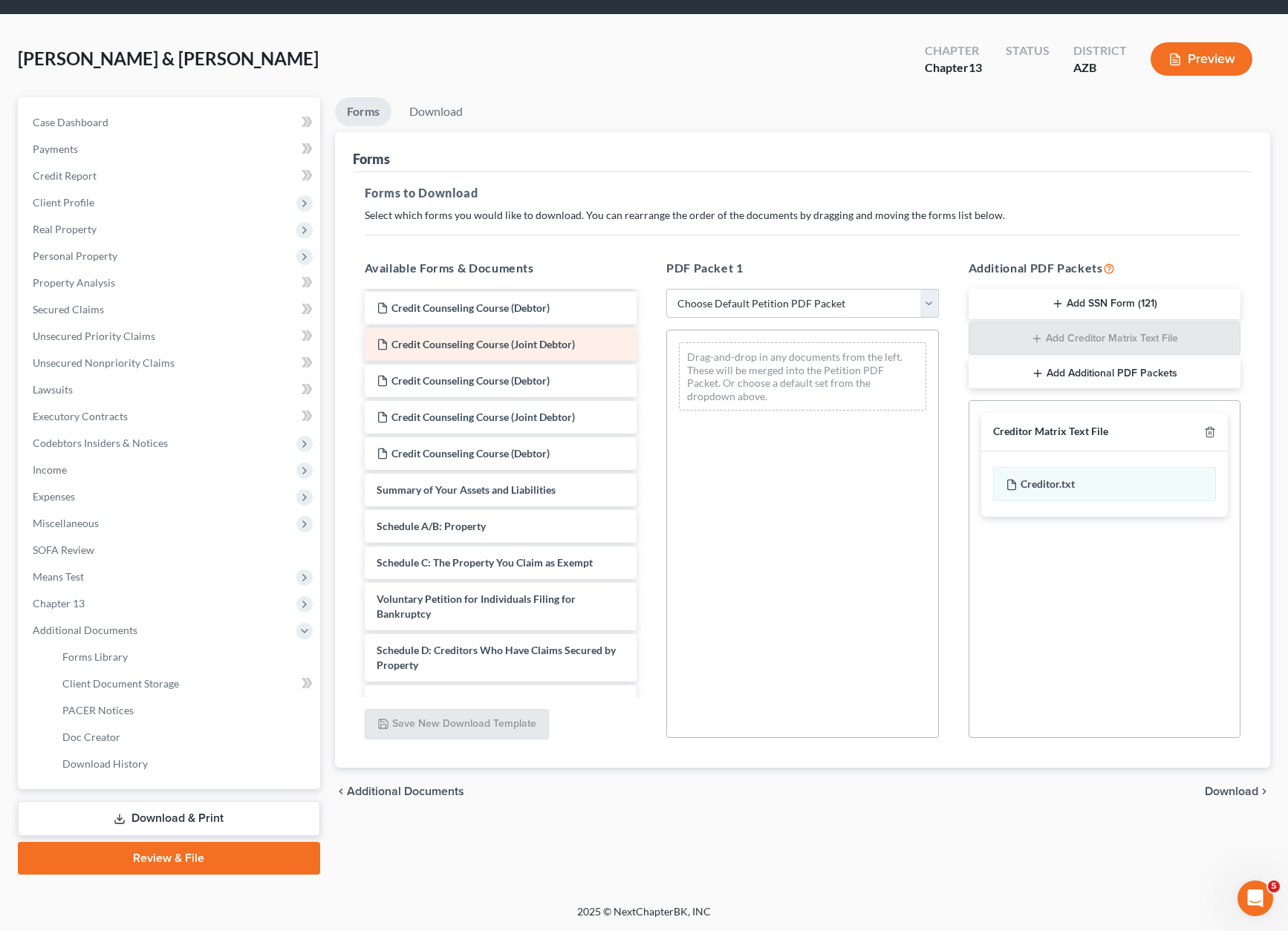
click at [572, 334] on div "Credit Counseling Course (Joint Debtor)" at bounding box center [501, 344] width 273 height 32
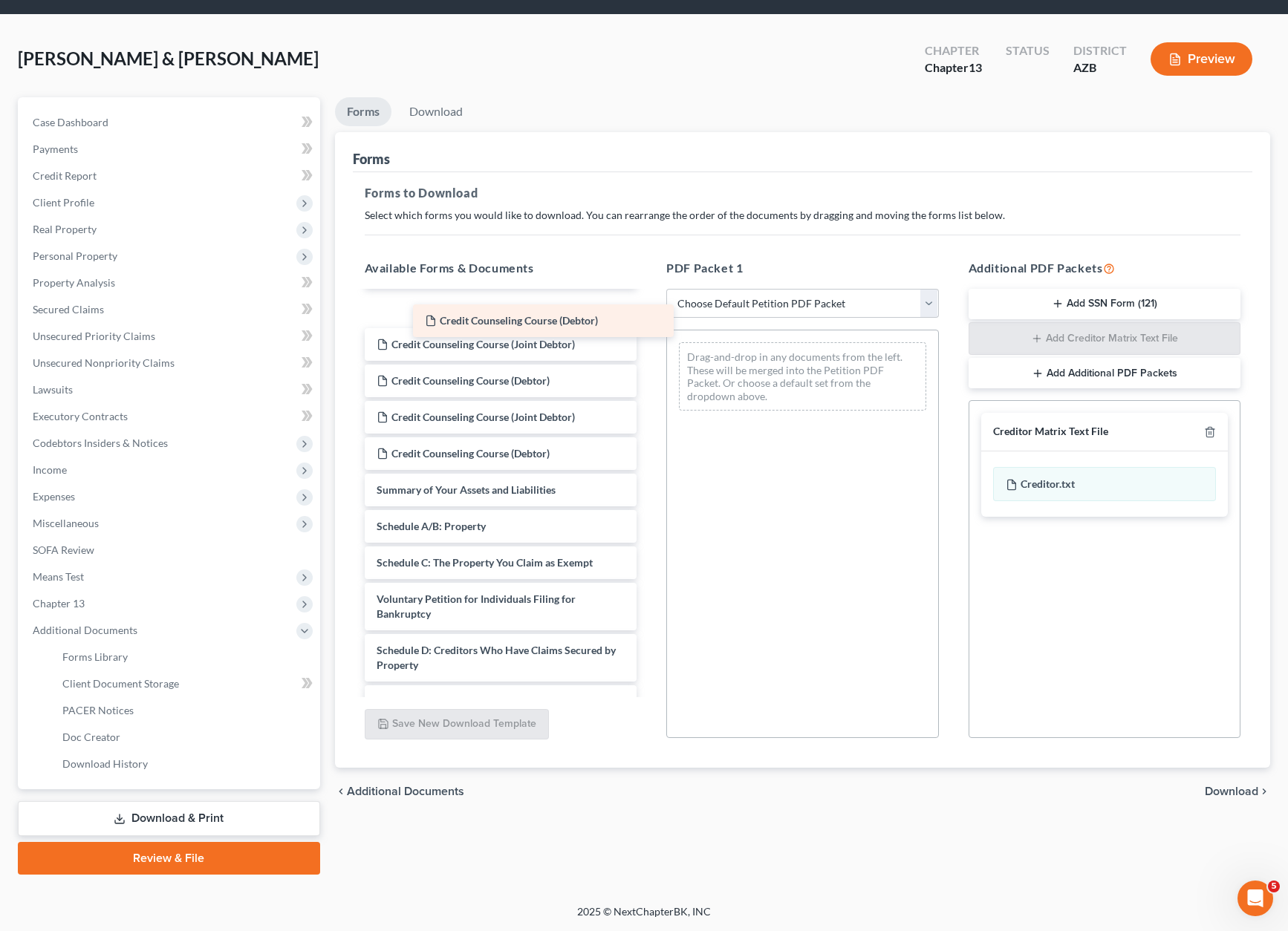
scroll to position [74, 0]
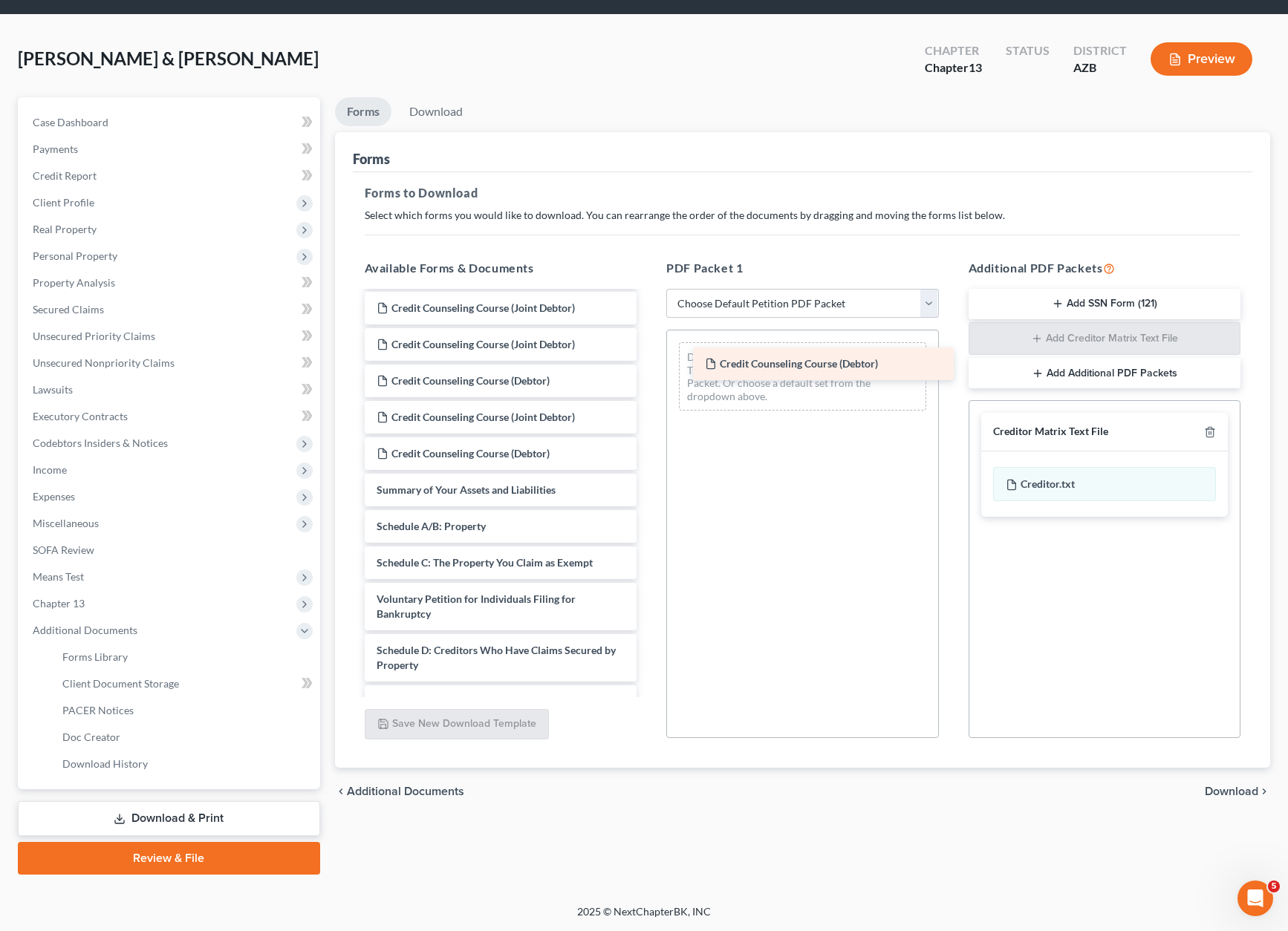
drag, startPoint x: 574, startPoint y: 305, endPoint x: 903, endPoint y: 361, distance: 333.7
click at [649, 361] on div "Credit Counseling Course (Debtor) Credit Counseling Course (Joint Debtor) Credi…" at bounding box center [501, 716] width 297 height 995
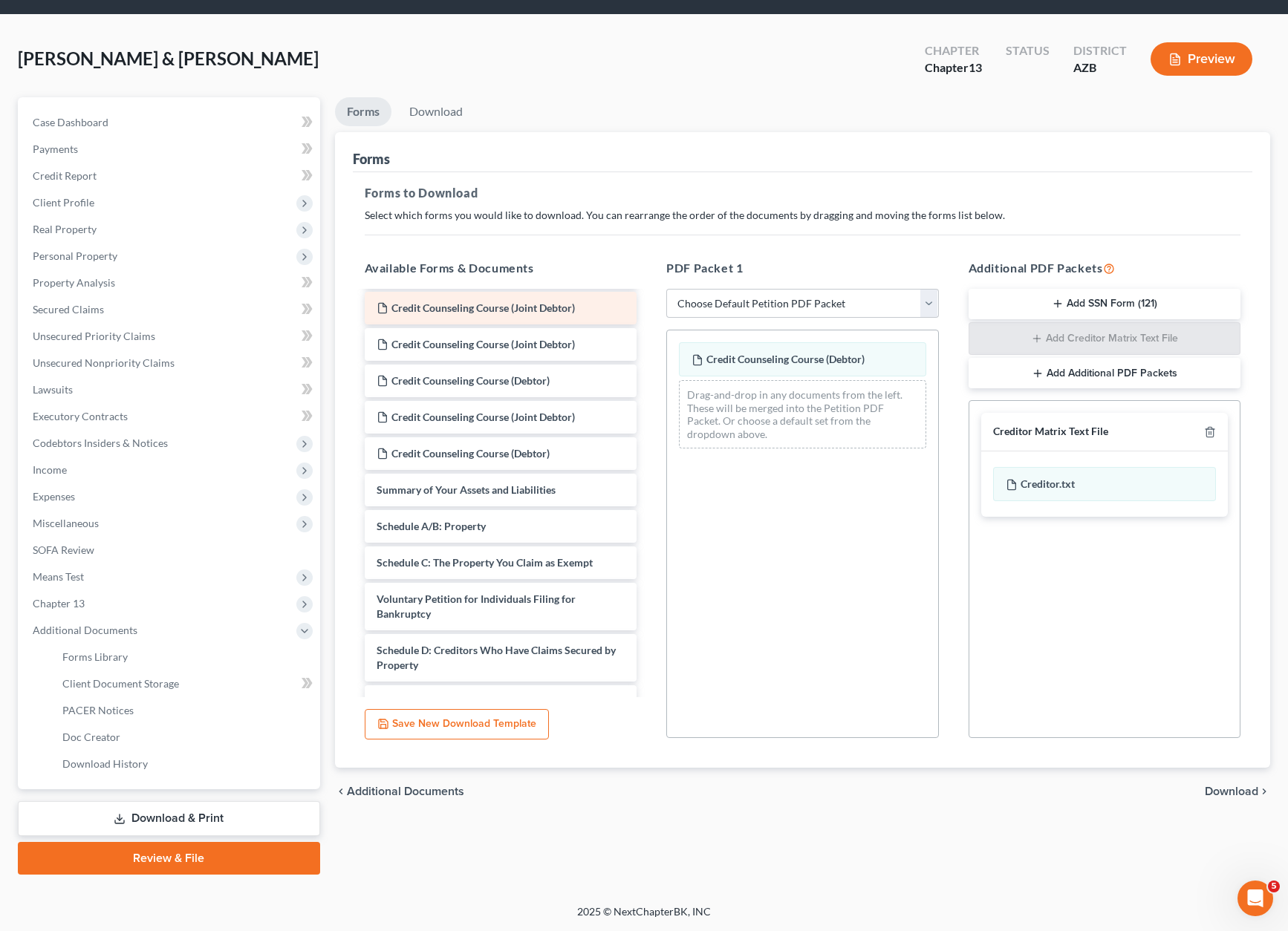
scroll to position [37, 0]
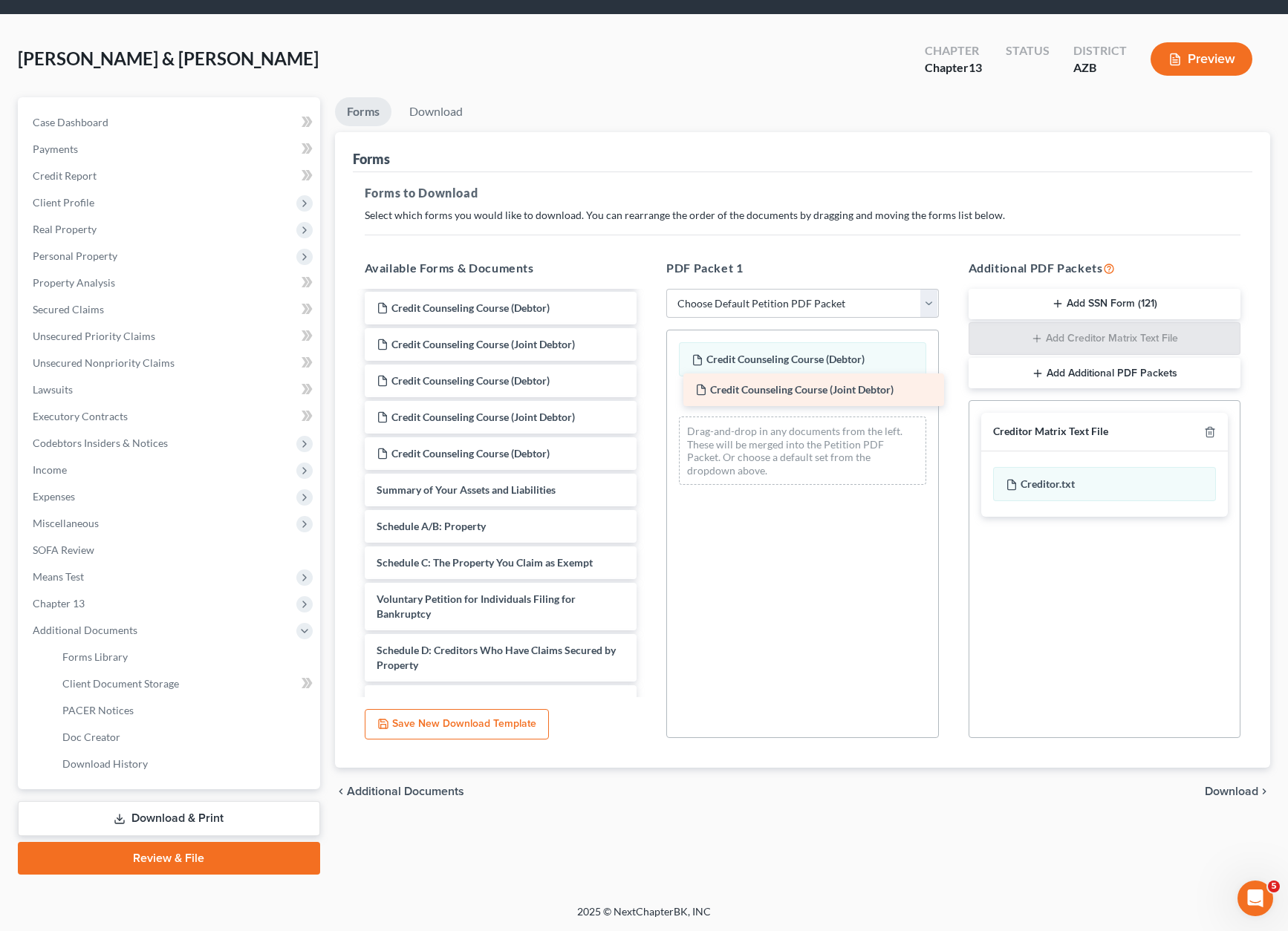
drag, startPoint x: 547, startPoint y: 308, endPoint x: 865, endPoint y: 390, distance: 328.4
click at [649, 390] on div "Credit Counseling Course (Joint Debtor) Credit Counseling Course (Joint Debtor)…" at bounding box center [501, 734] width 297 height 959
click at [1214, 791] on span "Download" at bounding box center [1232, 791] width 54 height 12
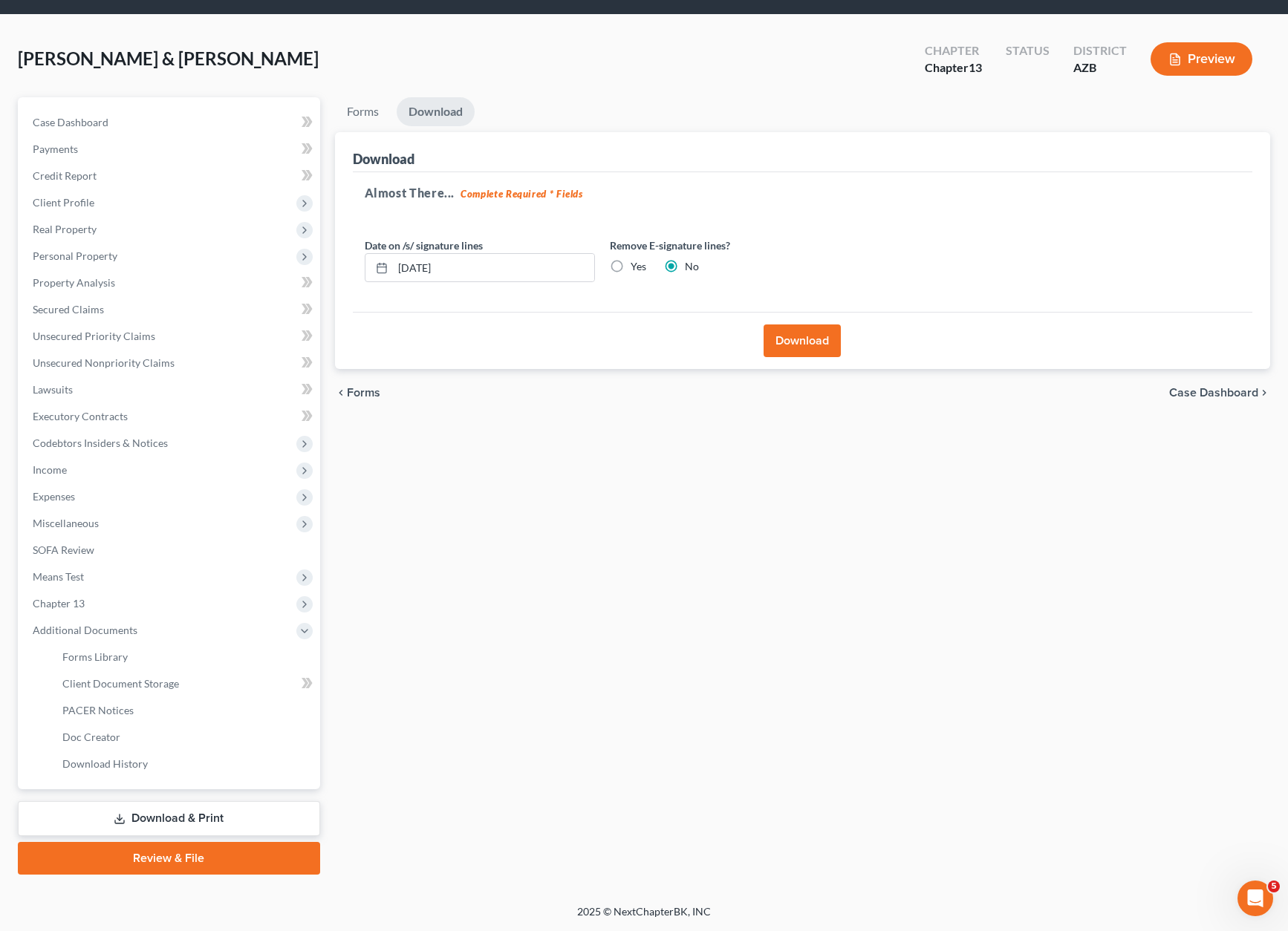
click at [808, 338] on button "Download" at bounding box center [802, 340] width 78 height 32
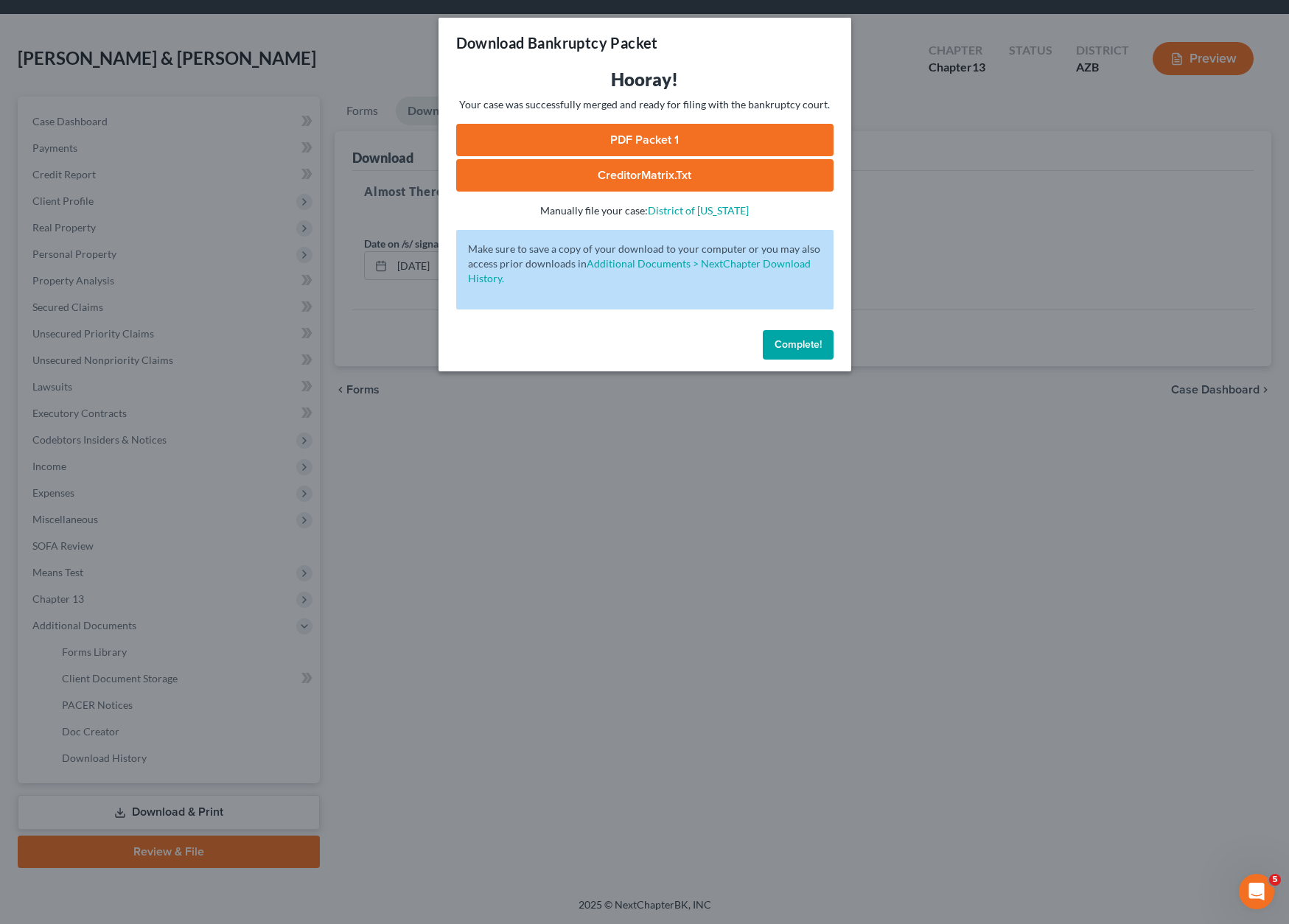
click at [670, 130] on link "PDF Packet 1" at bounding box center [645, 139] width 378 height 32
click at [685, 477] on div "Download Bankruptcy Packet Hooray! Your case was successfully merged and ready …" at bounding box center [644, 462] width 1289 height 924
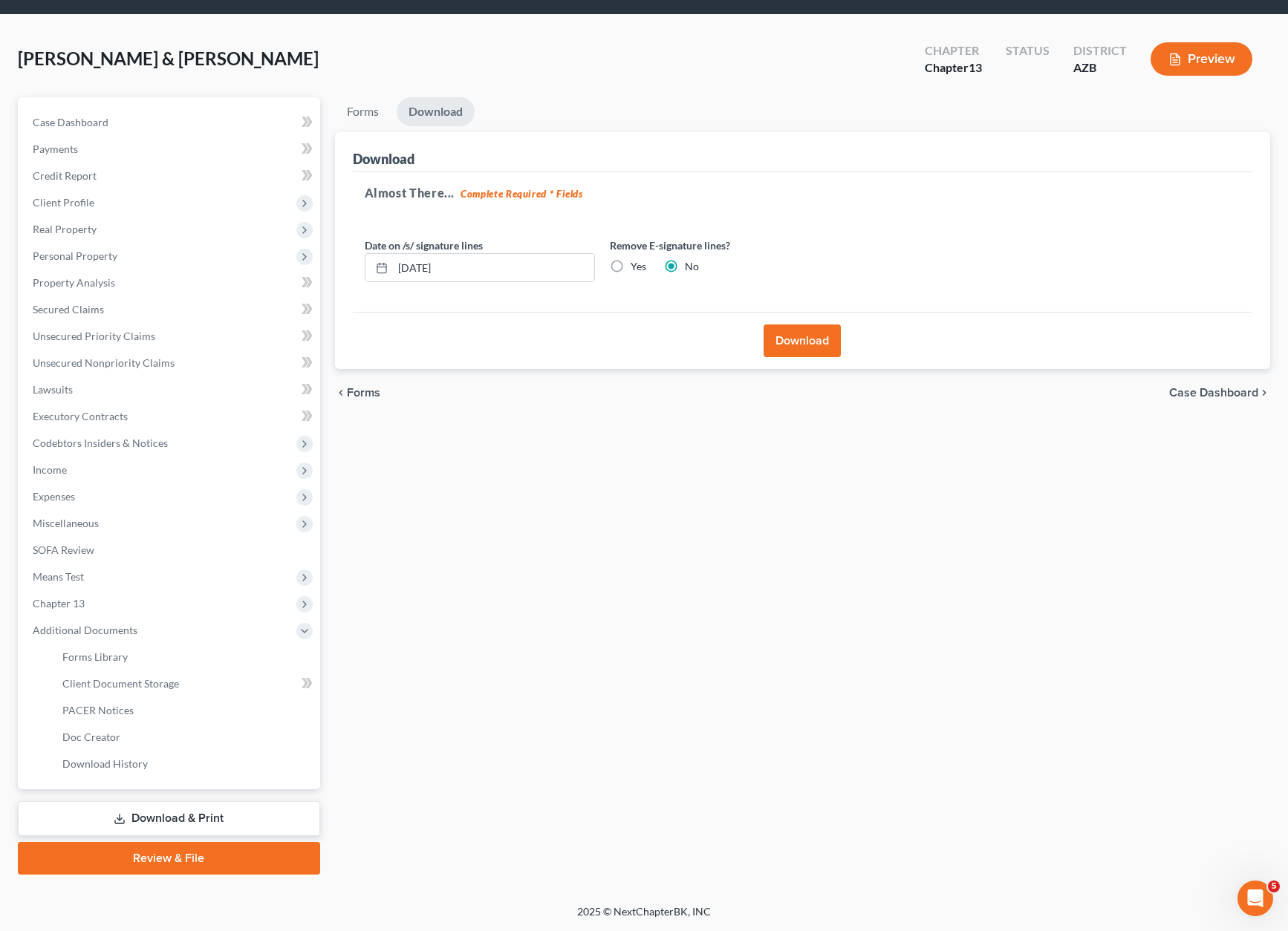
click at [225, 859] on link "Review & File" at bounding box center [168, 857] width 302 height 32
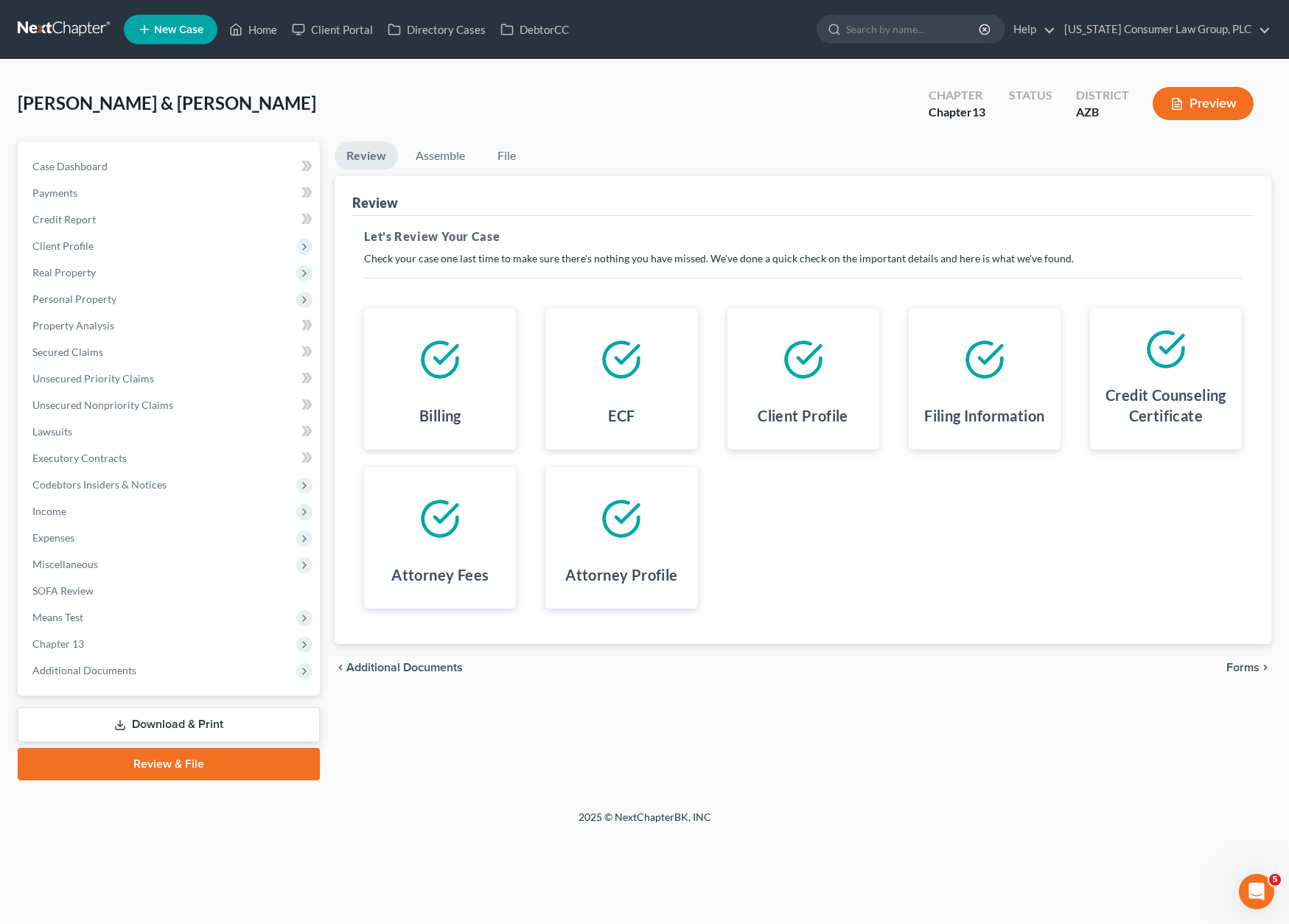
click at [1245, 666] on span "Forms" at bounding box center [1242, 667] width 33 height 12
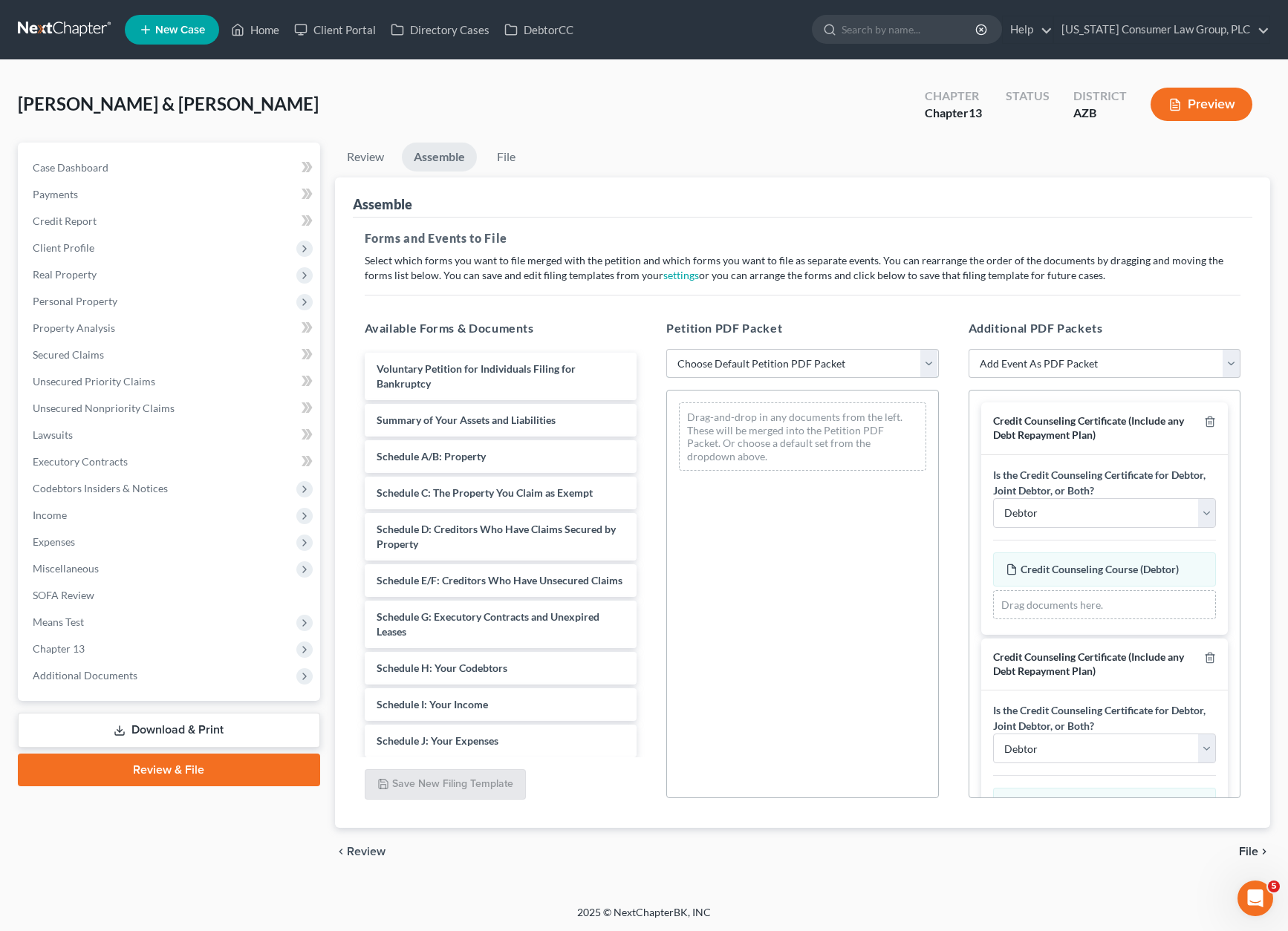
click at [925, 357] on select "Choose Default Petition PDF Packet Complete Bankruptcy Petition (all forms and …" at bounding box center [802, 364] width 273 height 30
select select "1"
click at [666, 349] on select "Choose Default Petition PDF Packet Complete Bankruptcy Petition (all forms and …" at bounding box center [802, 364] width 273 height 30
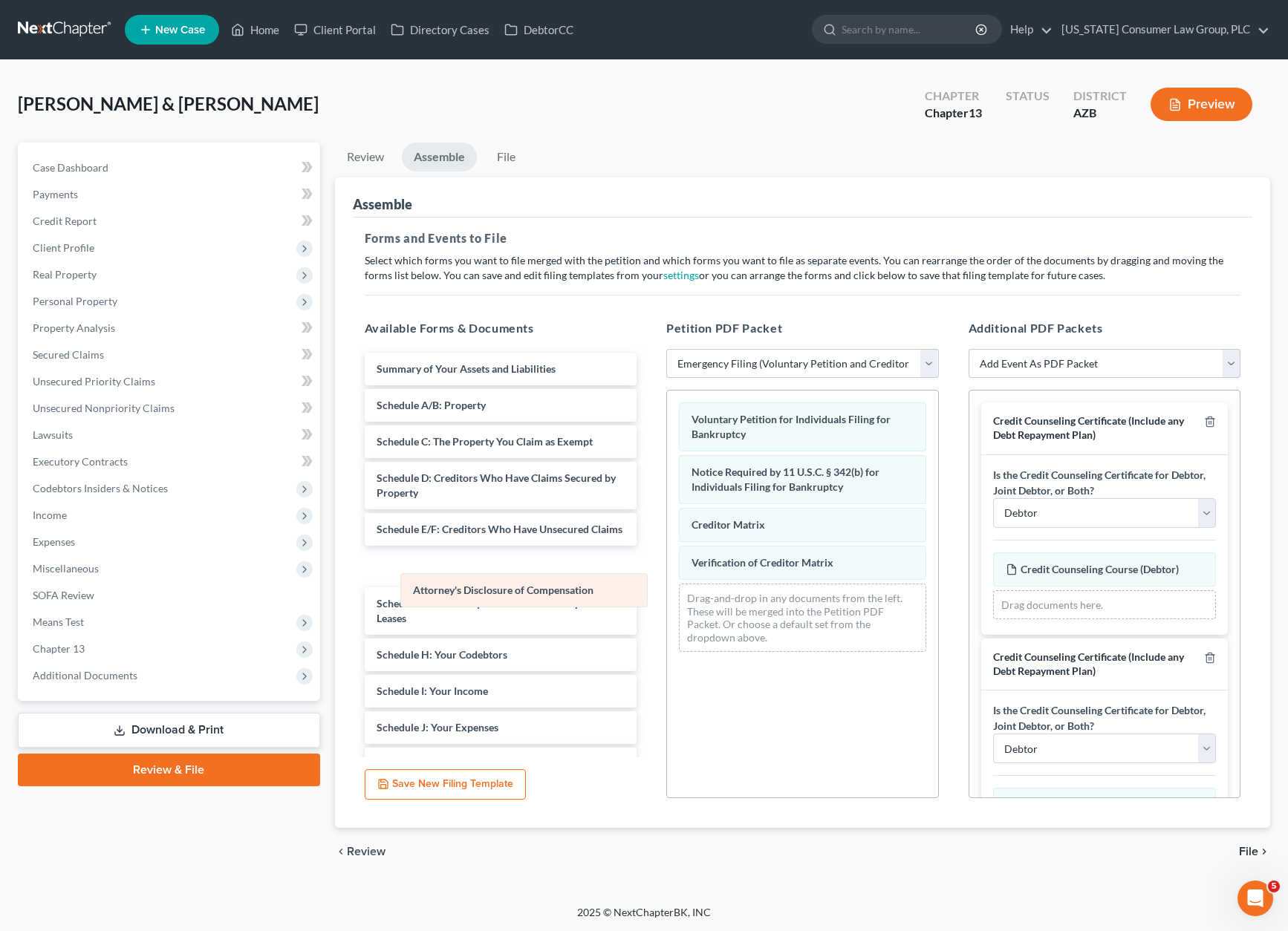
drag, startPoint x: 808, startPoint y: 588, endPoint x: 509, endPoint y: 574, distance: 299.3
click at [667, 574] on div "Attorney's Disclosure of Compensation Voluntary Petition for Individuals Filing…" at bounding box center [802, 527] width 271 height 273
click at [1241, 845] on span "File" at bounding box center [1248, 851] width 19 height 12
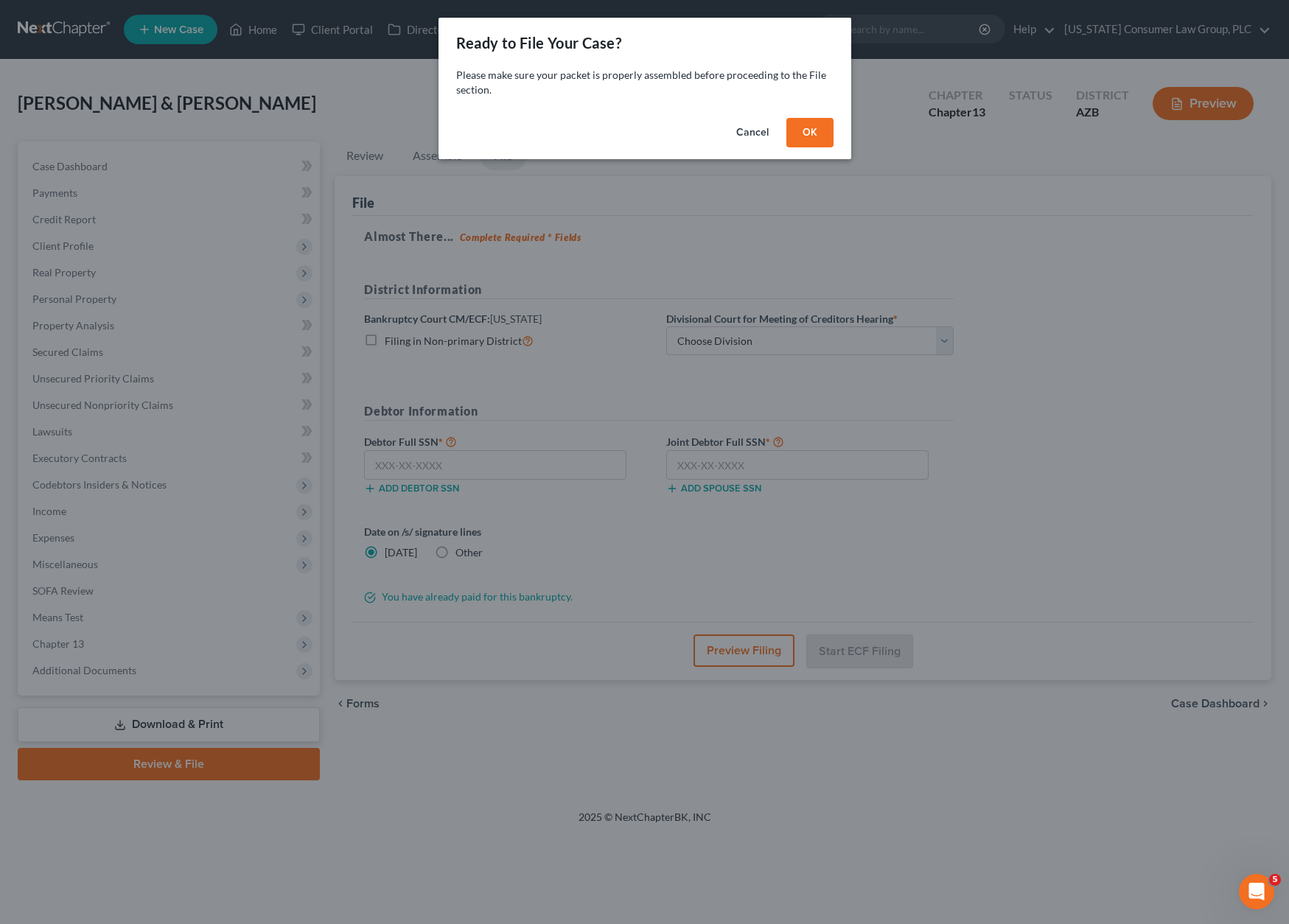
click at [814, 135] on button "OK" at bounding box center [810, 133] width 47 height 29
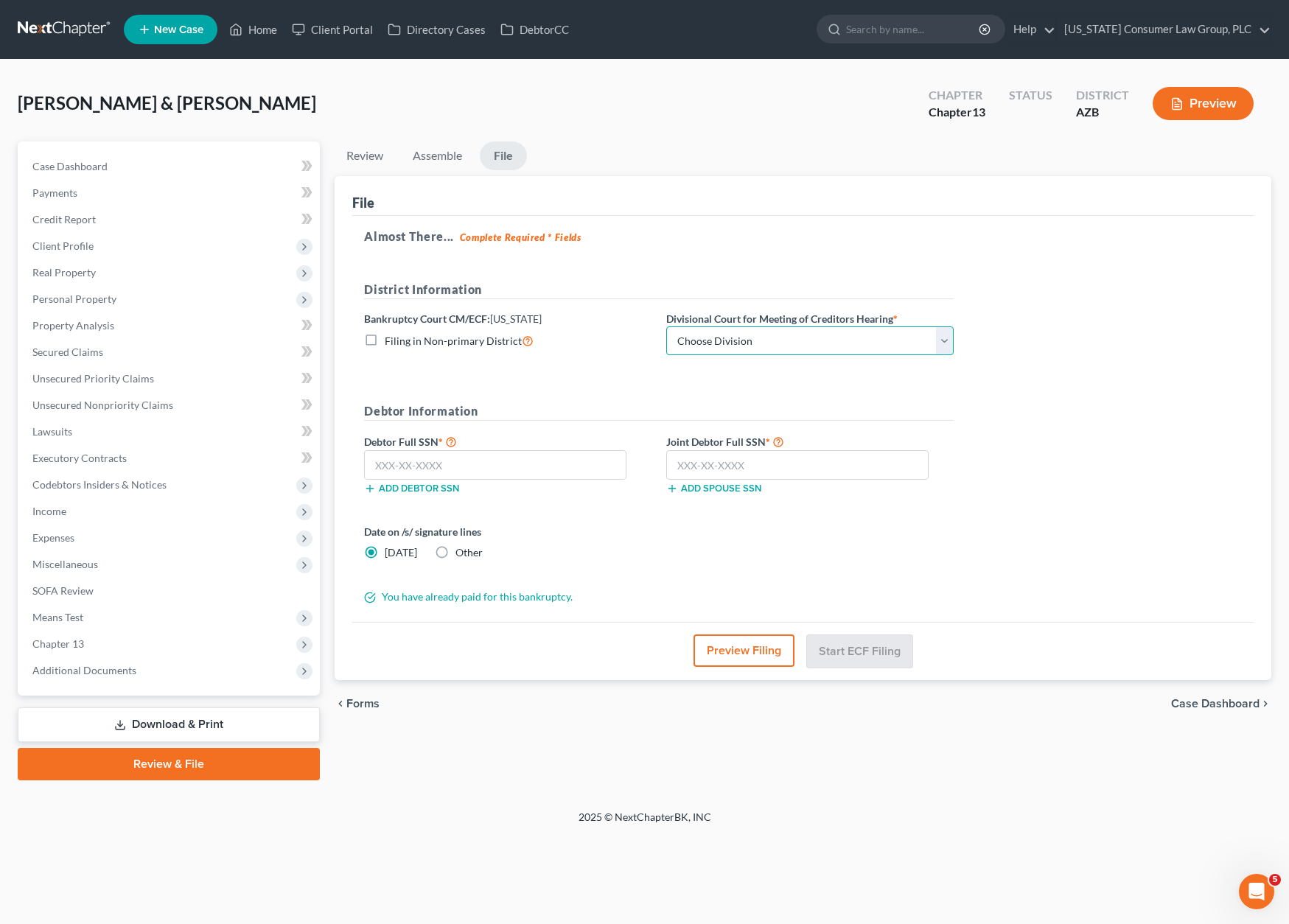
click at [942, 344] on select "Choose Division Phoenix Tucson Yuma Prescott" at bounding box center [810, 341] width 287 height 29
select select "1"
click at [667, 326] on select "Choose Division Phoenix Tucson Yuma Prescott" at bounding box center [810, 341] width 287 height 29
click at [468, 473] on input "text" at bounding box center [495, 465] width 262 height 29
type input "553-79-0478"
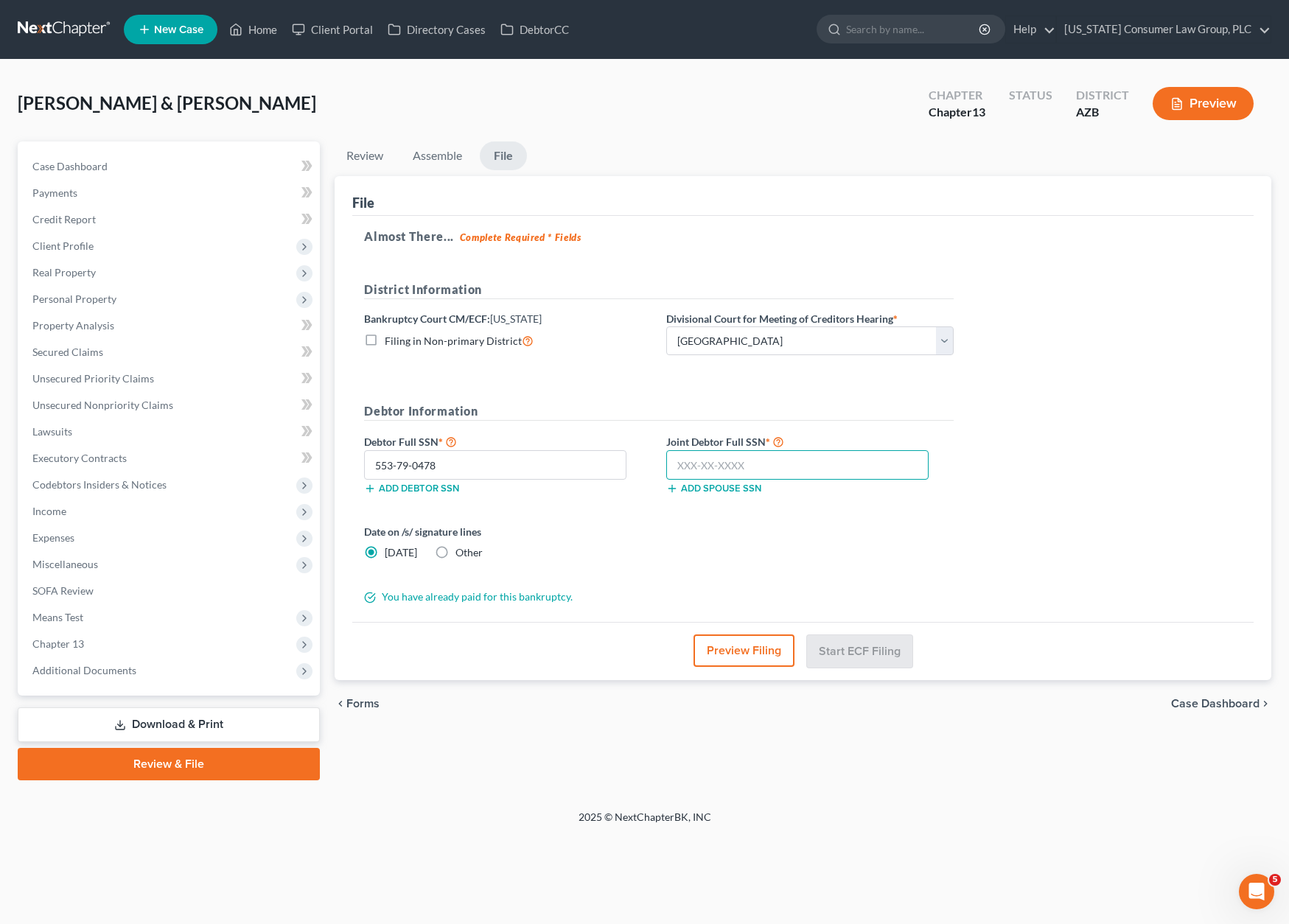
click at [711, 461] on input "text" at bounding box center [798, 465] width 262 height 29
type input "610-09-7071"
click at [869, 653] on button "Start ECF Filing" at bounding box center [859, 650] width 105 height 32
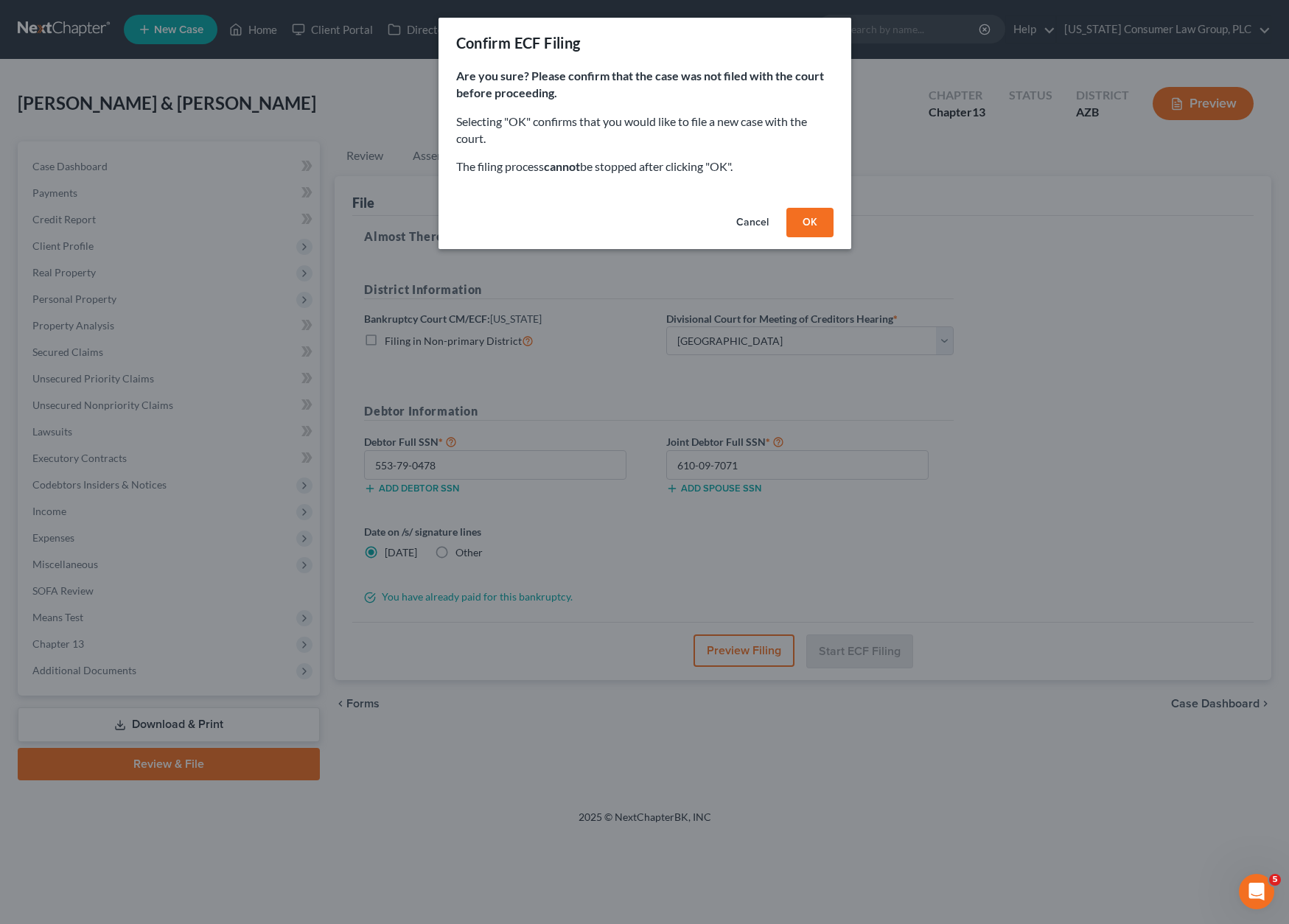
click at [794, 214] on button "OK" at bounding box center [810, 223] width 47 height 29
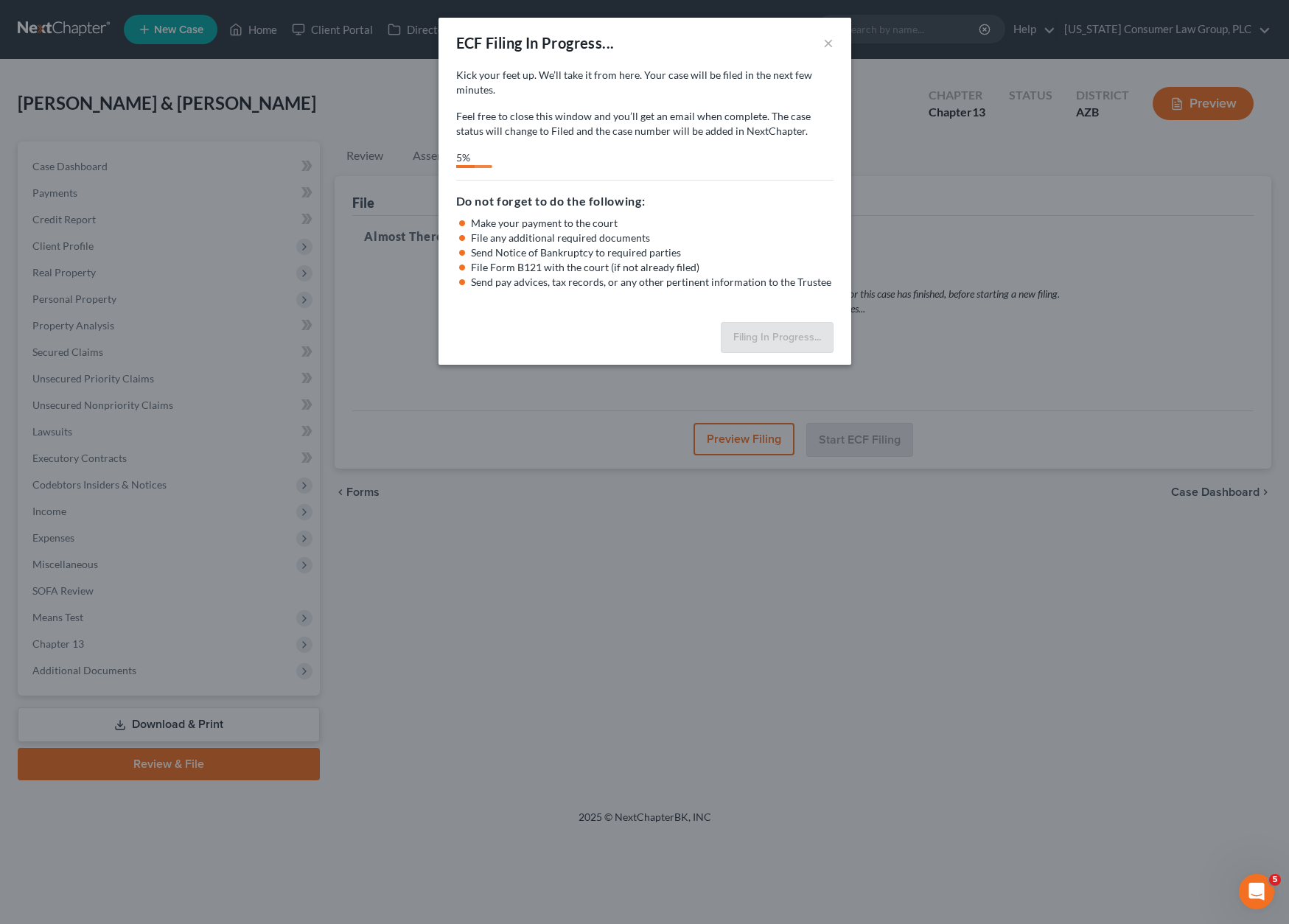
select select "1"
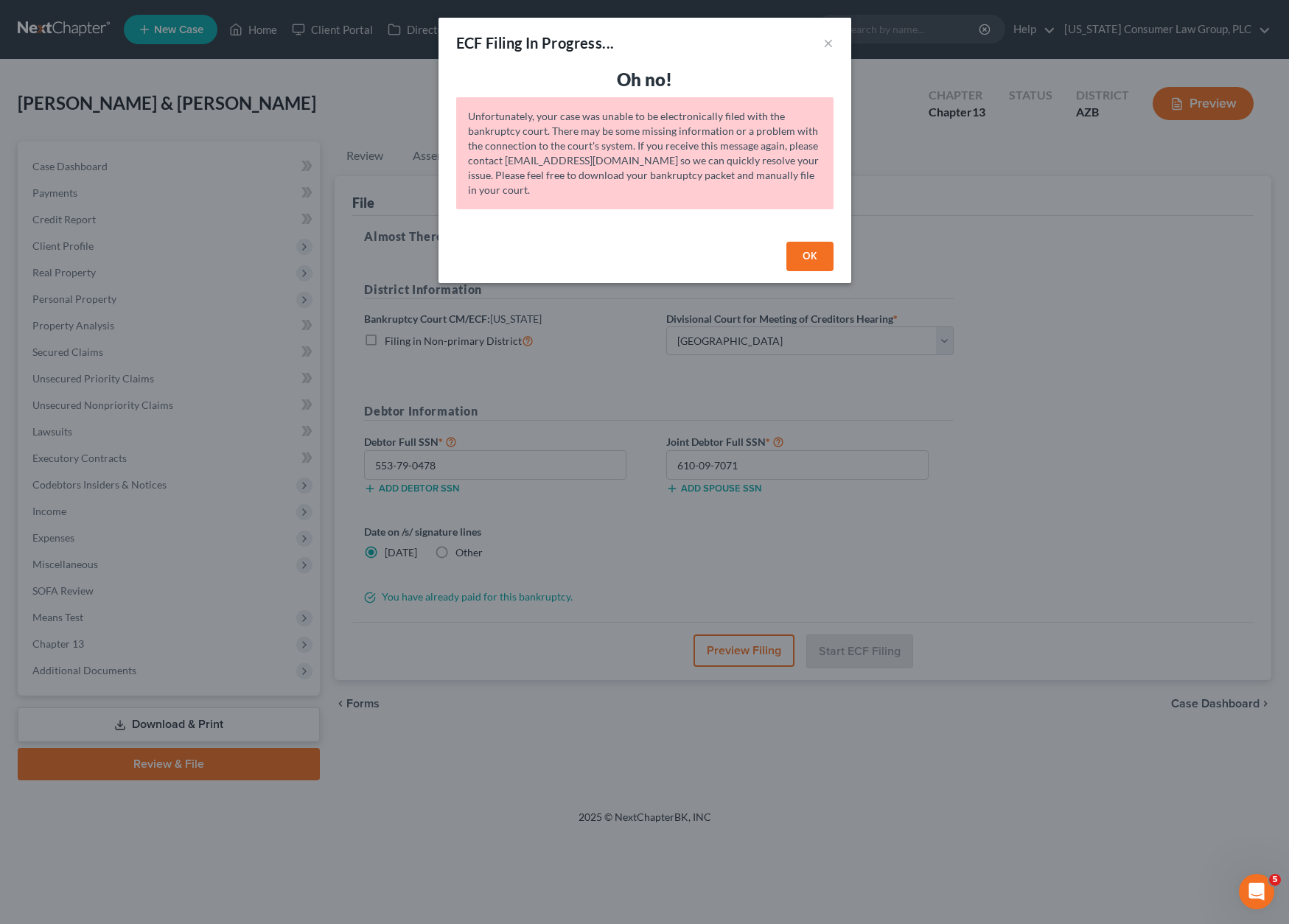
click at [802, 257] on button "OK" at bounding box center [810, 257] width 47 height 29
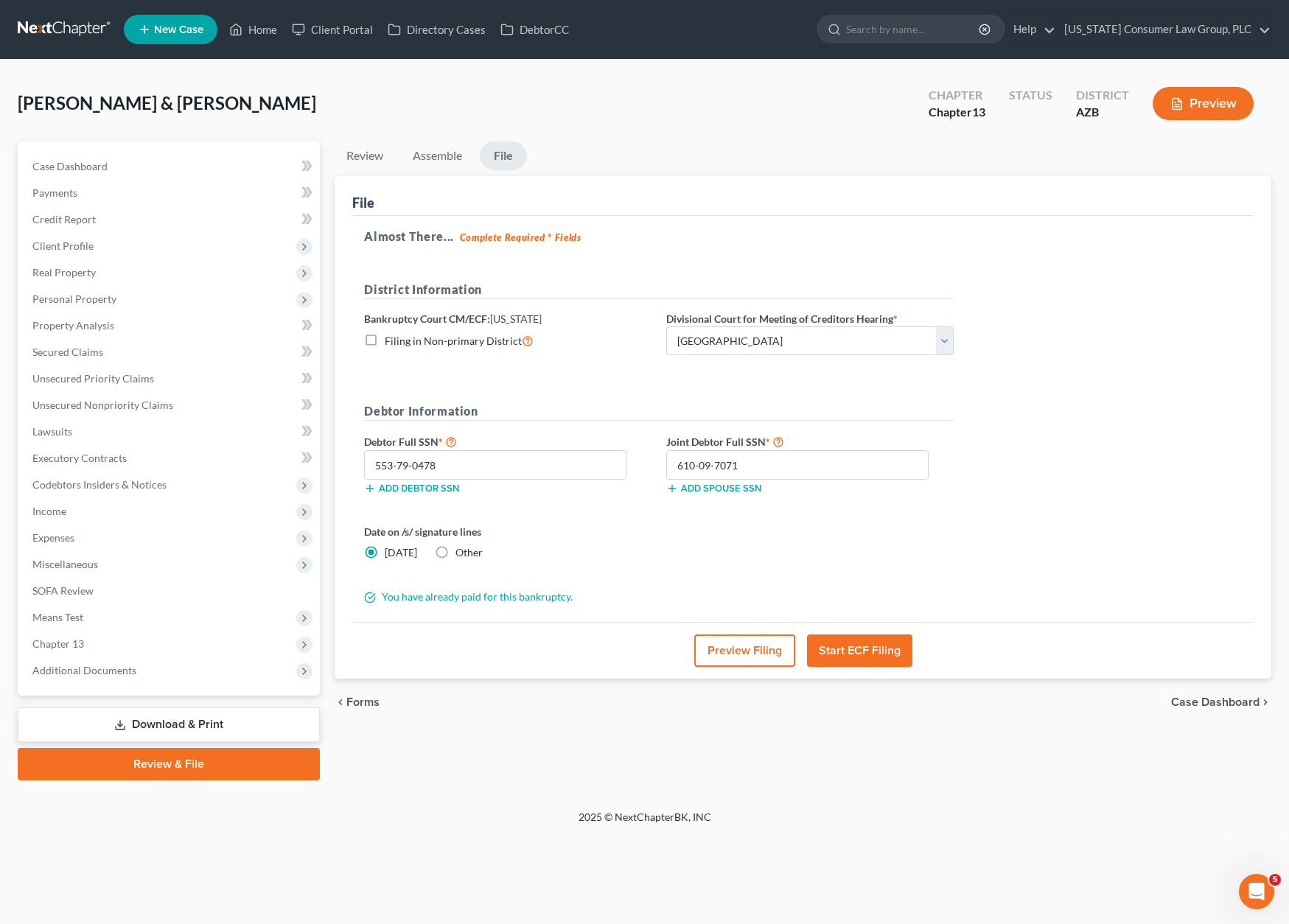
click at [1095, 384] on div "Almost There... Complete Required * Fields District Information Bankruptcy Cour…" at bounding box center [802, 419] width 901 height 407
